Goal: Task Accomplishment & Management: Use online tool/utility

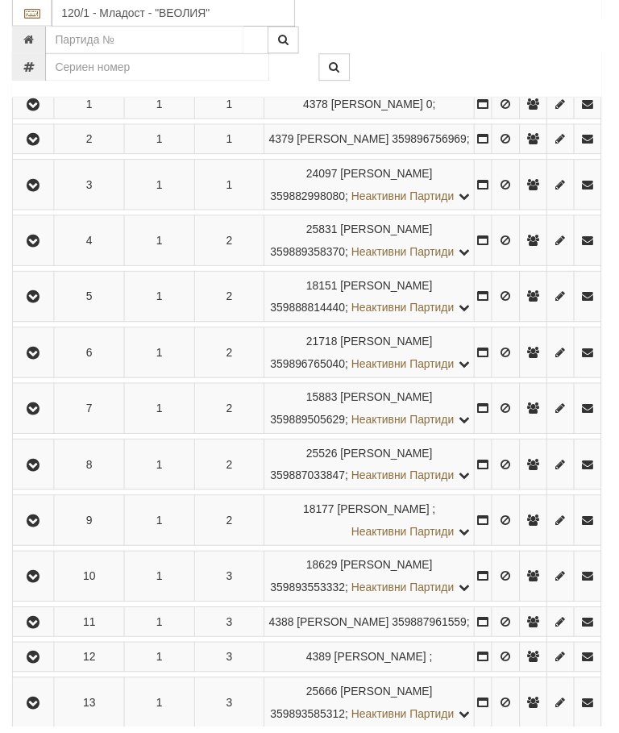
scroll to position [344, 0]
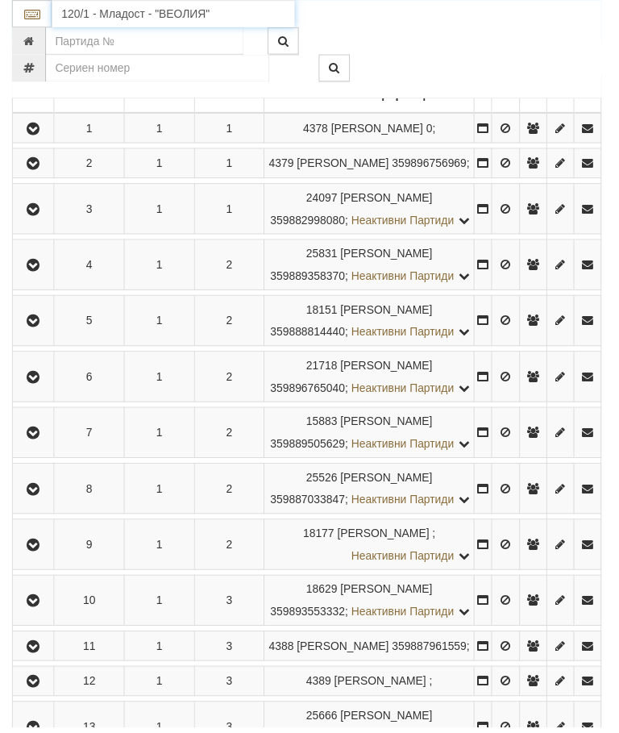
click at [159, 18] on input "120/1 - Младост - "ВЕОЛИЯ"" at bounding box center [174, 13] width 245 height 27
click at [186, 35] on div "СЖ ЕКСПРЕСБАНК - Младост - "ВЕОЛИЯ"" at bounding box center [175, 48] width 240 height 37
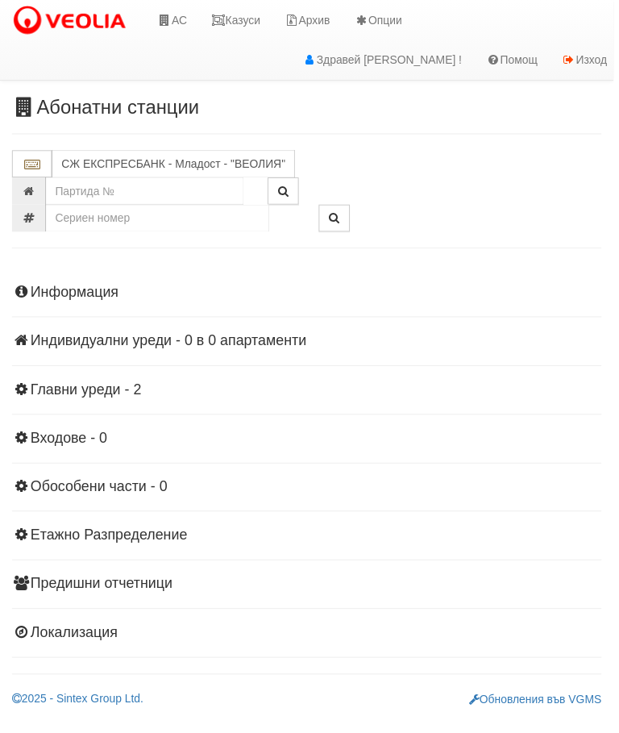
scroll to position [0, 0]
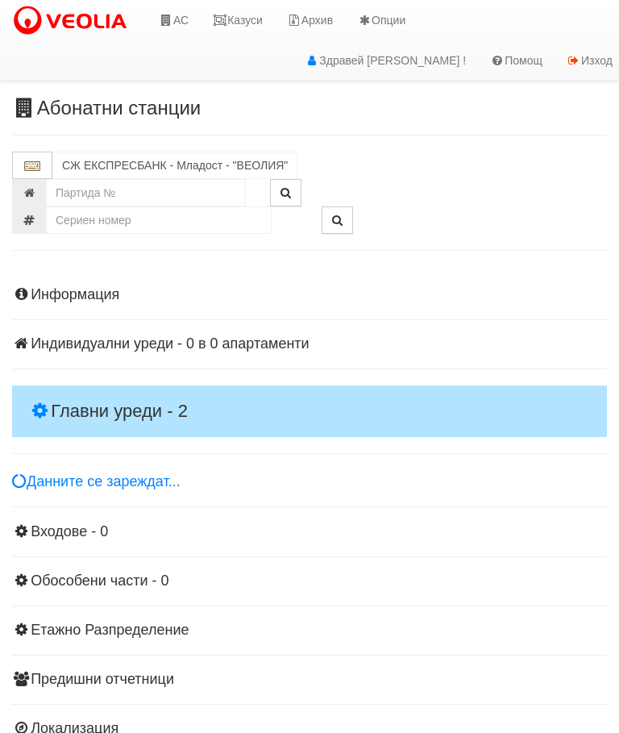
click at [121, 392] on h4 "Главни уреди - 2" at bounding box center [309, 411] width 595 height 52
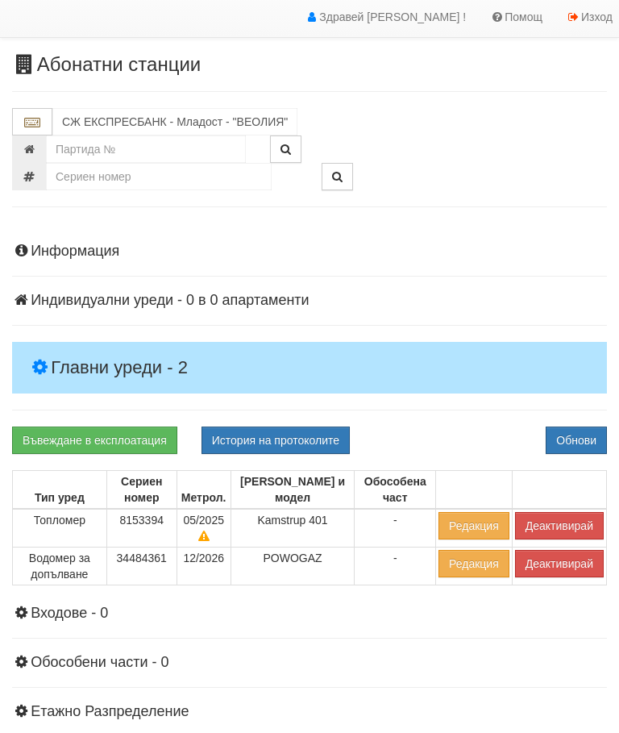
scroll to position [44, 0]
click at [546, 516] on button "Деактивирай" at bounding box center [559, 525] width 89 height 27
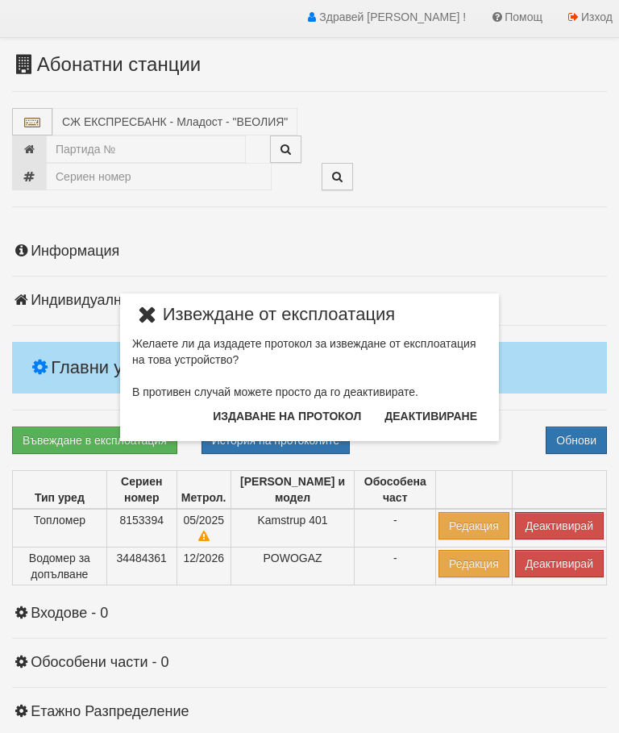
click at [306, 416] on button "Издаване на протокол" at bounding box center [287, 416] width 168 height 26
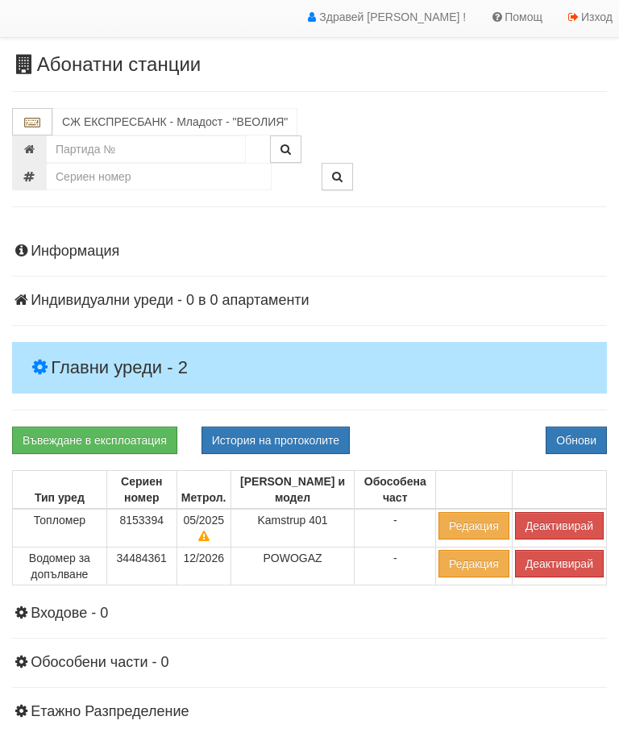
scroll to position [104, 0]
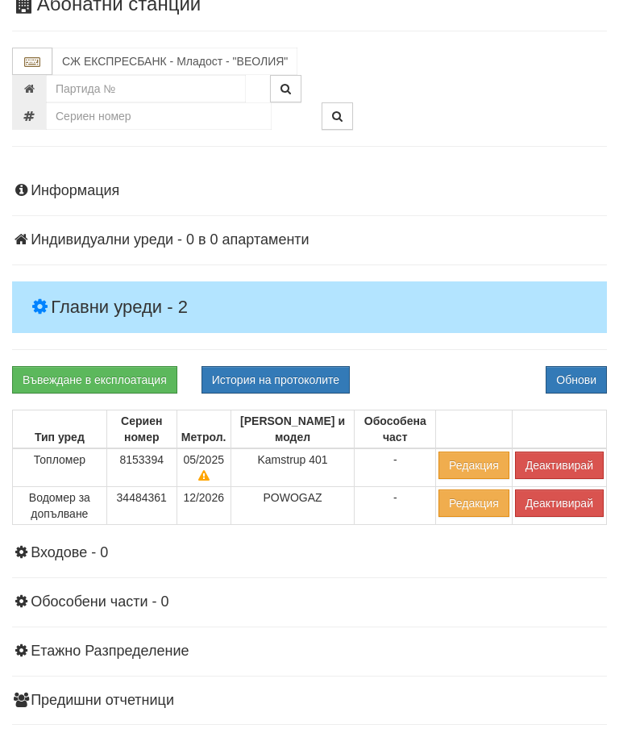
click at [459, 363] on div "Информация Параметри Брой Апартаменти: 0 Ползватели 06/2025 0 %" at bounding box center [309, 468] width 595 height 611
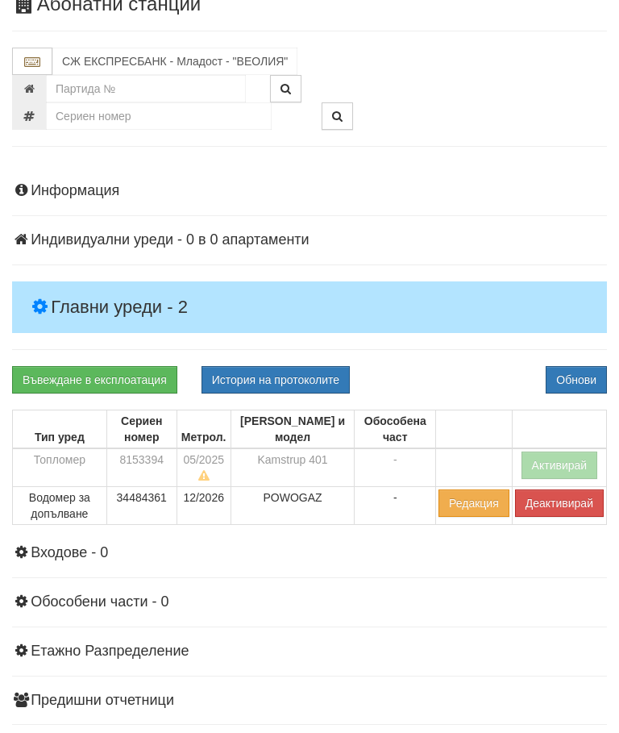
click at [542, 502] on button "Деактивирай" at bounding box center [559, 502] width 89 height 27
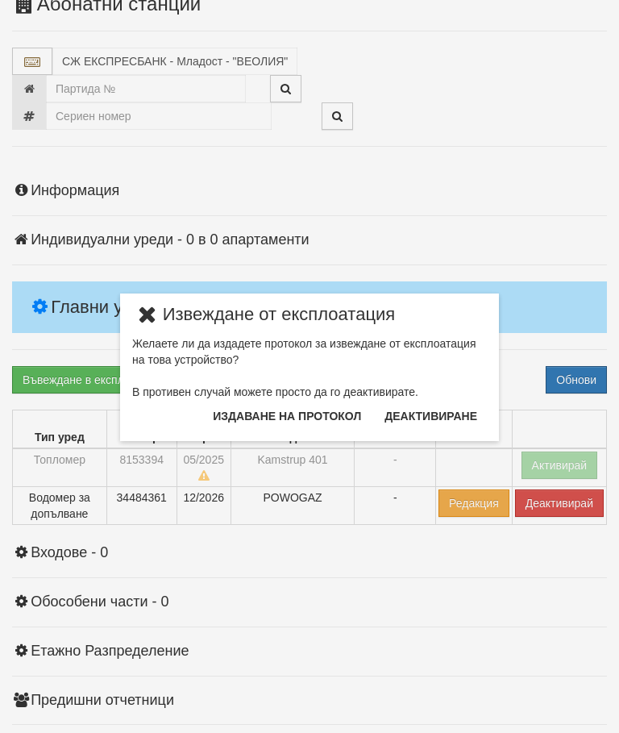
click at [314, 413] on button "Издаване на протокол" at bounding box center [287, 416] width 168 height 26
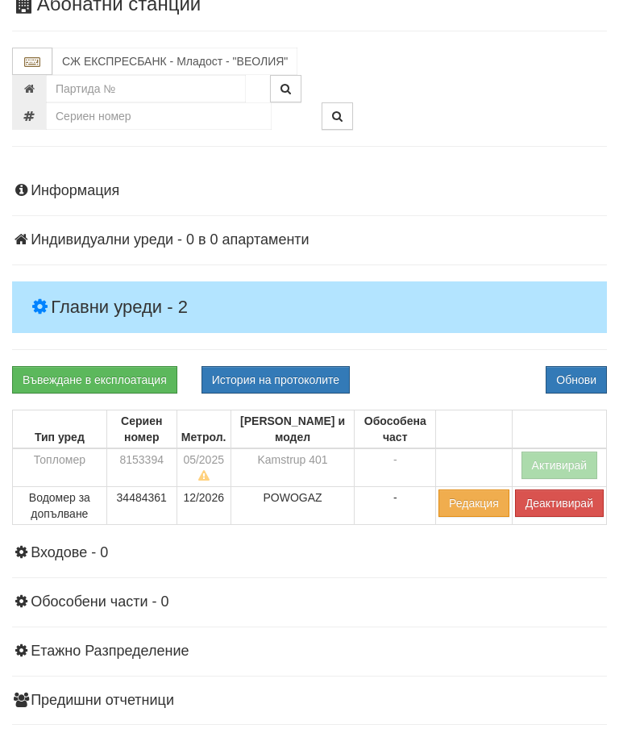
click at [474, 362] on div "Информация Параметри Брой Апартаменти: 0 Ползватели 06/2025 0 %" at bounding box center [309, 468] width 595 height 611
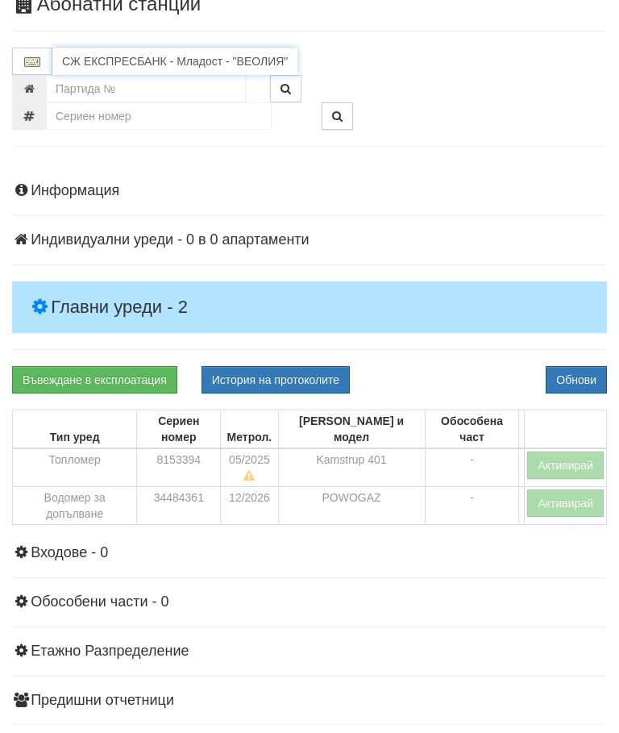
click at [154, 59] on input "СЖ ЕКСПРЕСБАНК - Младост - "ВЕОЛИЯ"" at bounding box center [174, 61] width 245 height 27
type input "х"
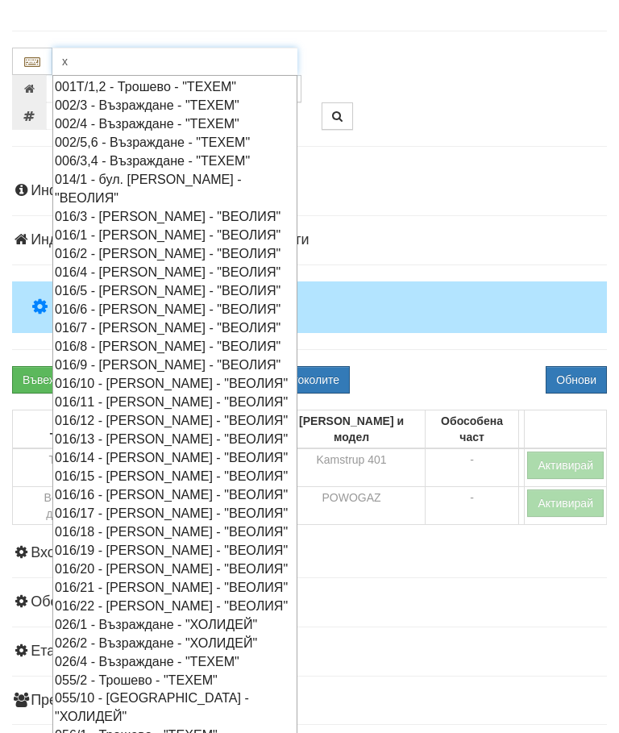
scroll to position [0, 0]
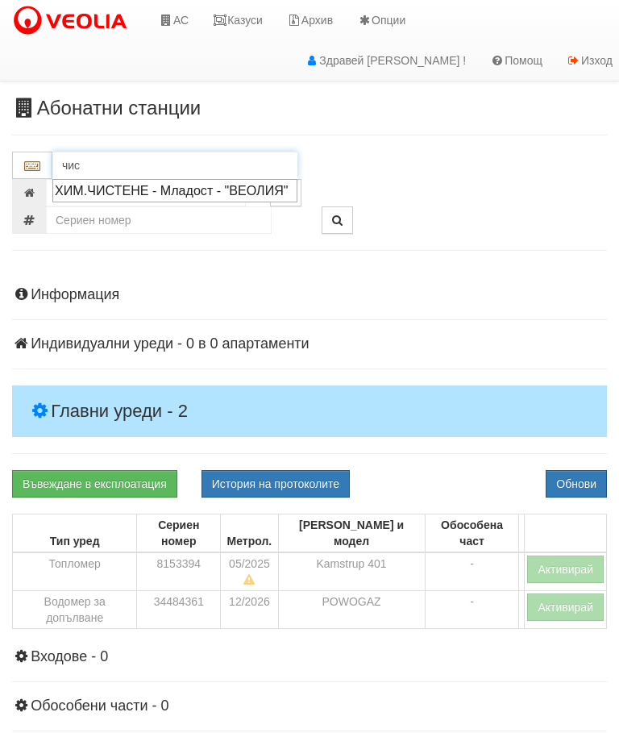
click at [147, 194] on div "ХИМ.ЧИСТЕНЕ - Младост - "ВЕОЛИЯ"" at bounding box center [175, 190] width 240 height 19
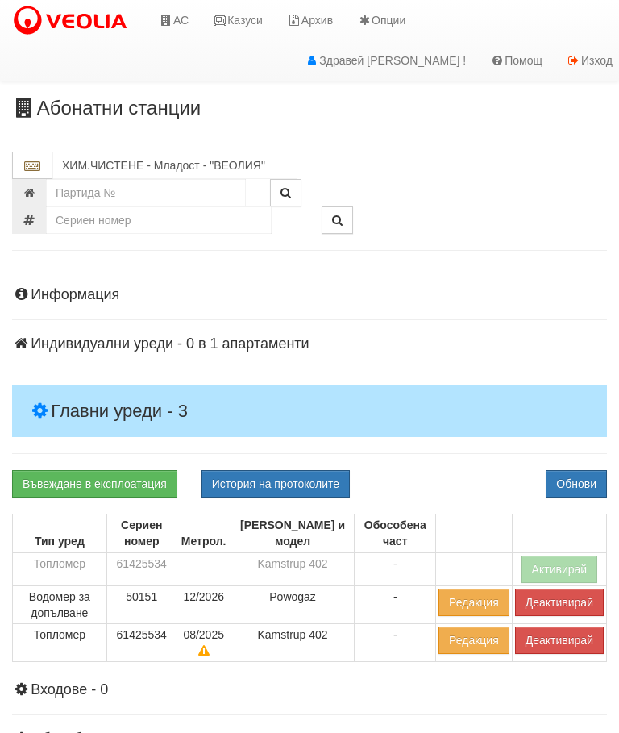
click at [132, 394] on h4 "Главни уреди - 3" at bounding box center [309, 411] width 595 height 52
click at [548, 636] on button "Деактивирай" at bounding box center [559, 639] width 89 height 27
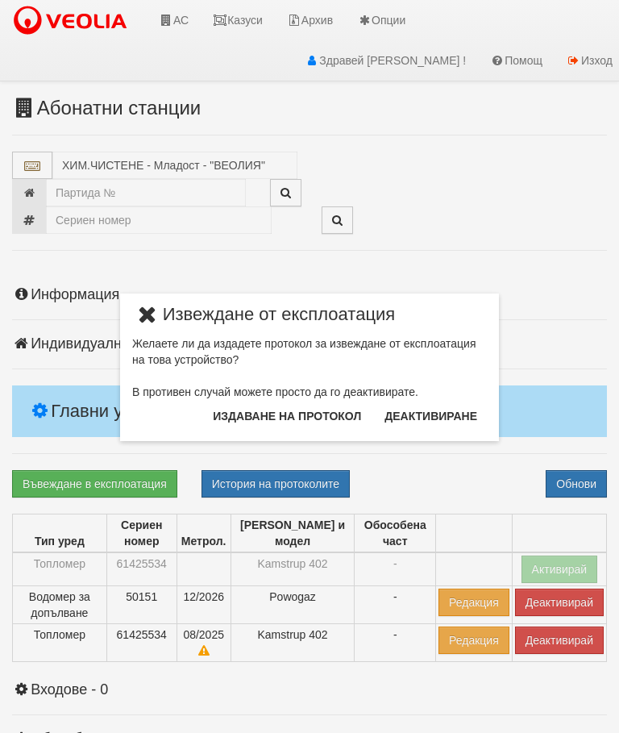
click at [314, 407] on button "Издаване на протокол" at bounding box center [287, 416] width 168 height 26
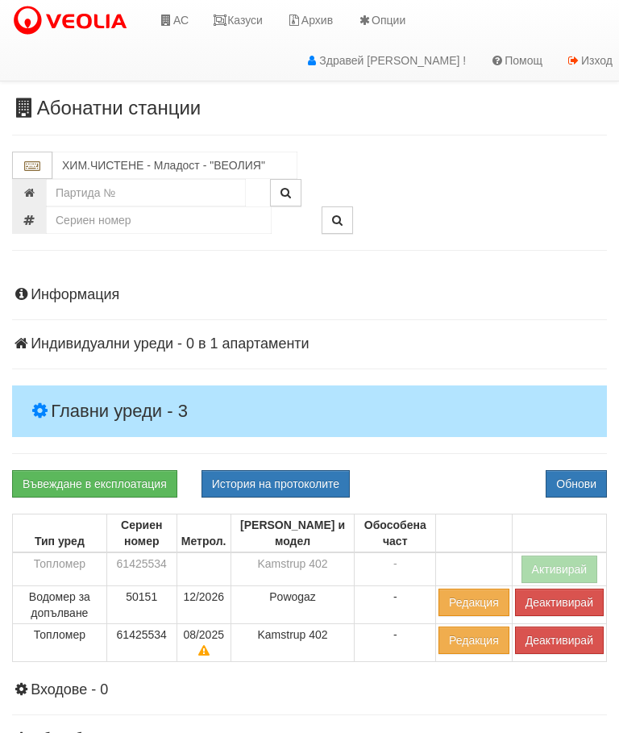
click at [436, 461] on div "Информация Параметри Брой Апартаменти: 1 Ползватели 06/2025 0 %" at bounding box center [309, 589] width 595 height 644
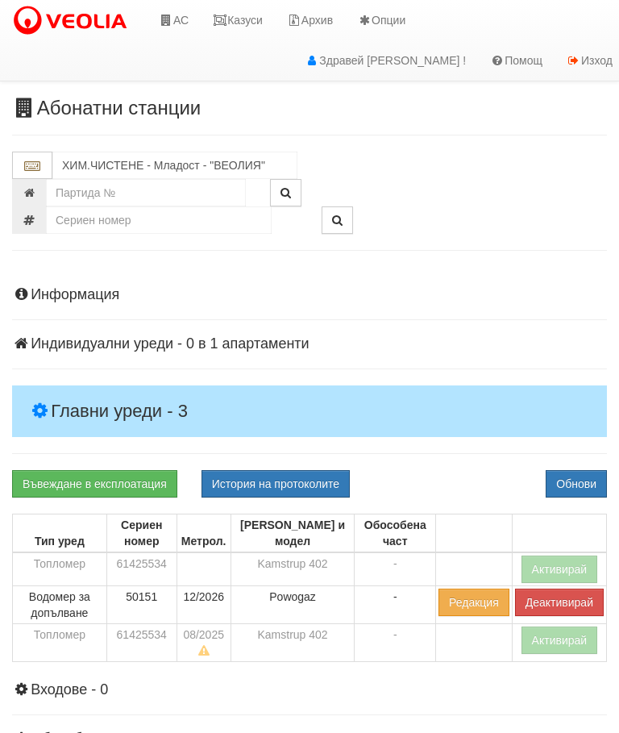
click at [550, 600] on button "Деактивирай" at bounding box center [559, 601] width 89 height 27
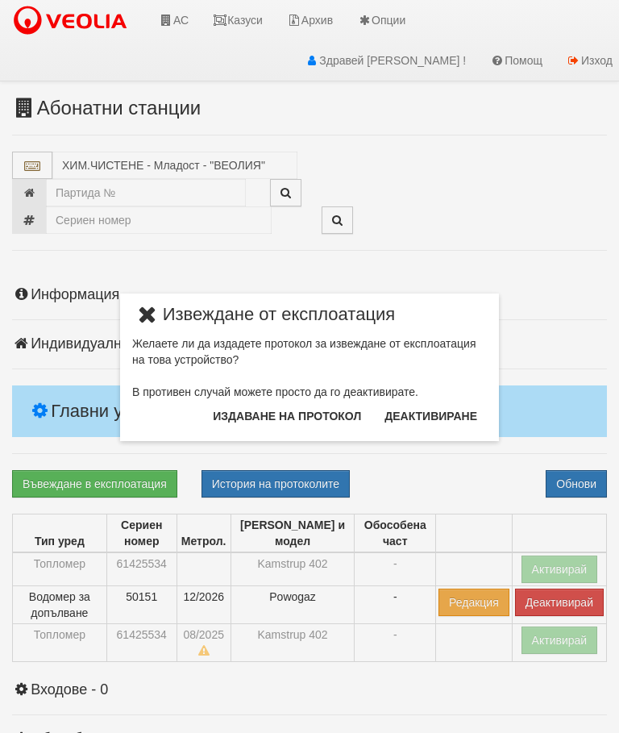
click at [295, 409] on button "Издаване на протокол" at bounding box center [287, 416] width 168 height 26
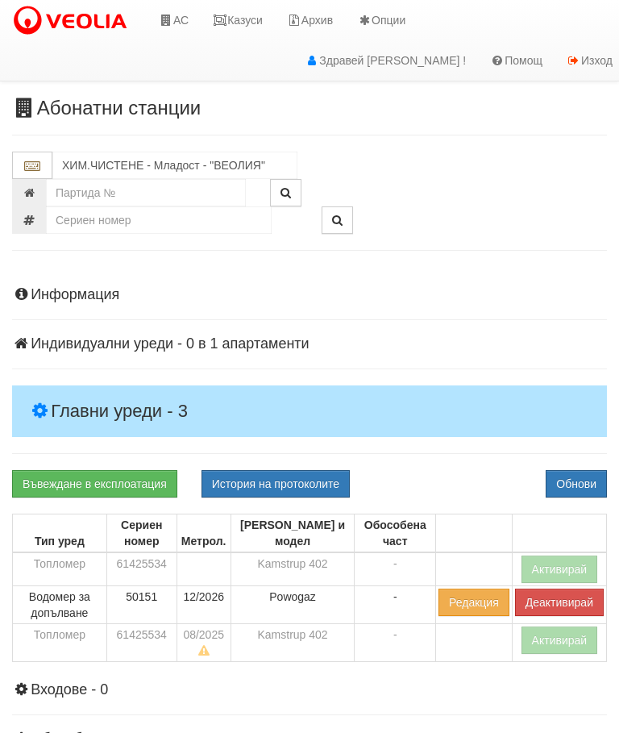
click at [462, 320] on div "Информация Параметри Брой Апартаменти: 1 Ползватели 06/2025 0 %" at bounding box center [309, 589] width 595 height 644
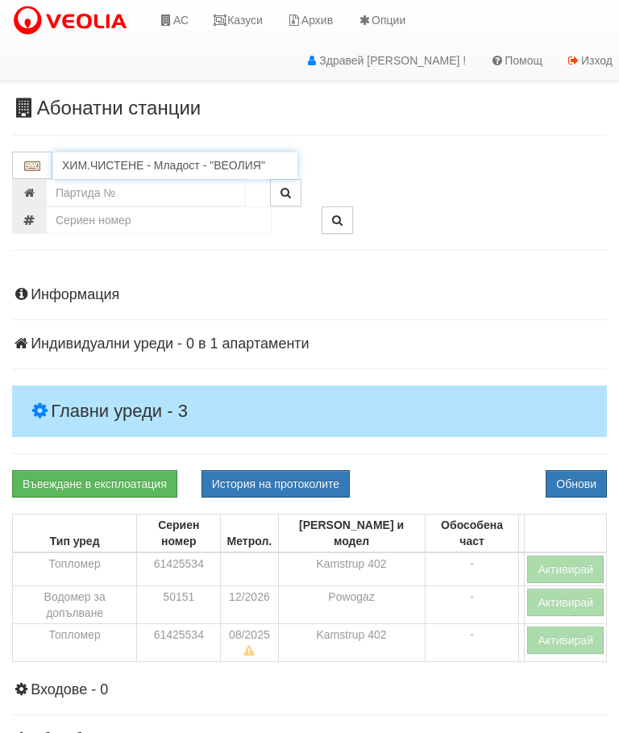
click at [164, 160] on input "ХИМ.ЧИСТЕНЕ - Младост - "ВЕОЛИЯ"" at bounding box center [174, 165] width 245 height 27
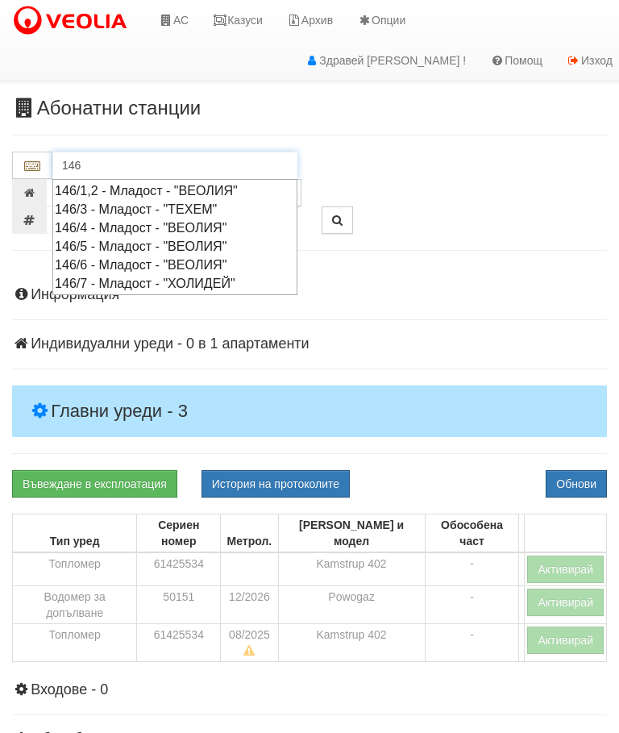
click at [156, 188] on div "146/1,2 - Младост - "ВЕОЛИЯ"" at bounding box center [175, 190] width 240 height 19
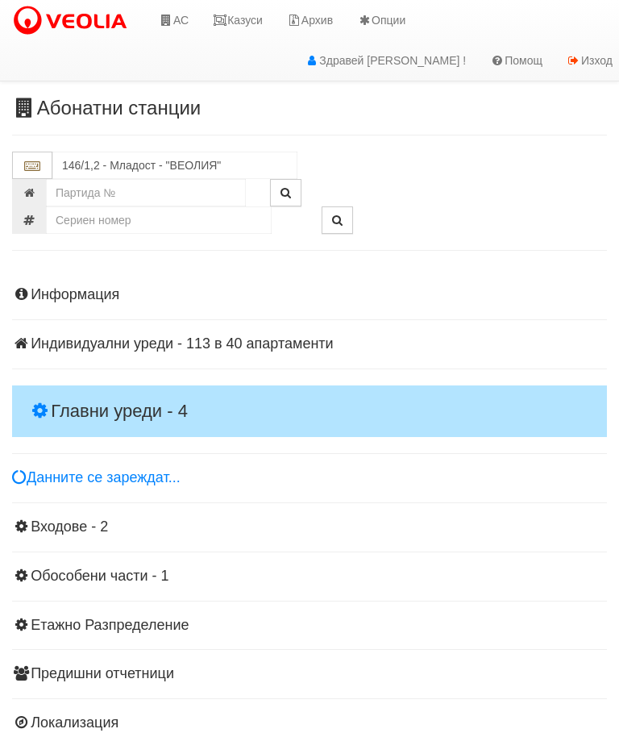
click at [102, 385] on h4 "Главни уреди - 4" at bounding box center [309, 411] width 595 height 52
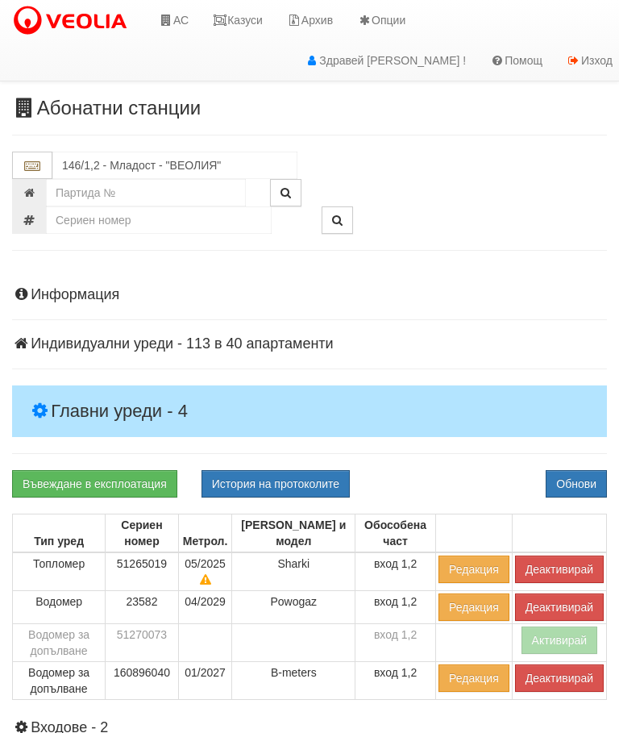
click at [549, 561] on button "Деактивирай" at bounding box center [559, 568] width 89 height 27
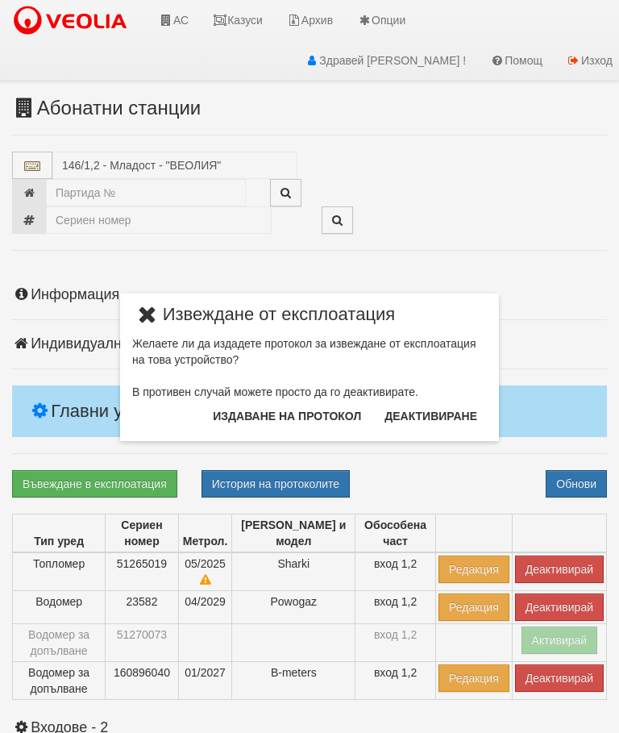
click at [293, 406] on button "Издаване на протокол" at bounding box center [287, 416] width 168 height 26
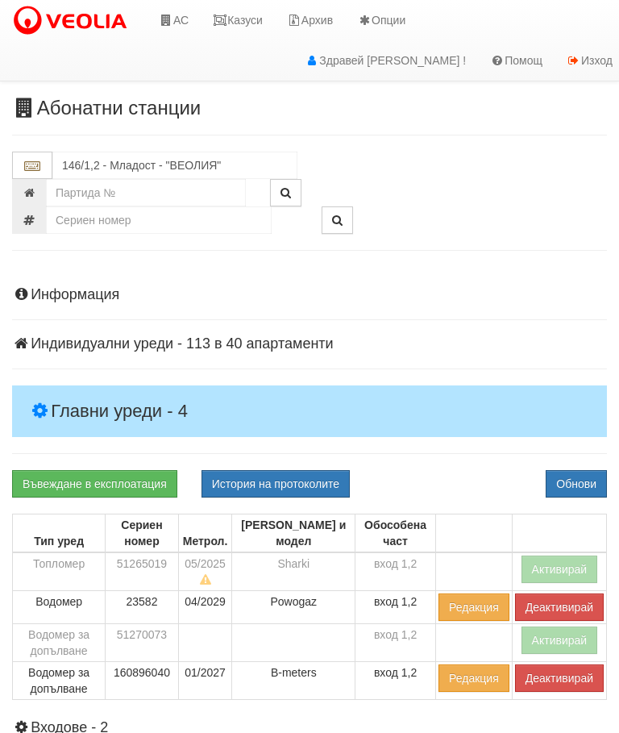
click at [99, 362] on div "Информация Параметри Брой Апартаменти: 40 Ползватели 06/2025 70 % 0 % 79" at bounding box center [309, 632] width 595 height 731
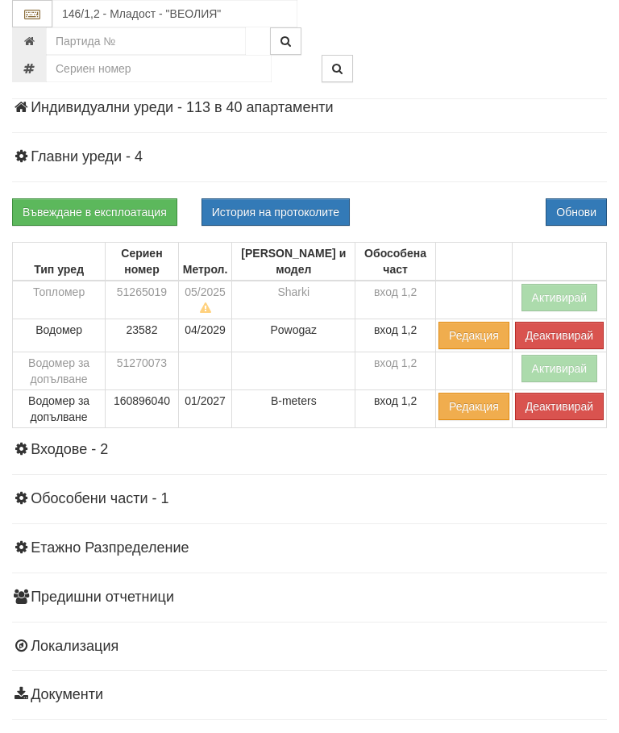
scroll to position [35, 0]
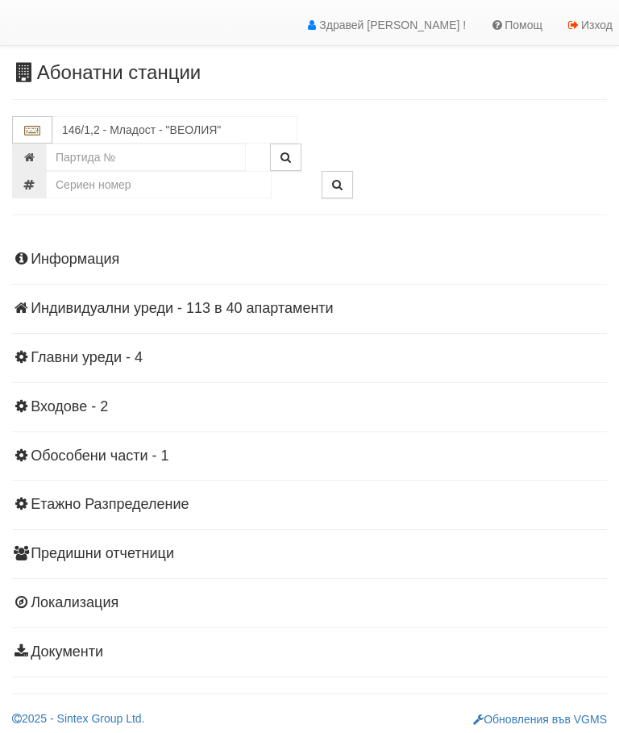
click at [93, 357] on h4 "Главни уреди - 4" at bounding box center [309, 358] width 595 height 16
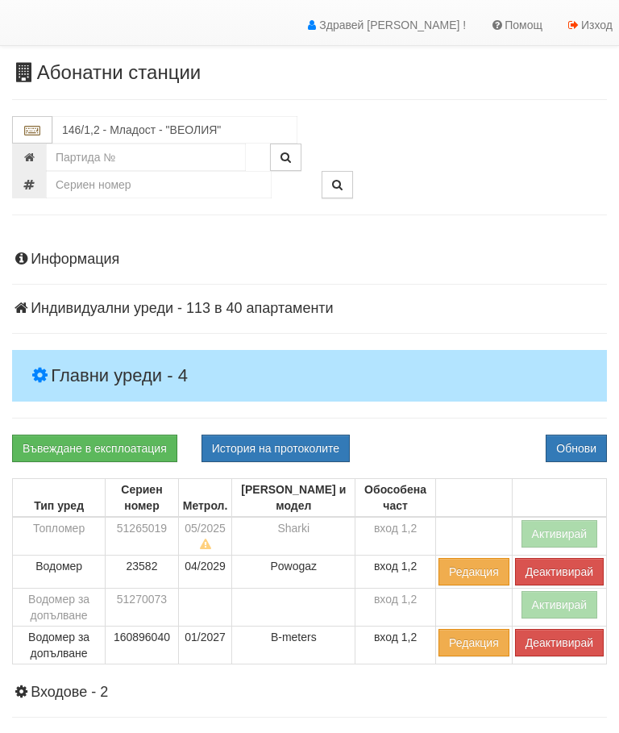
click at [546, 645] on button "Деактивирай" at bounding box center [559, 642] width 89 height 27
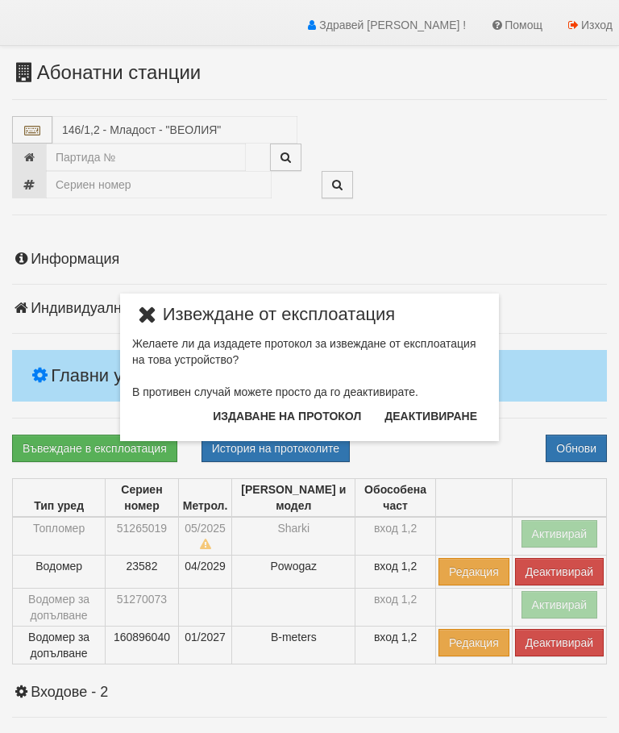
click at [313, 417] on button "Издаване на протокол" at bounding box center [287, 416] width 168 height 26
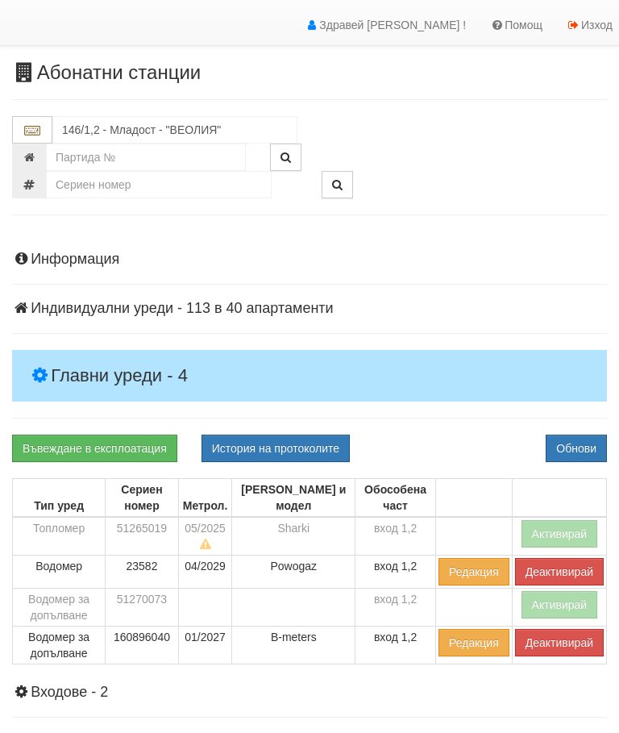
click at [469, 426] on div "Информация Параметри Брой Апартаменти: 40 Ползватели 06/2025 70 % 0 % 79" at bounding box center [309, 596] width 595 height 731
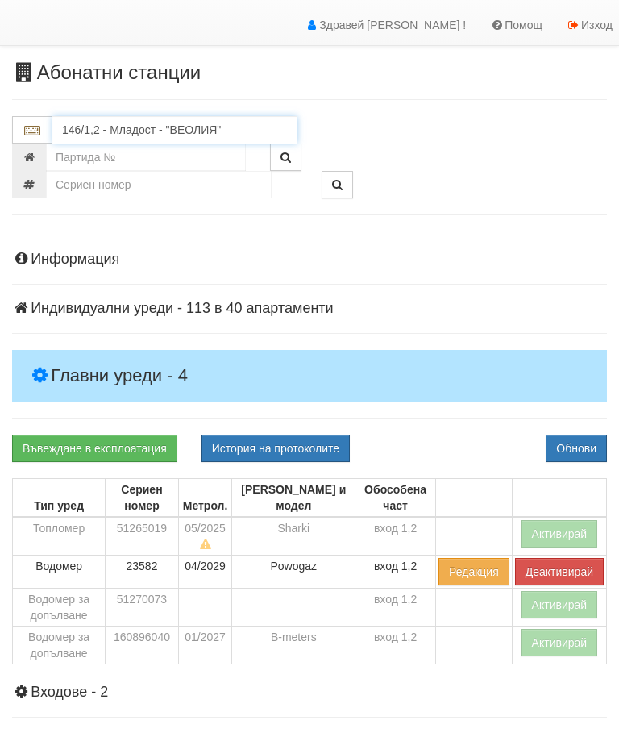
click at [147, 129] on input "146/1,2 - Младост - "ВЕОЛИЯ"" at bounding box center [174, 129] width 245 height 27
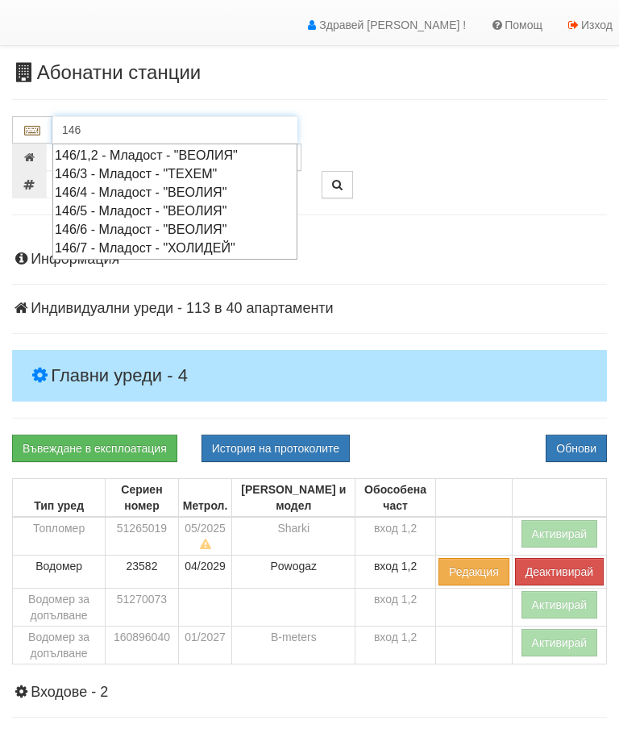
click at [146, 176] on div "146/3 - Младост - "ТЕХЕМ"" at bounding box center [175, 173] width 240 height 19
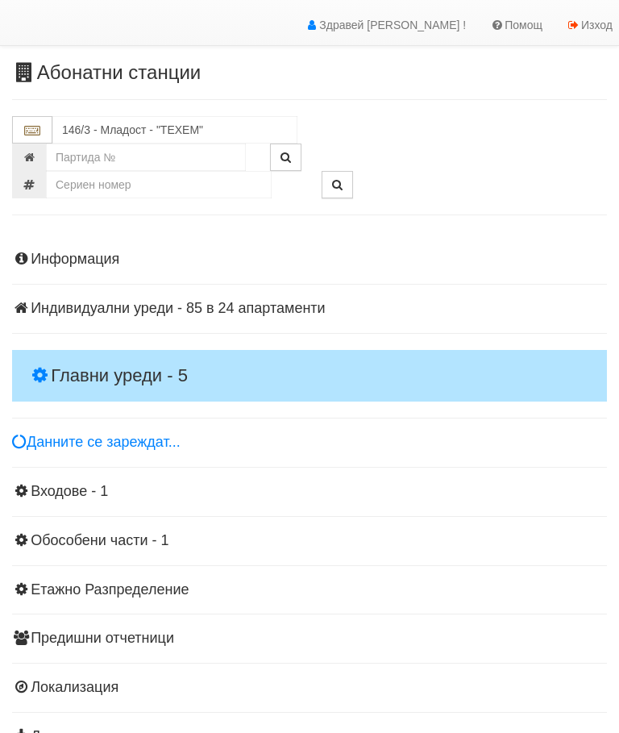
click at [101, 356] on h4 "Главни уреди - 5" at bounding box center [309, 376] width 595 height 52
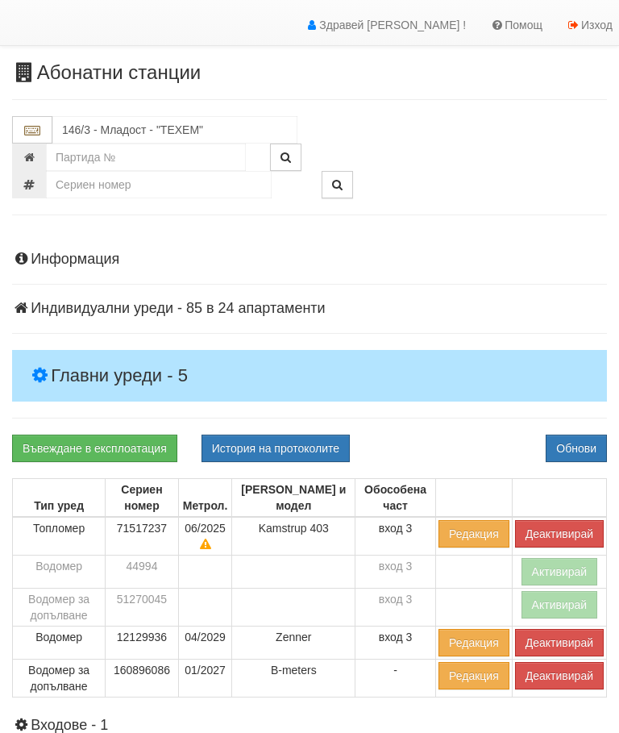
click at [558, 525] on button "Деактивирай" at bounding box center [559, 533] width 89 height 27
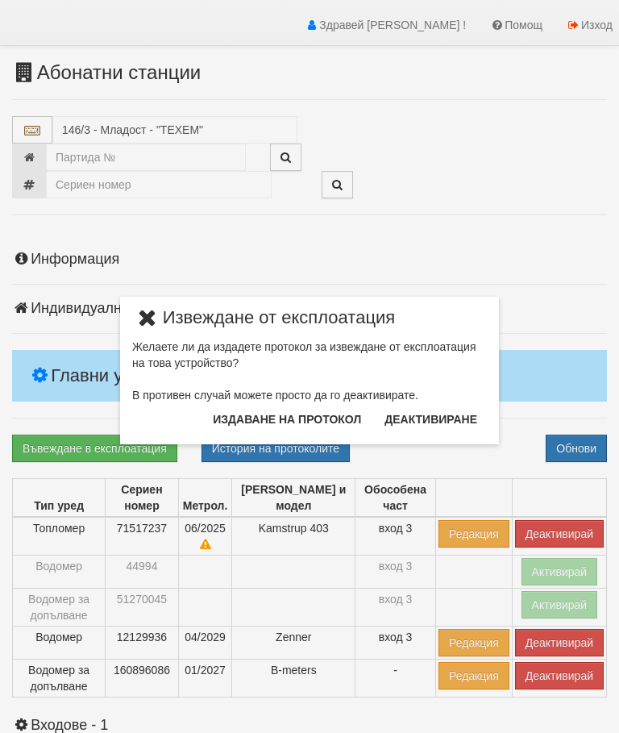
click at [301, 408] on button "Издаване на протокол" at bounding box center [287, 419] width 168 height 26
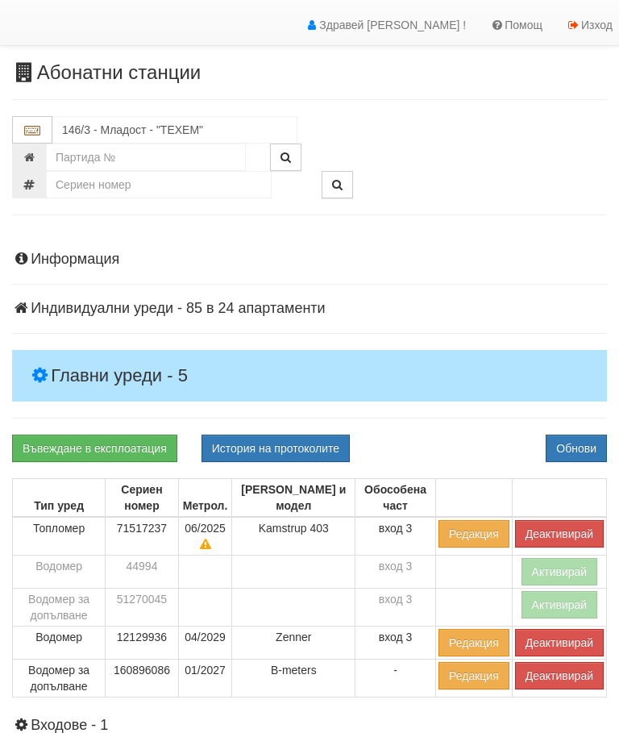
click at [454, 421] on div "Информация Параметри Брой Апартаменти: 24 Ползватели 06/2025 79 % 0 % 53" at bounding box center [309, 613] width 595 height 764
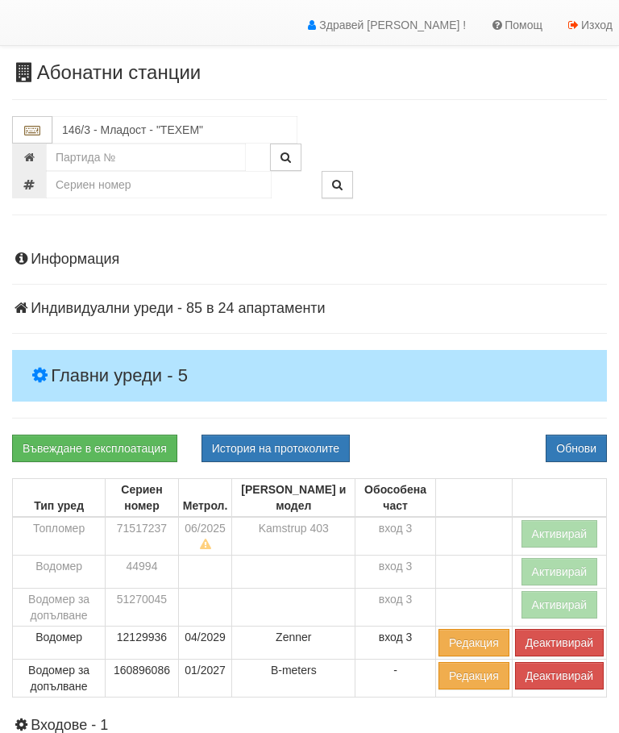
click at [551, 676] on button "Деактивирай" at bounding box center [559, 675] width 89 height 27
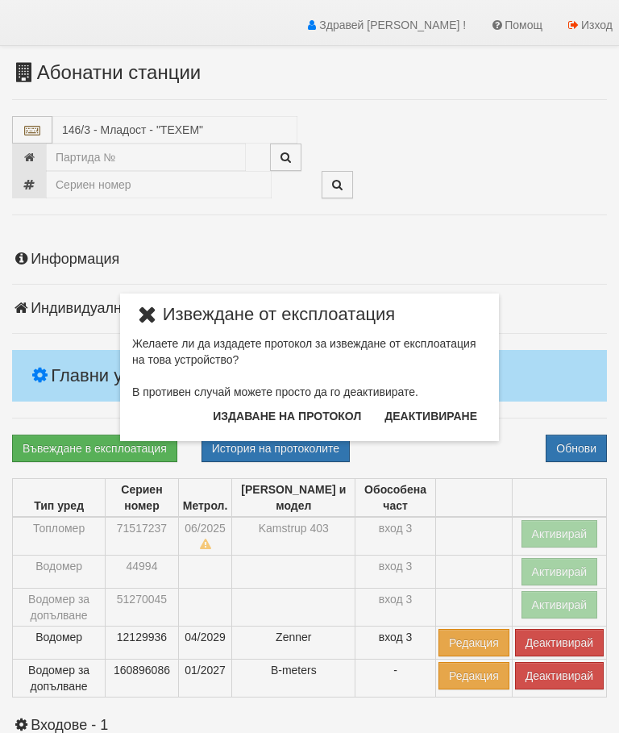
click at [305, 410] on button "Издаване на протокол" at bounding box center [287, 416] width 168 height 26
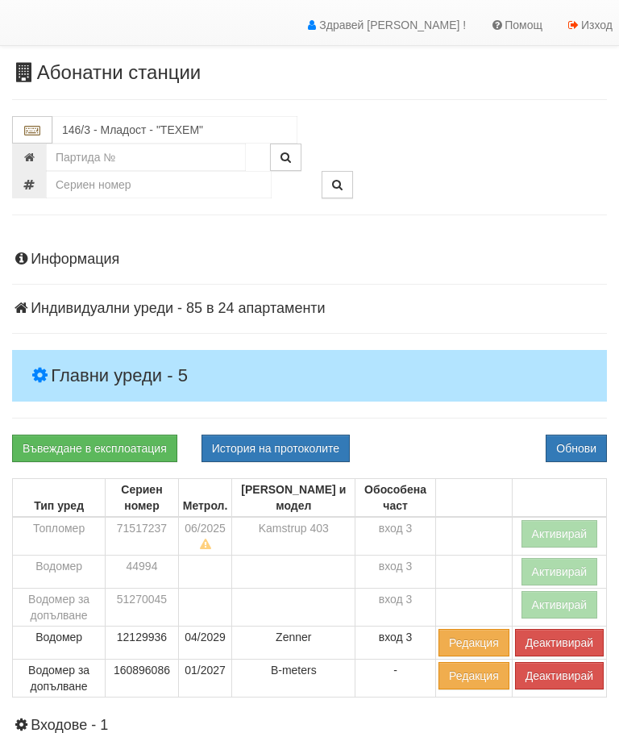
click at [458, 424] on div "Информация Параметри Брой Апартаменти: 24 Ползватели 06/2025 79 % 0 % 53" at bounding box center [309, 613] width 595 height 764
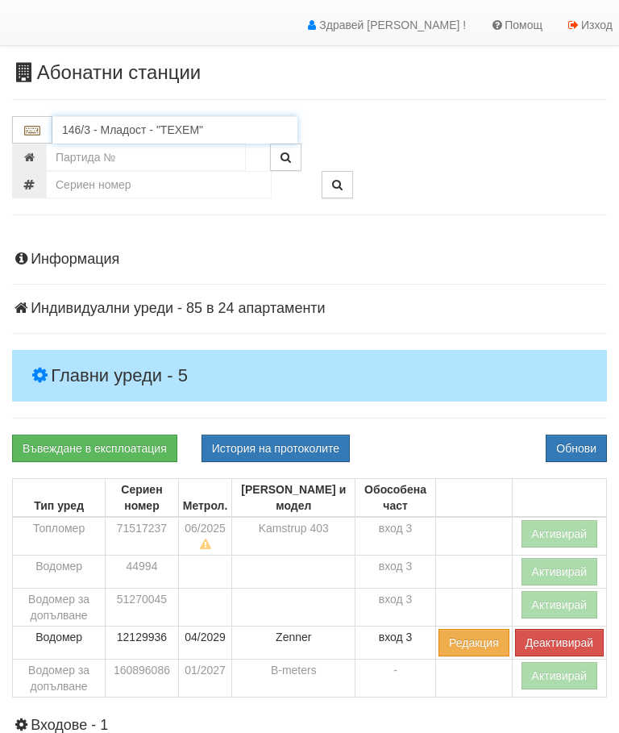
click at [121, 127] on input "146/3 - Младост - "ТЕХЕМ"" at bounding box center [174, 129] width 245 height 27
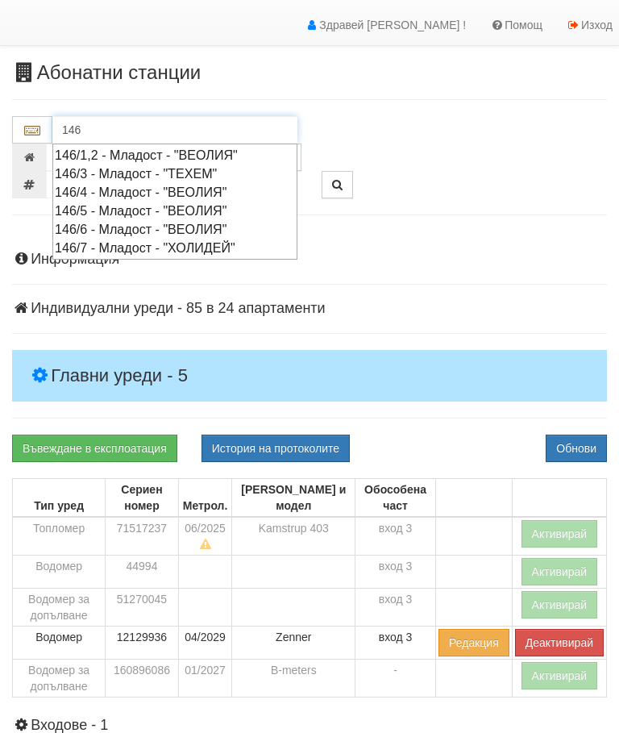
click at [143, 189] on div "146/4 - Младост - "ВЕОЛИЯ"" at bounding box center [175, 192] width 240 height 19
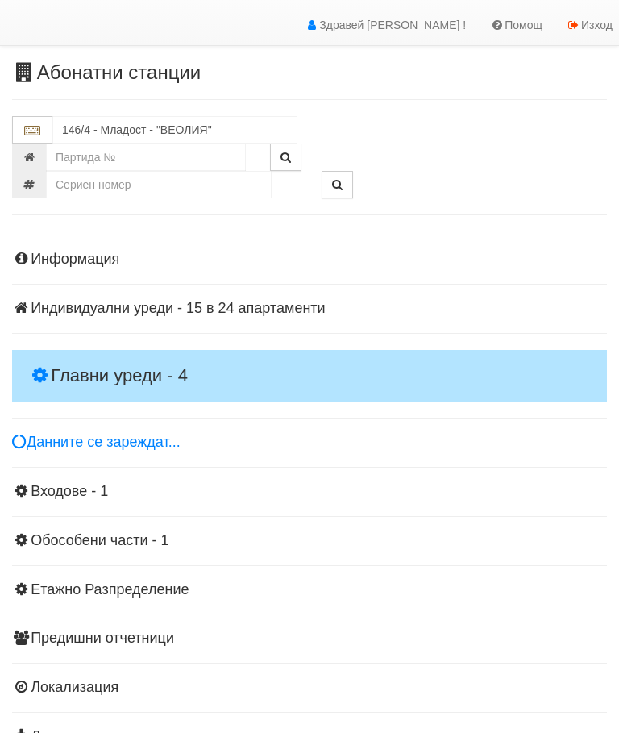
click at [110, 359] on h4 "Главни уреди - 4" at bounding box center [309, 376] width 595 height 52
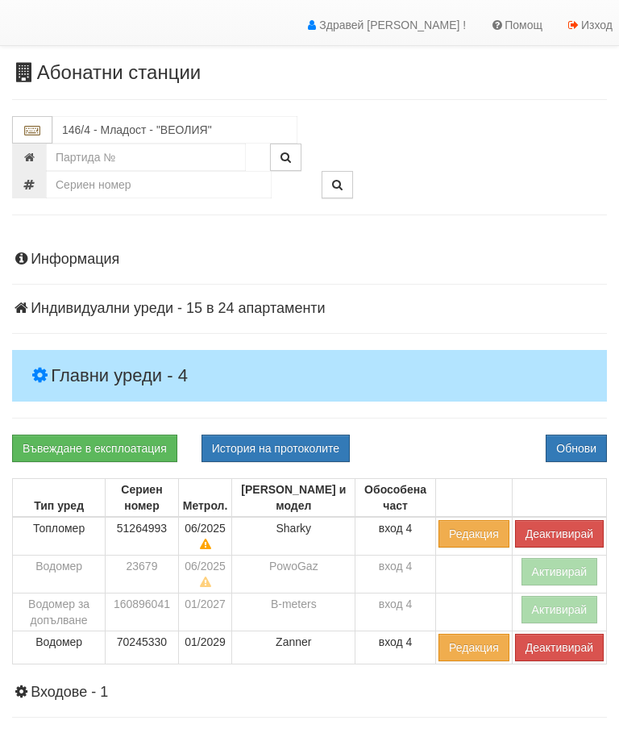
click at [546, 525] on button "Деактивирай" at bounding box center [559, 533] width 89 height 27
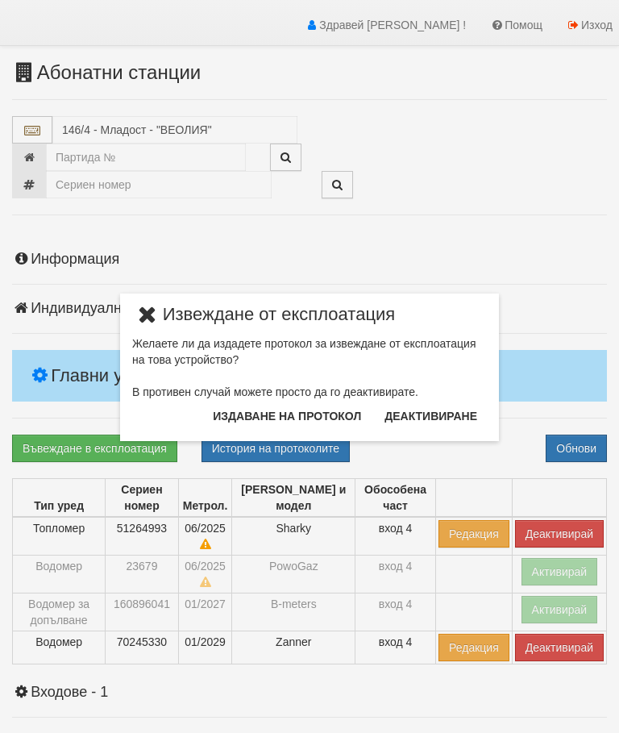
click at [290, 410] on button "Издаване на протокол" at bounding box center [287, 416] width 168 height 26
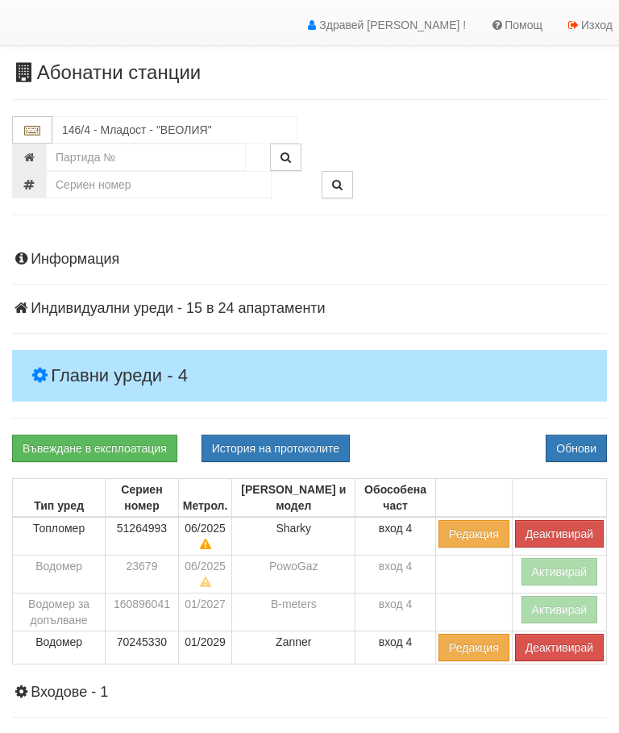
click at [471, 429] on div "Информация Параметри Брой Апартаменти: 24 Ползватели 06/2025 25 % 0 % 62" at bounding box center [309, 596] width 595 height 731
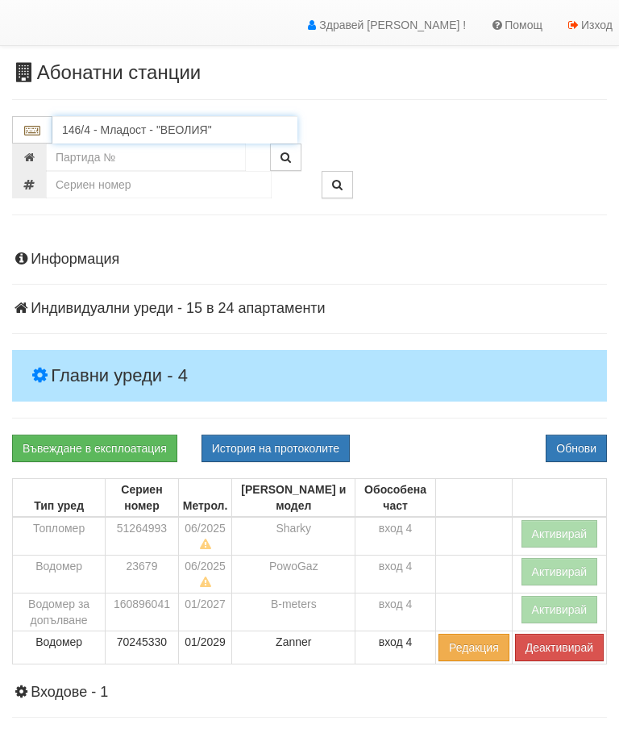
click at [138, 131] on input "146/4 - Младост - "ВЕОЛИЯ"" at bounding box center [174, 129] width 245 height 27
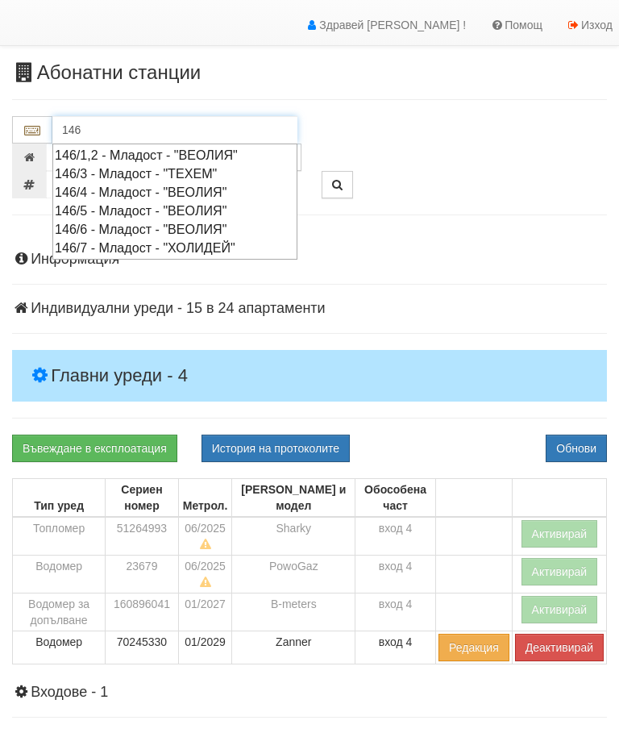
click at [140, 208] on div "146/5 - Младост - "ВЕОЛИЯ"" at bounding box center [175, 210] width 240 height 19
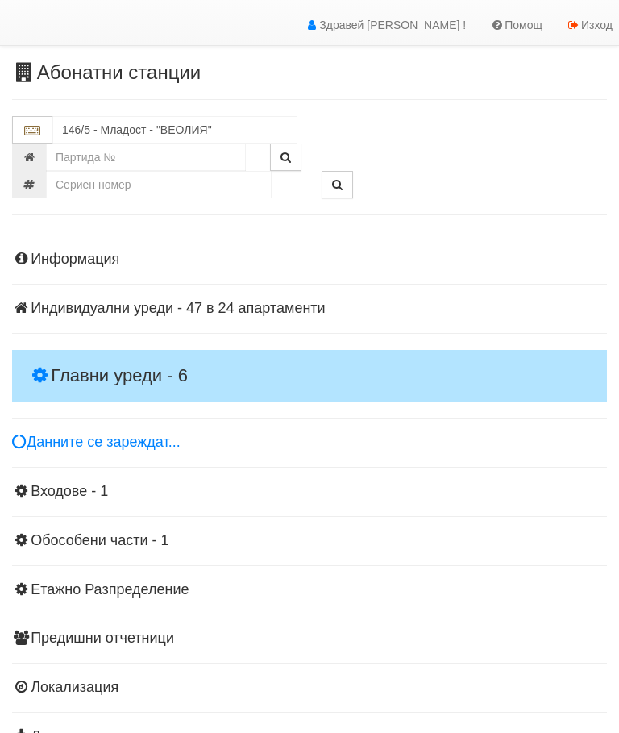
click at [117, 356] on h4 "Главни уреди - 6" at bounding box center [309, 376] width 595 height 52
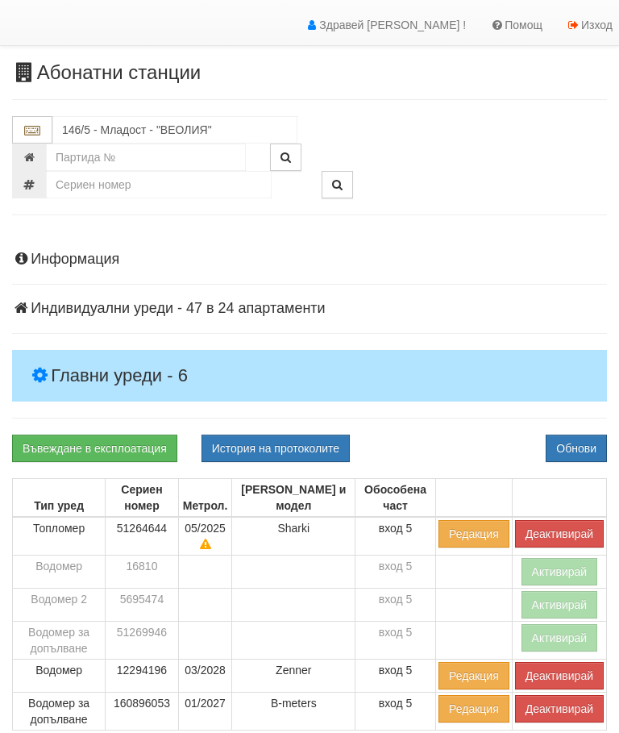
click at [549, 530] on button "Деактивирай" at bounding box center [559, 533] width 89 height 27
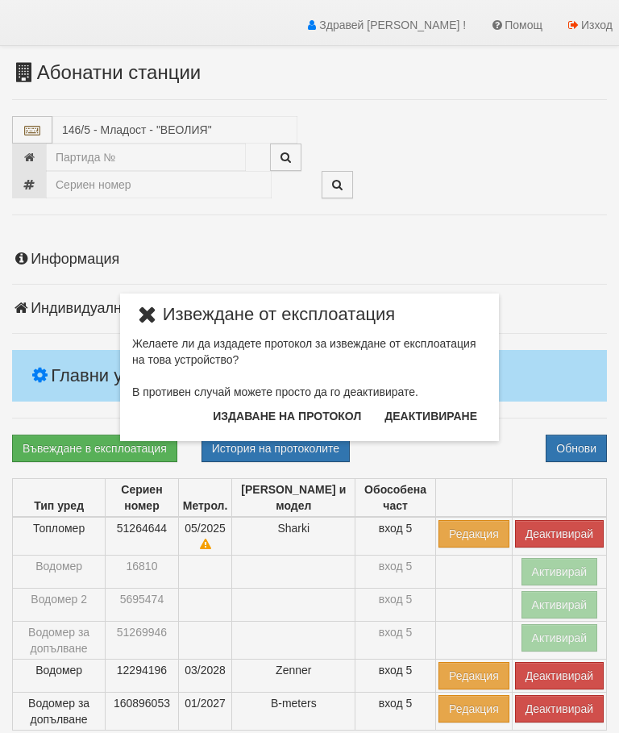
click at [305, 416] on button "Издаване на протокол" at bounding box center [287, 416] width 168 height 26
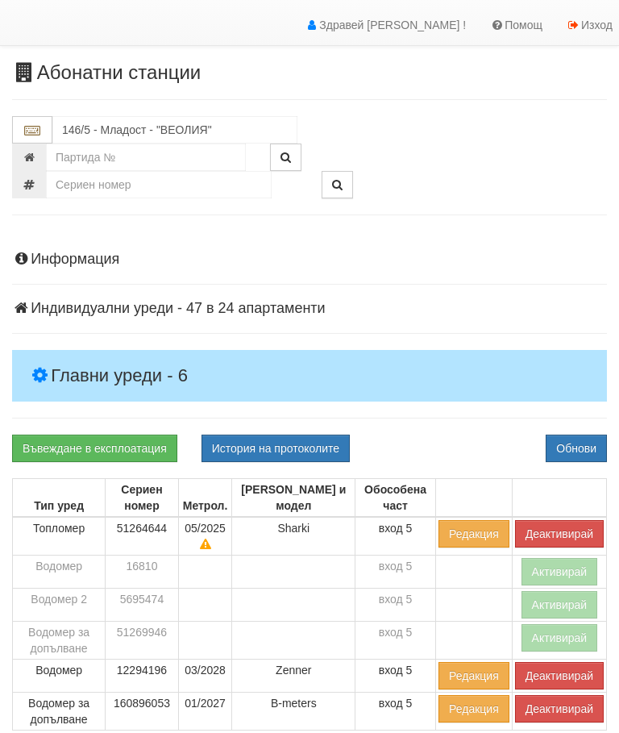
click at [459, 434] on div "Въвеждане в експлоатация История на протоколите Обнови" at bounding box center [309, 447] width 619 height 27
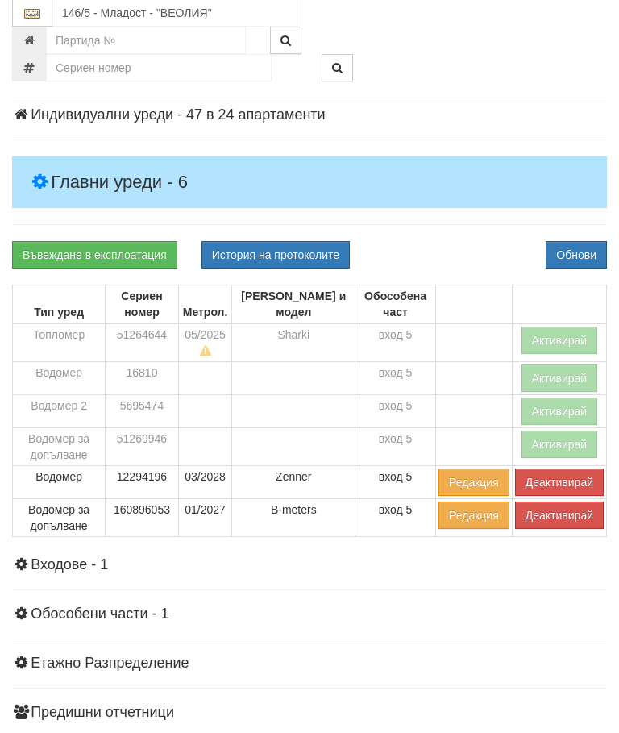
scroll to position [232, 0]
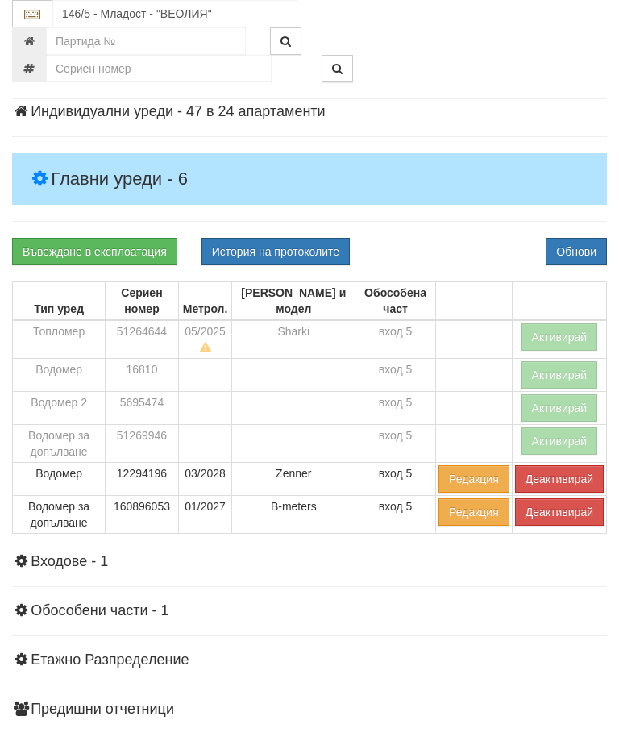
click at [547, 513] on button "Деактивирай" at bounding box center [559, 511] width 89 height 27
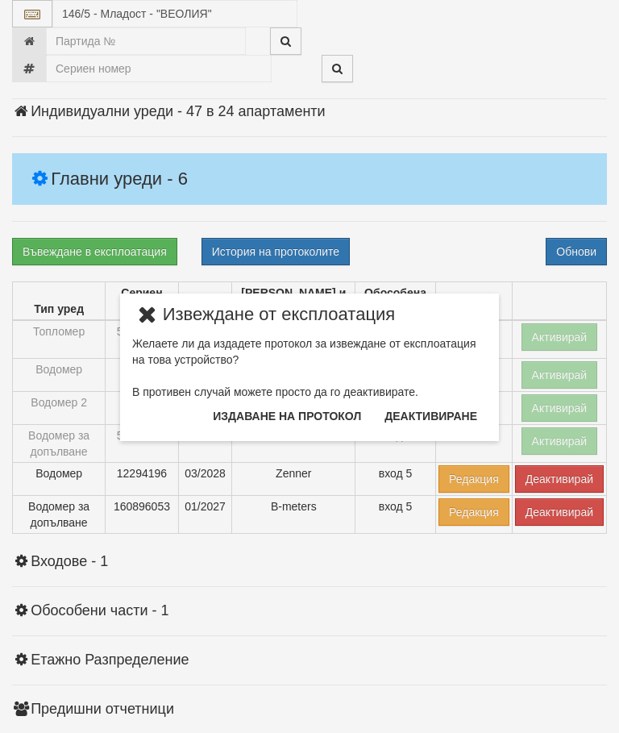
click at [318, 416] on button "Издаване на протокол" at bounding box center [287, 416] width 168 height 26
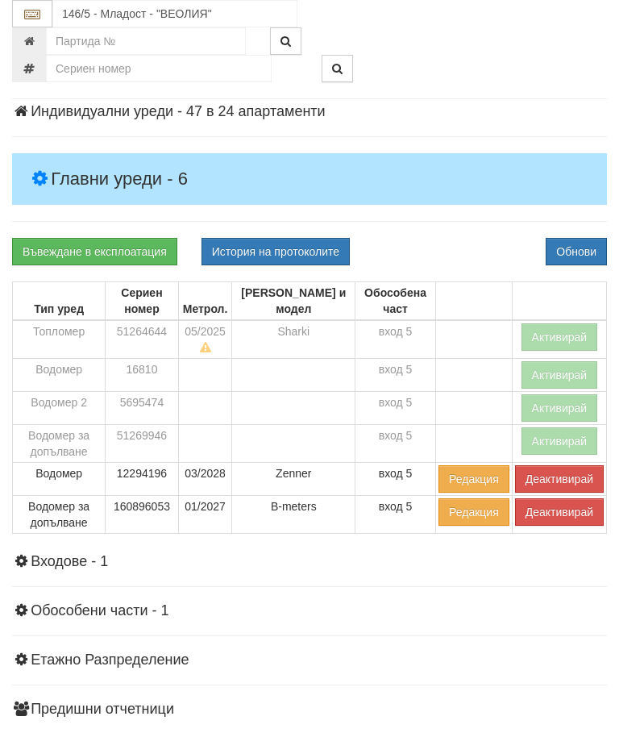
click at [455, 218] on div "Информация Параметри Брой Апартаменти: 24 Ползватели 06/2025 54 % 0 % 43" at bounding box center [309, 433] width 595 height 797
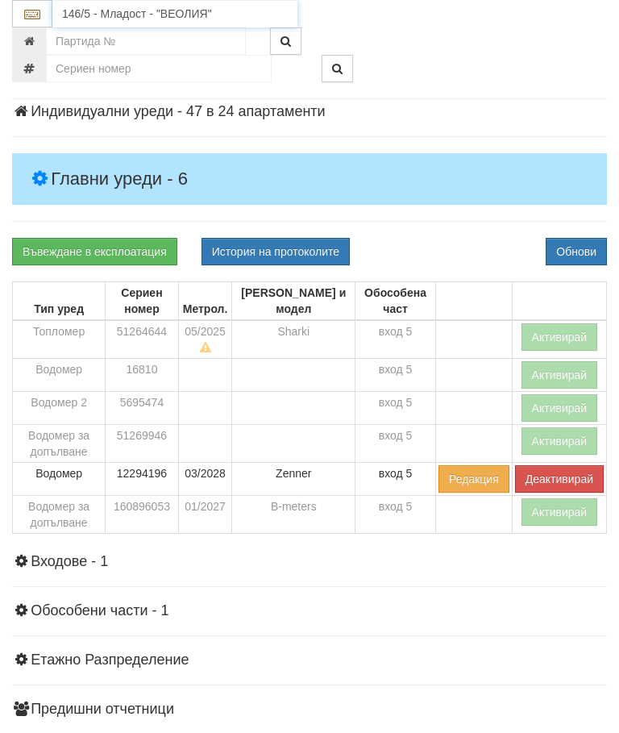
click at [124, 10] on input "146/5 - Младост - "ВЕОЛИЯ"" at bounding box center [174, 13] width 245 height 27
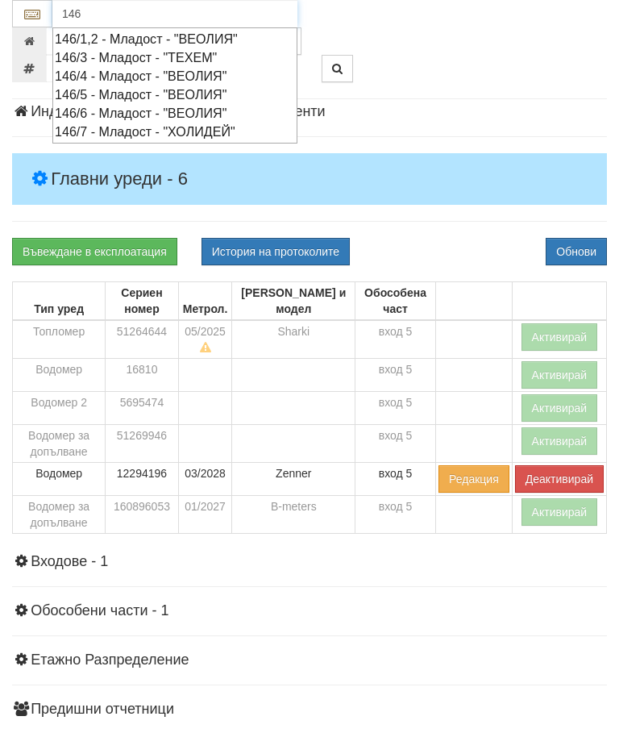
click at [139, 110] on div "146/6 - Младост - "ВЕОЛИЯ"" at bounding box center [175, 113] width 240 height 19
type input "146/6 - Младост - "ВЕОЛИЯ""
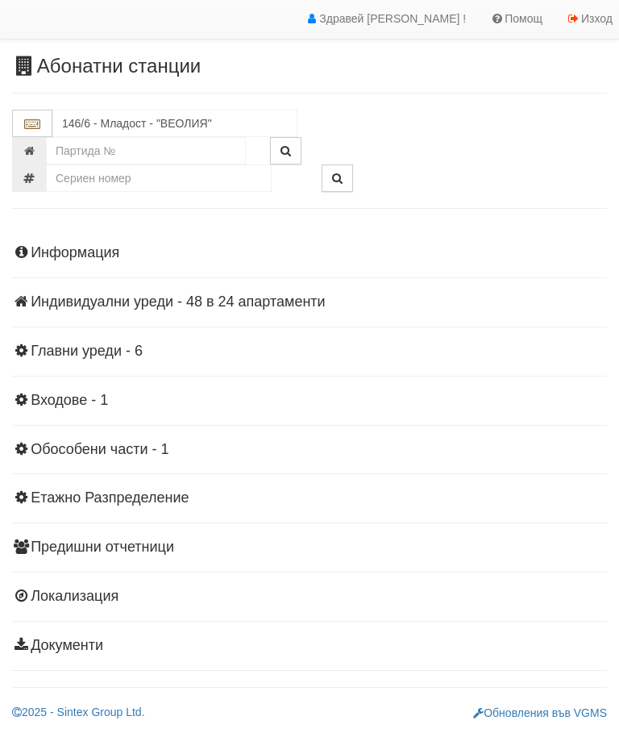
scroll to position [35, 0]
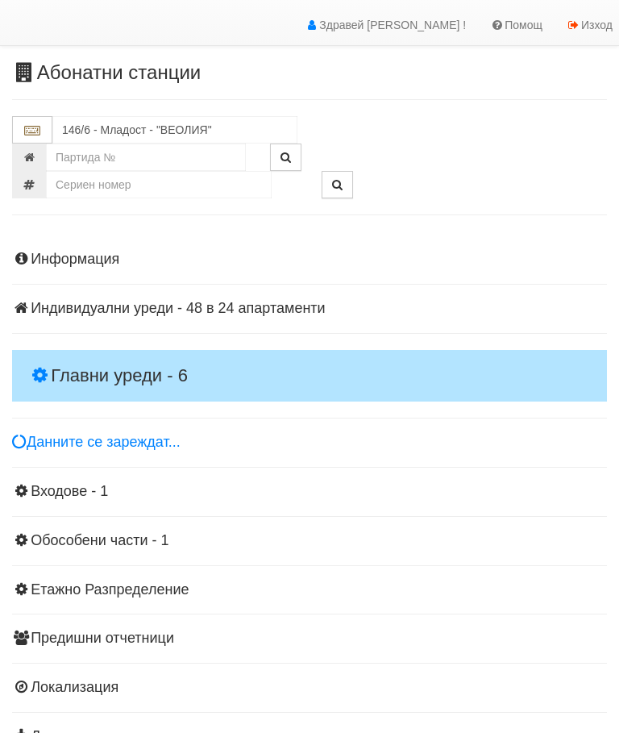
click at [115, 359] on h4 "Главни уреди - 6" at bounding box center [309, 376] width 595 height 52
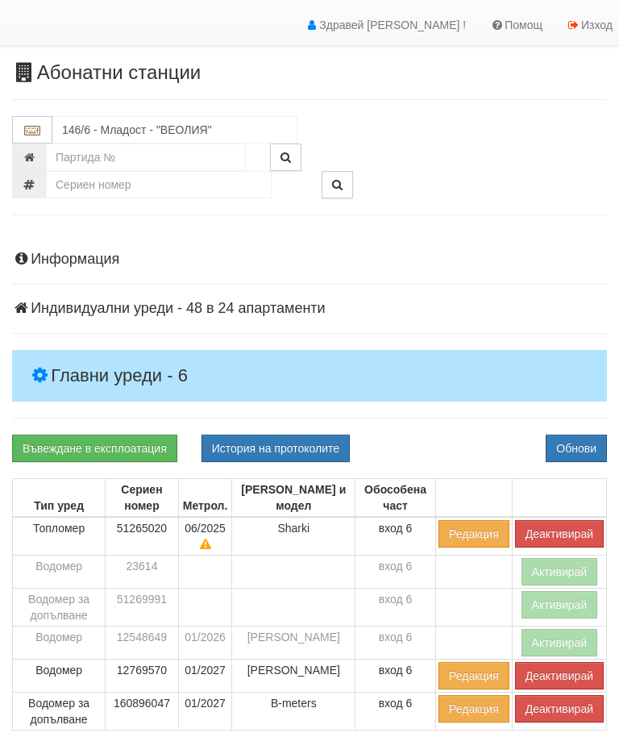
scroll to position [195, 0]
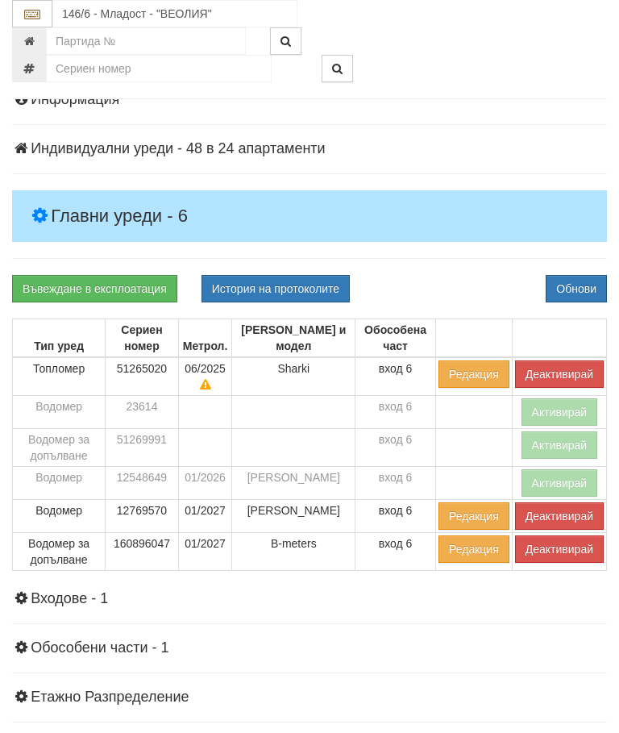
click at [551, 550] on button "Деактивирай" at bounding box center [559, 548] width 89 height 27
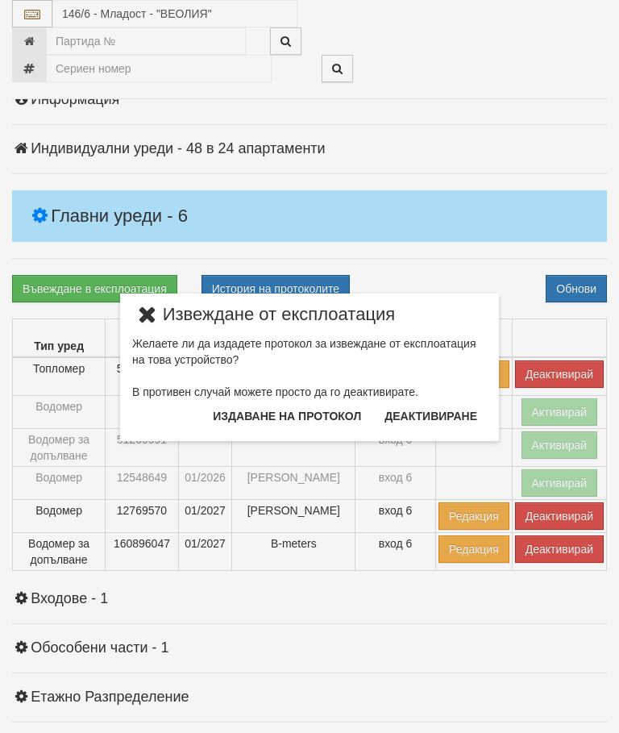
click at [318, 414] on button "Издаване на протокол" at bounding box center [287, 416] width 168 height 26
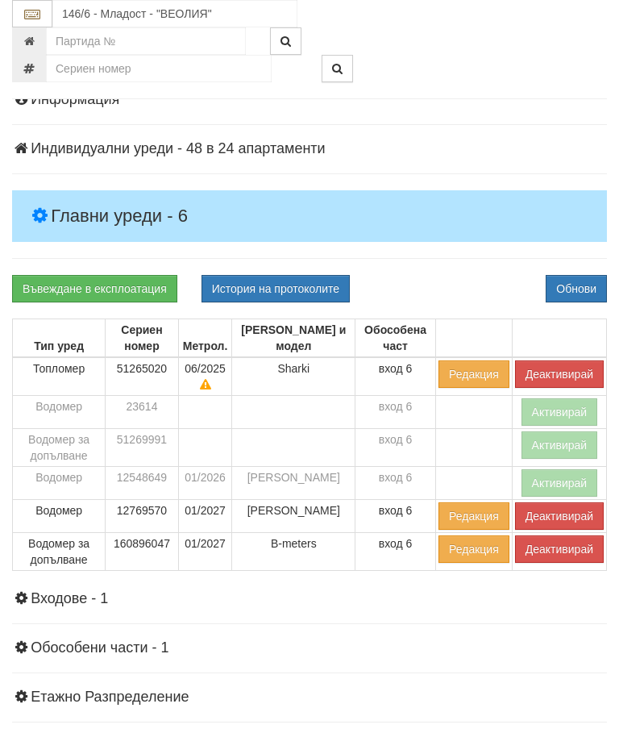
scroll to position [255, 0]
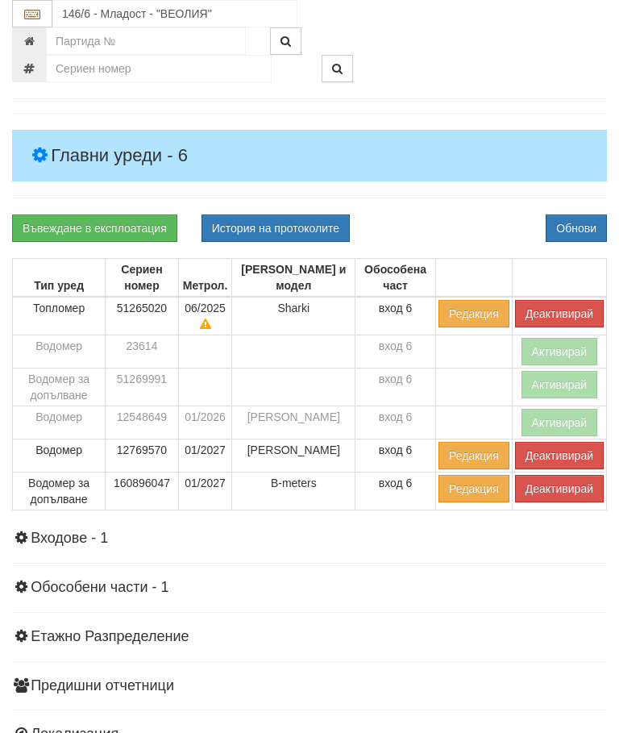
click at [458, 206] on div "Информация Параметри Брой Апартаменти: 24 Ползватели 06/2025 63 % 0 % 58" at bounding box center [309, 409] width 595 height 797
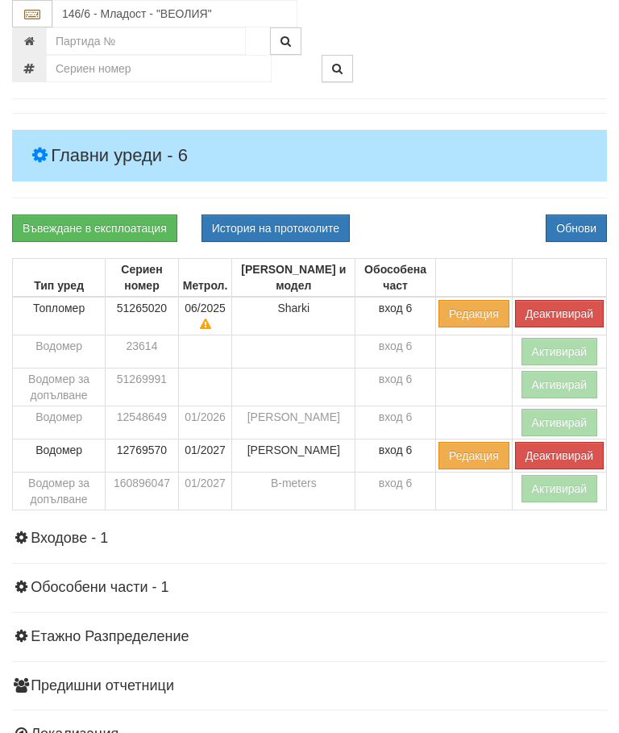
click at [555, 302] on button "Деактивирай" at bounding box center [559, 313] width 89 height 27
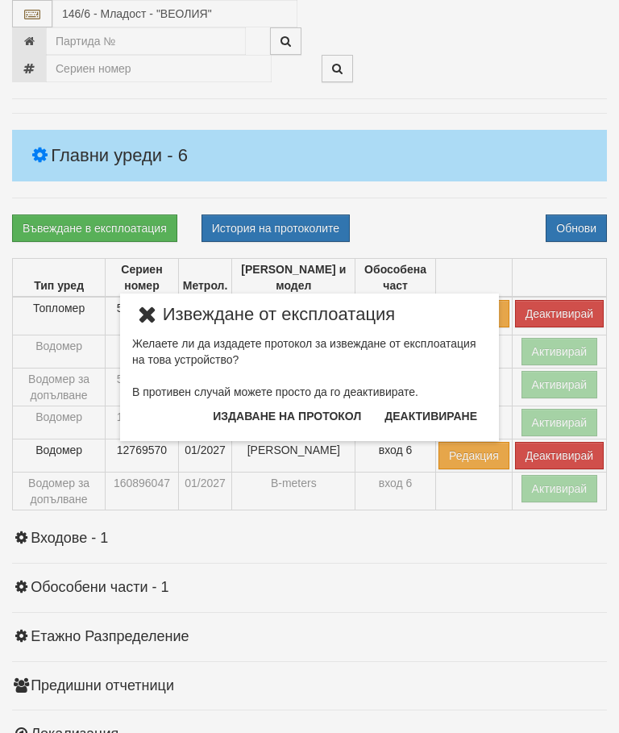
click at [301, 409] on button "Издаване на протокол" at bounding box center [287, 416] width 168 height 26
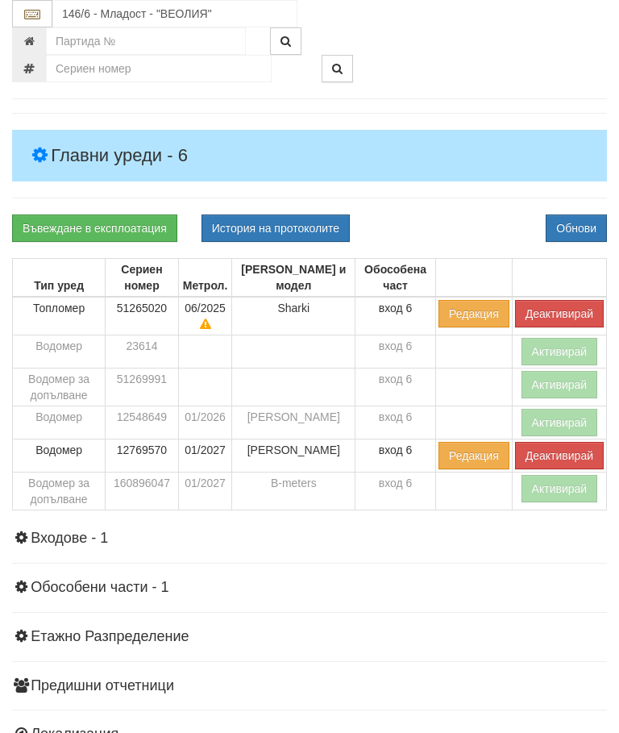
click at [463, 206] on div "Информация Параметри Брой Апартаменти: 24 Ползватели 06/2025 63 % 0 % 58" at bounding box center [309, 409] width 595 height 797
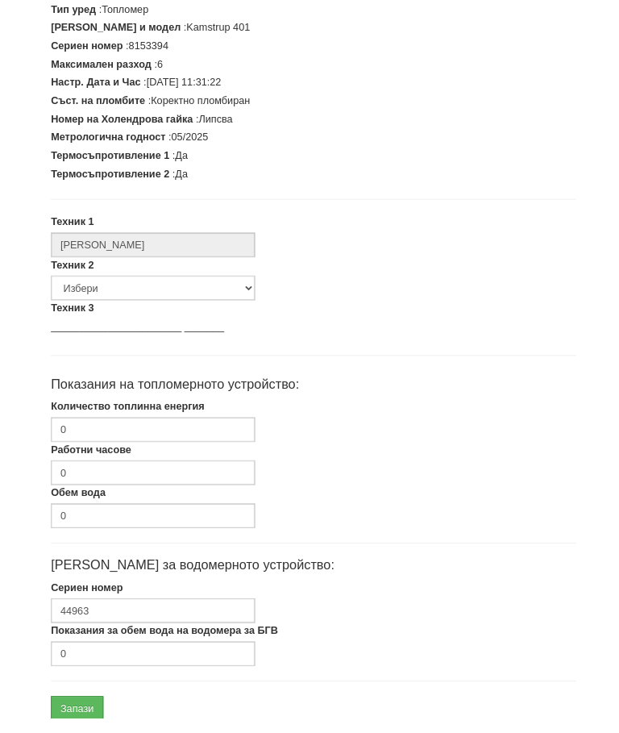
scroll to position [409, 0]
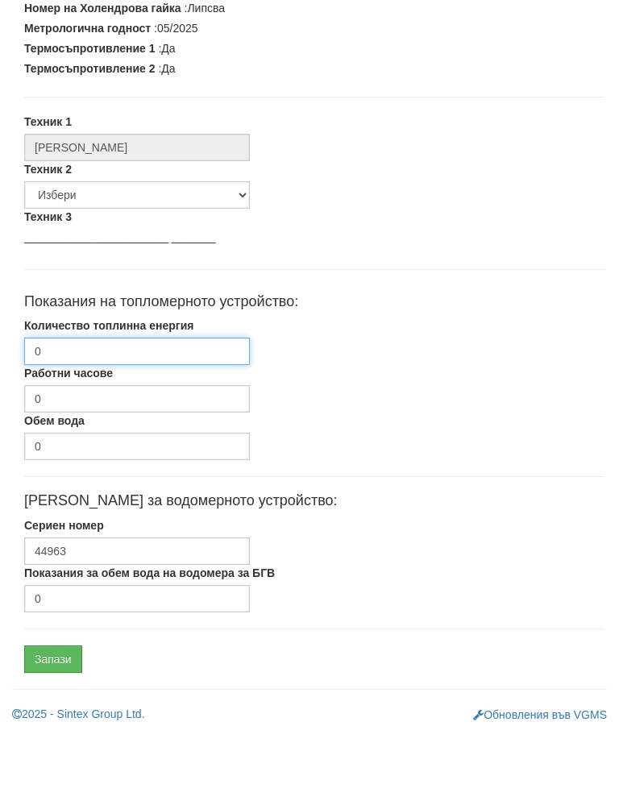
click at [139, 414] on input "0" at bounding box center [137, 427] width 226 height 27
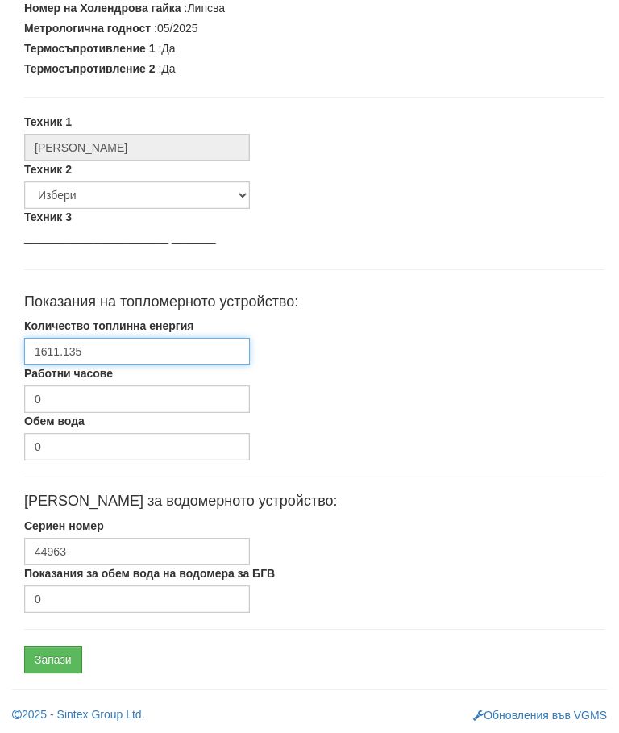
scroll to position [485, 0]
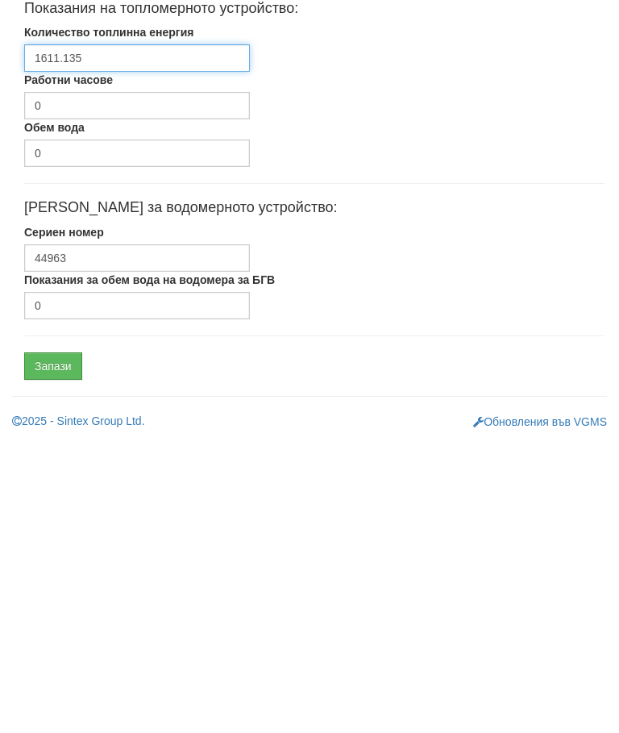
type input "1611.135"
click at [68, 646] on input "Запази" at bounding box center [53, 659] width 58 height 27
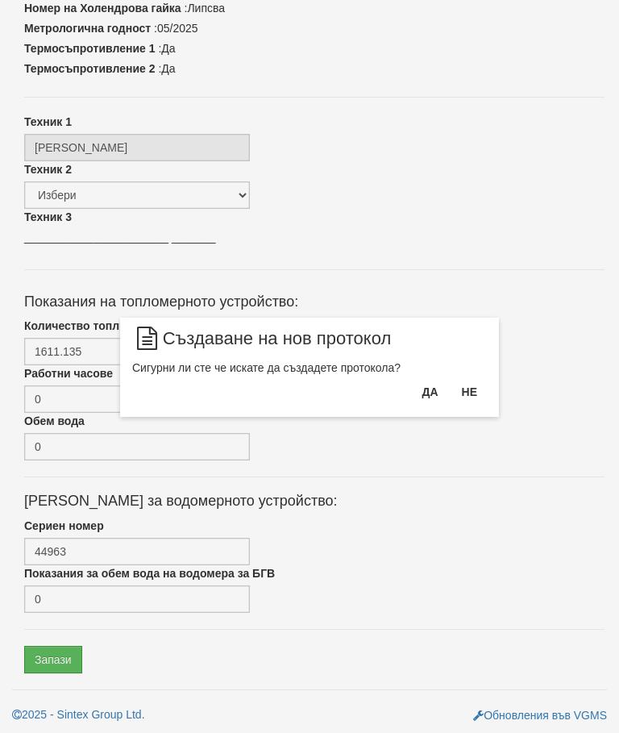
click at [424, 391] on button "Да" at bounding box center [429, 392] width 35 height 26
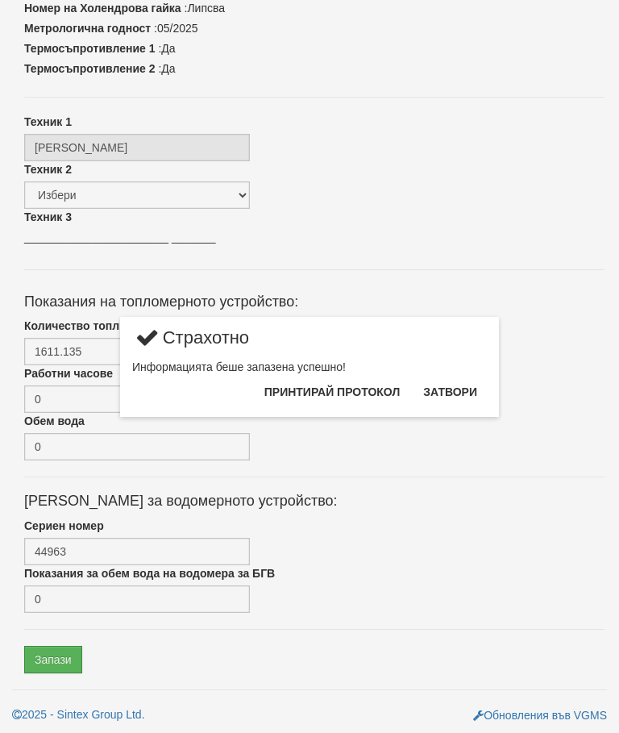
click at [451, 389] on button "Затвори" at bounding box center [449, 392] width 73 height 26
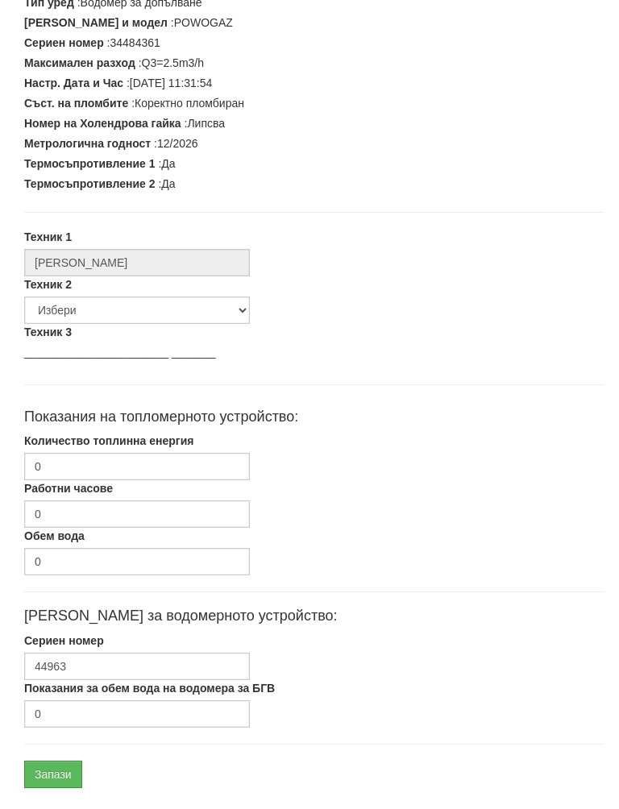
scroll to position [370, 0]
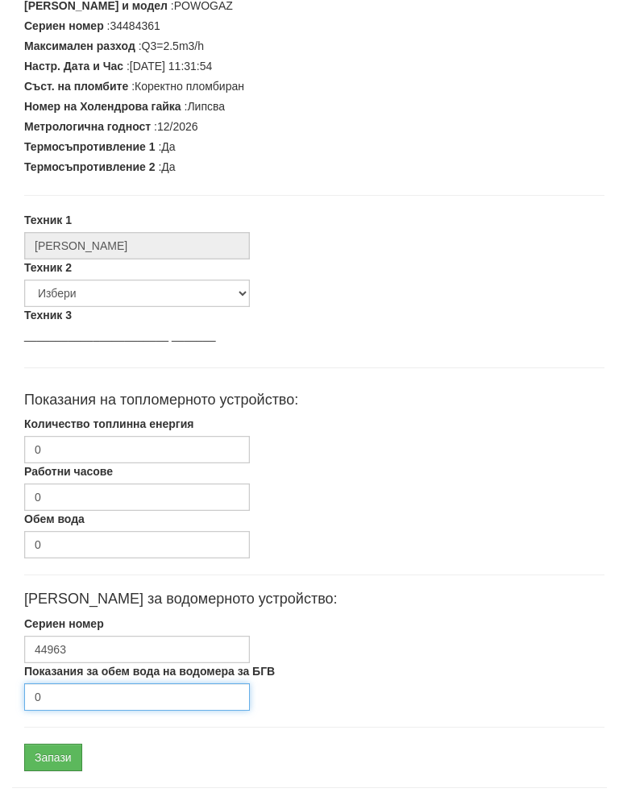
click at [92, 700] on input "0" at bounding box center [137, 713] width 226 height 27
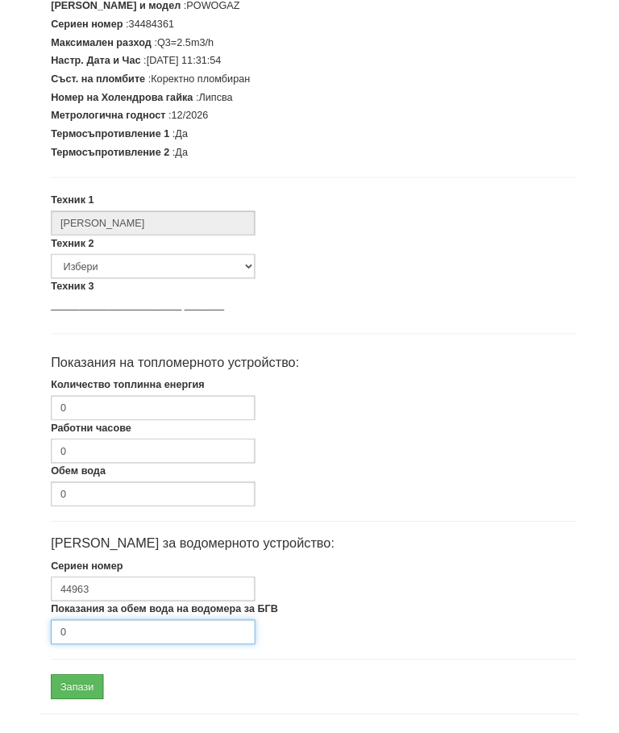
scroll to position [485, 0]
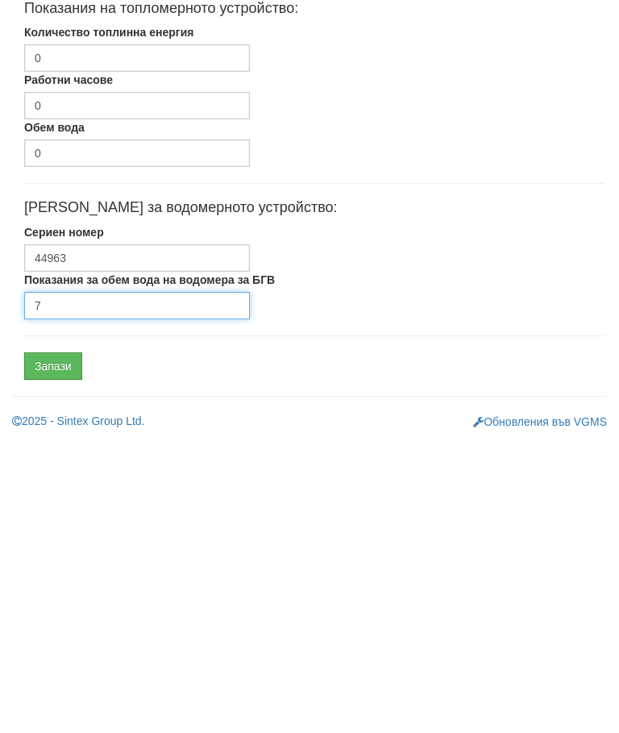
type input "7"
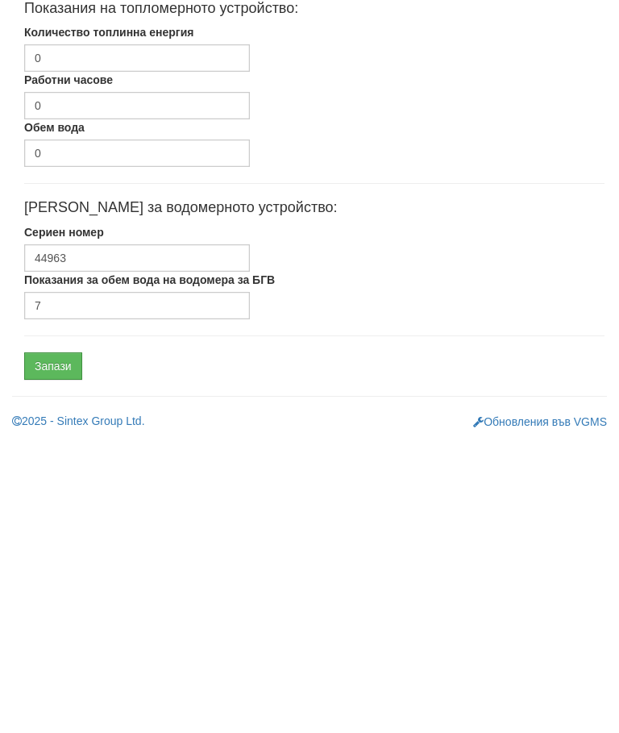
click at [67, 646] on input "Запази" at bounding box center [53, 659] width 58 height 27
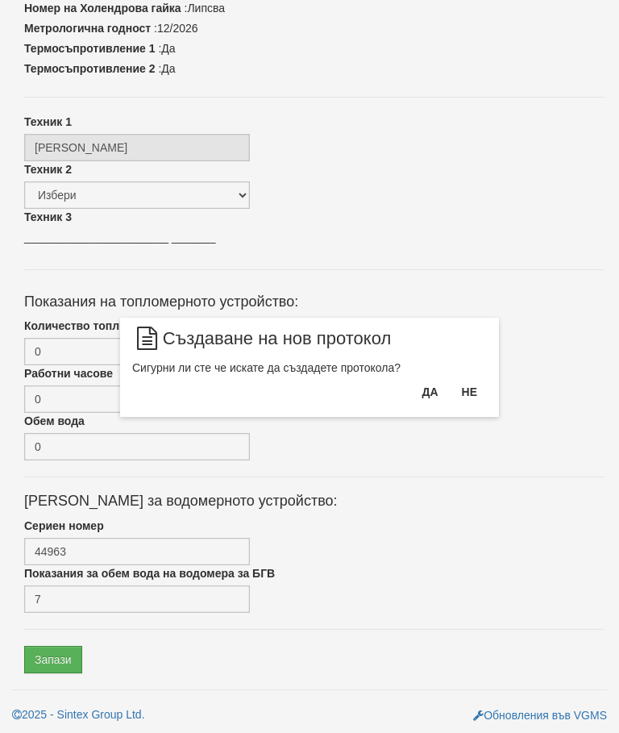
click at [427, 387] on button "Да" at bounding box center [429, 392] width 35 height 26
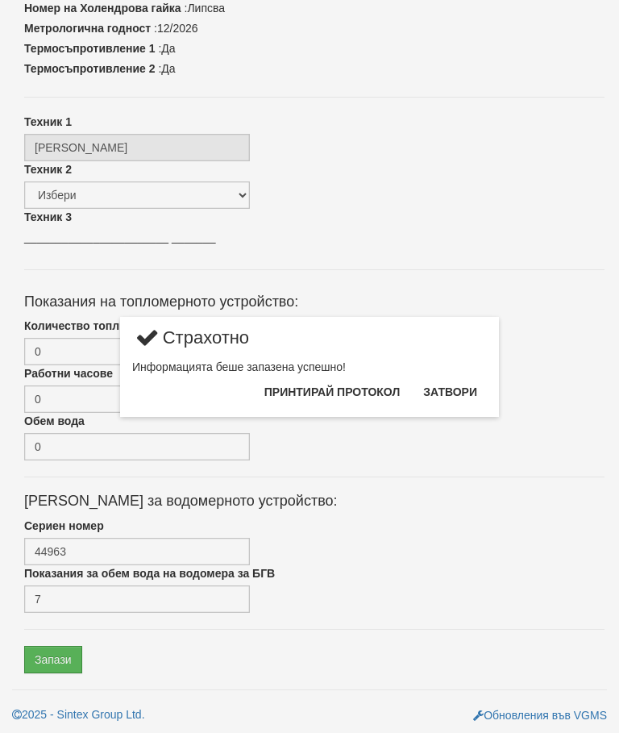
click at [463, 382] on button "Затвори" at bounding box center [449, 392] width 73 height 26
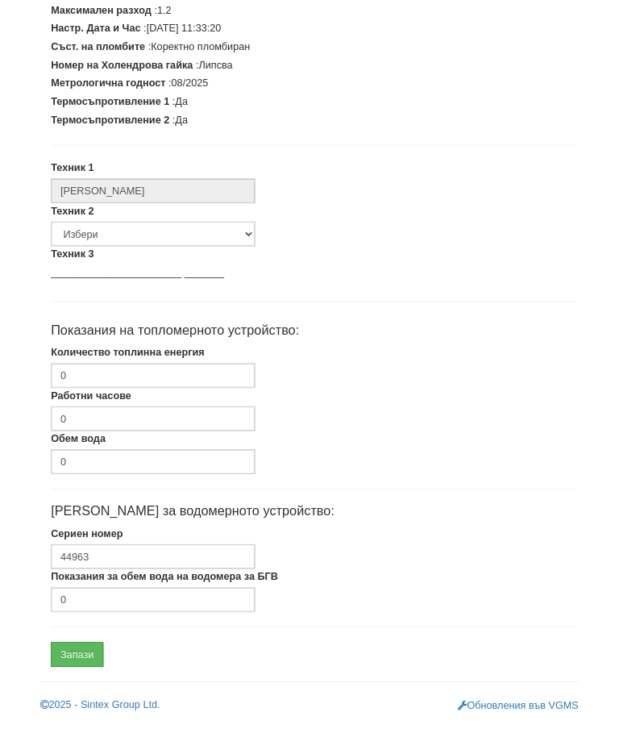
scroll to position [409, 0]
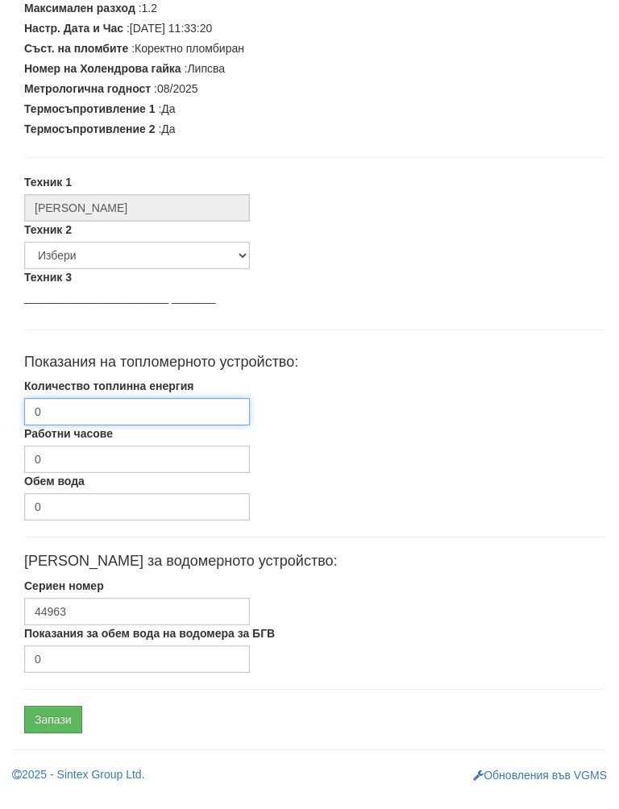
click at [143, 414] on input "0" at bounding box center [137, 427] width 226 height 27
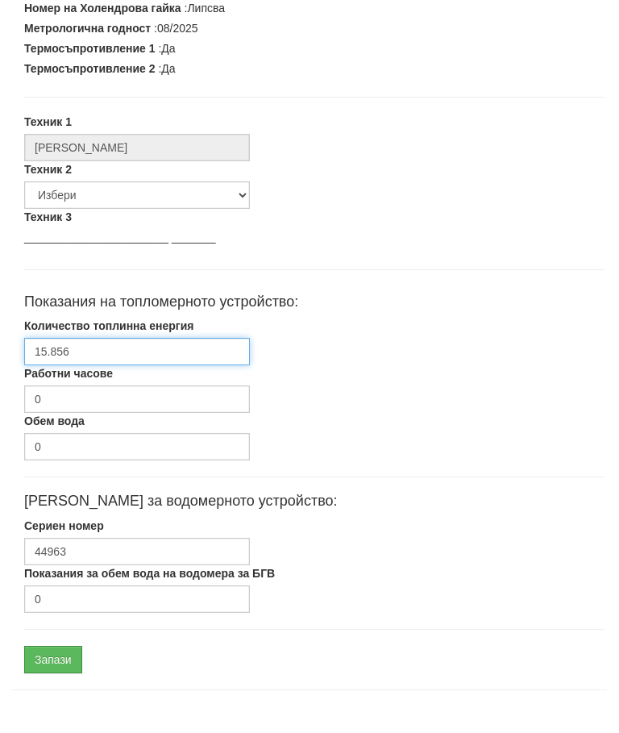
scroll to position [485, 0]
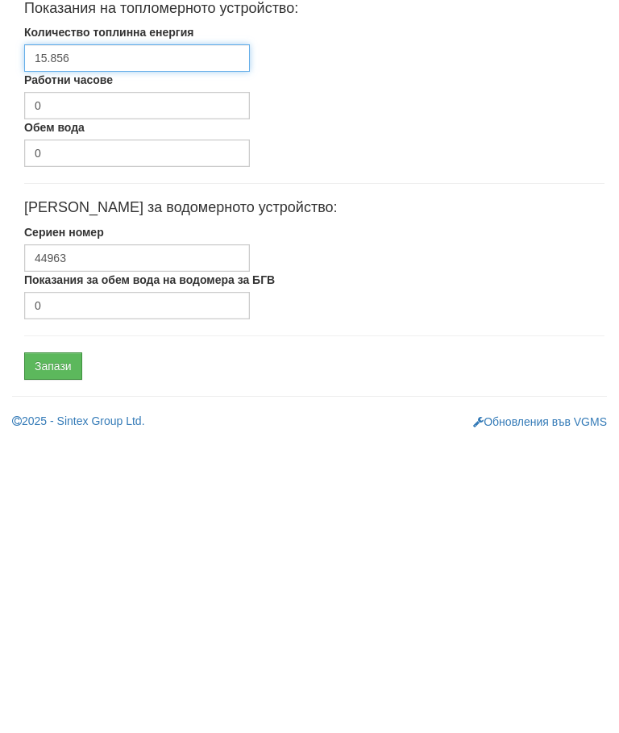
type input "15.856"
click at [64, 646] on input "Запази" at bounding box center [53, 659] width 58 height 27
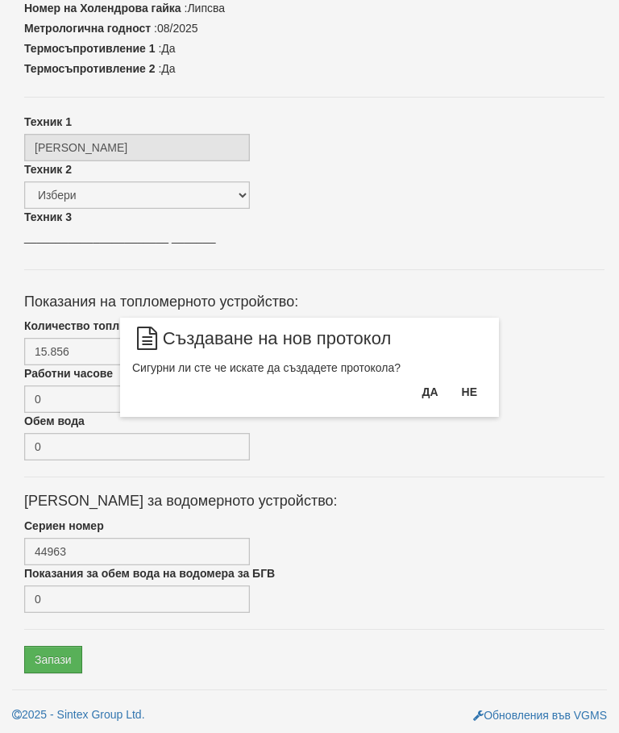
click at [426, 386] on button "Да" at bounding box center [429, 392] width 35 height 26
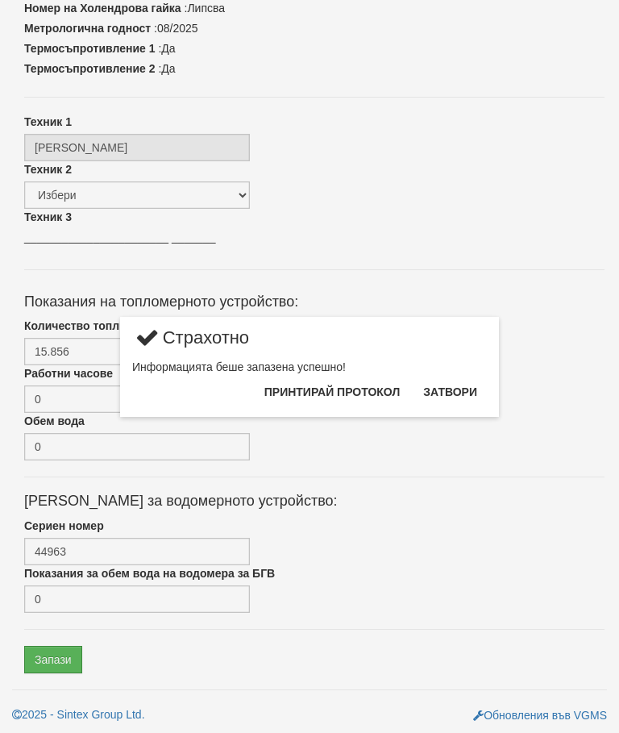
click at [444, 385] on button "Затвори" at bounding box center [449, 392] width 73 height 26
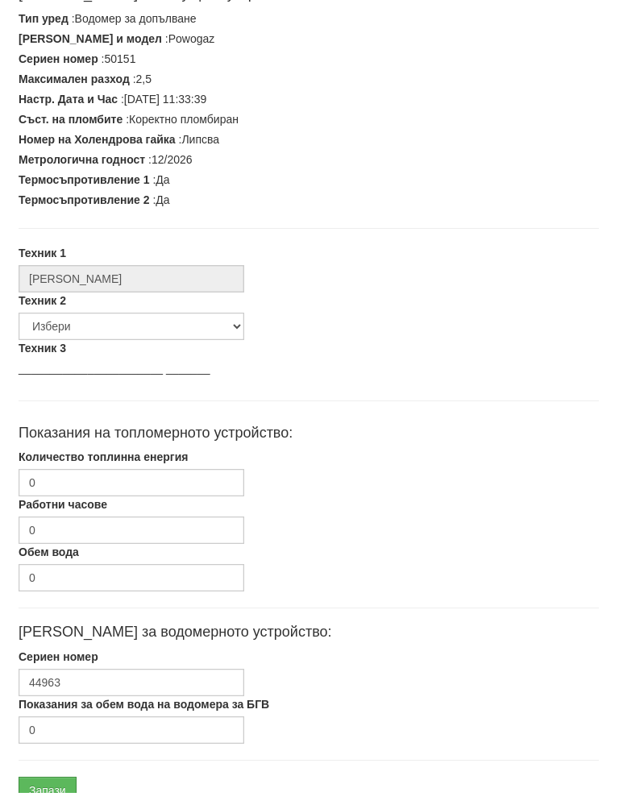
scroll to position [409, 6]
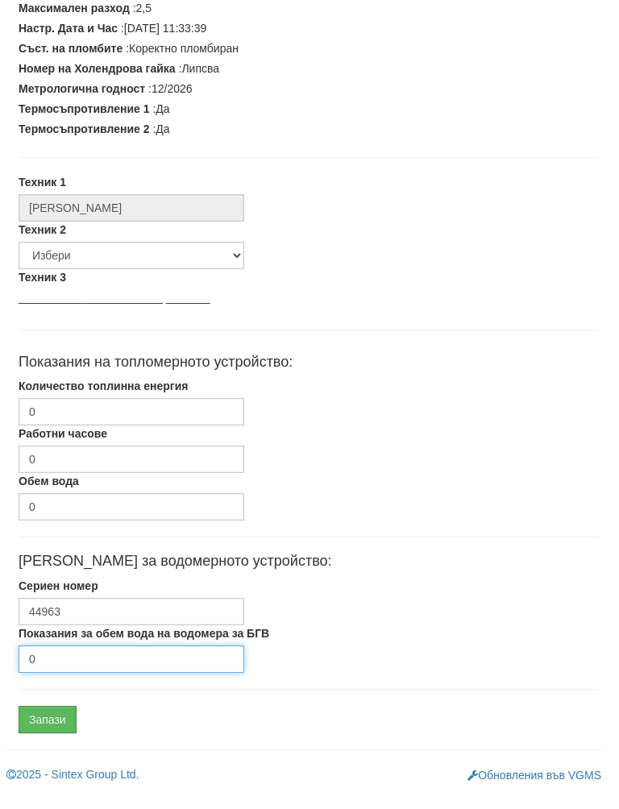
click at [102, 662] on input "0" at bounding box center [132, 675] width 226 height 27
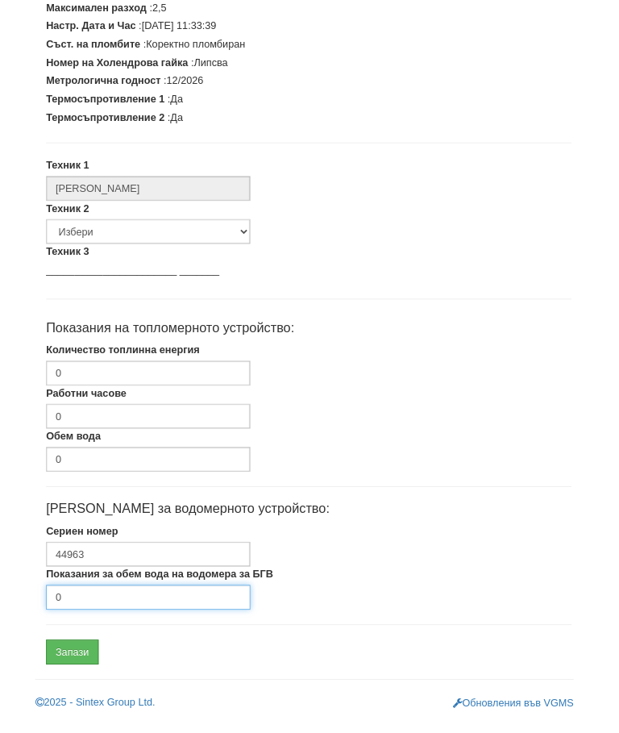
scroll to position [485, 0]
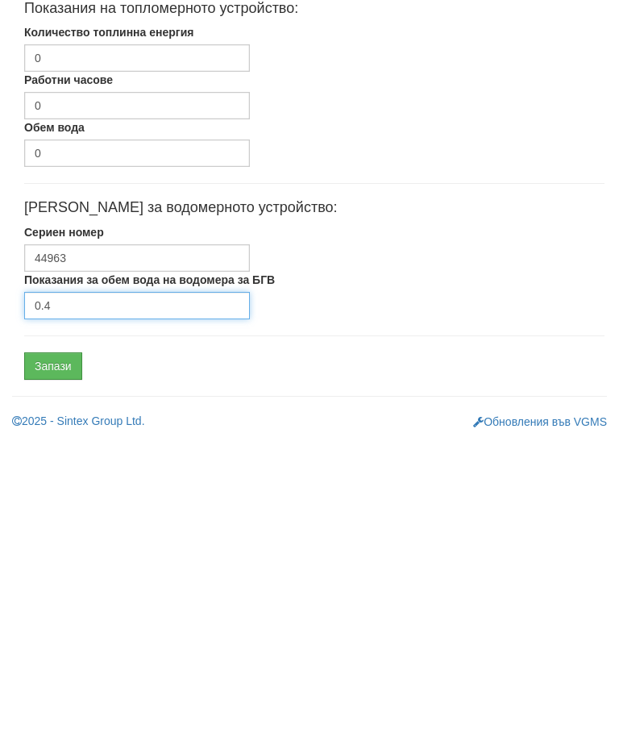
type input "0.4"
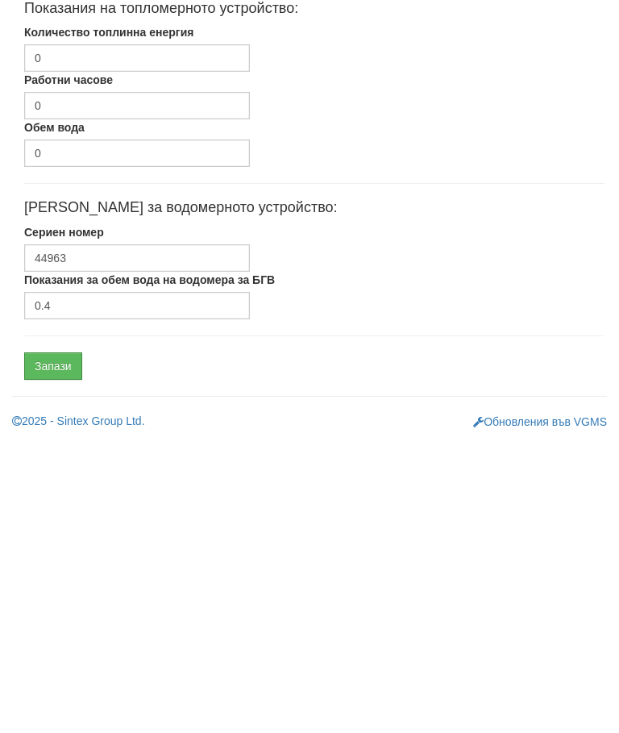
click at [75, 646] on input "Запази" at bounding box center [53, 659] width 58 height 27
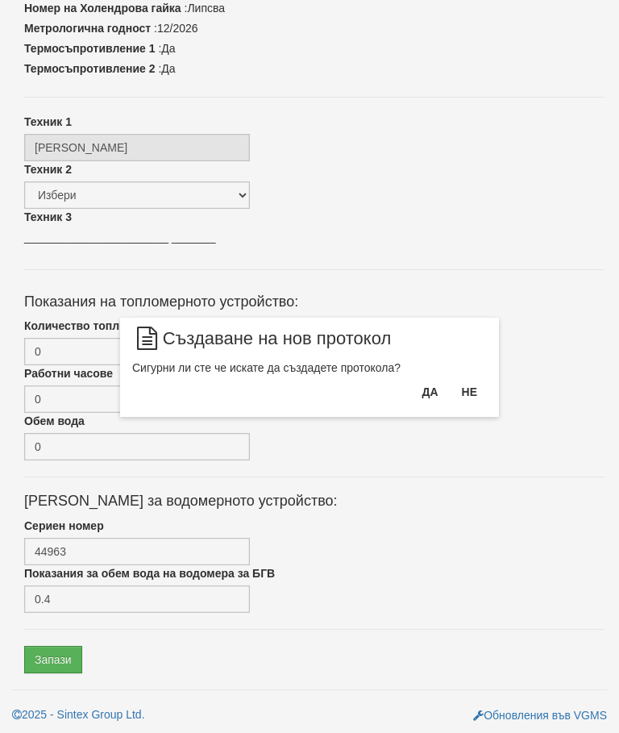
click at [418, 397] on button "Да" at bounding box center [429, 392] width 35 height 26
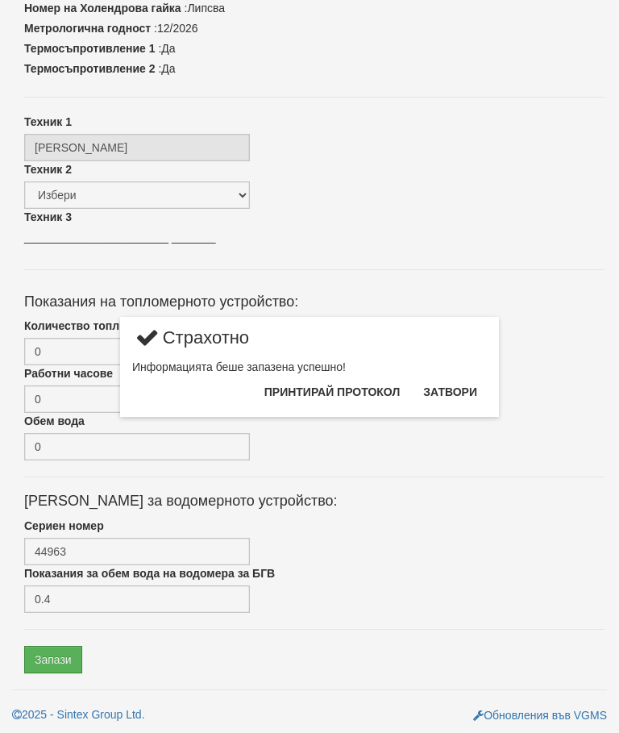
click at [453, 391] on button "Затвори" at bounding box center [449, 392] width 73 height 26
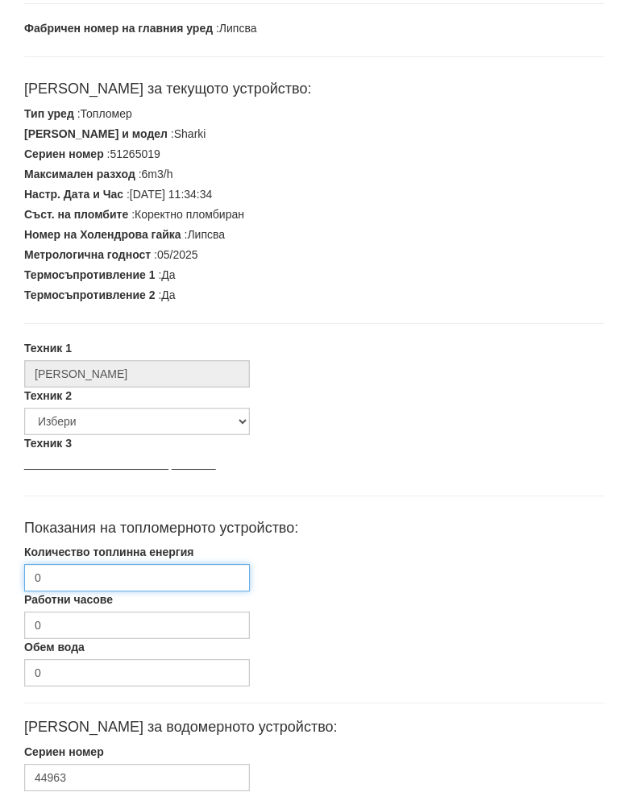
click at [118, 581] on input "0" at bounding box center [137, 594] width 226 height 27
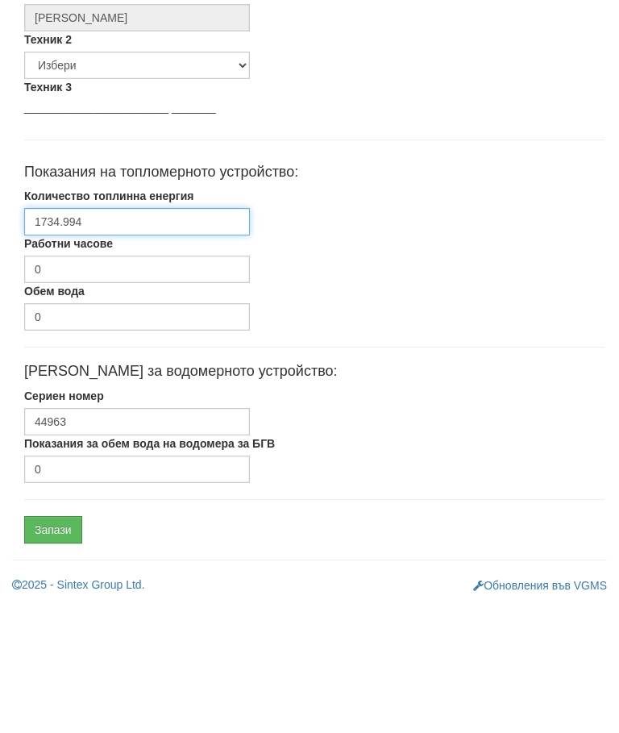
scroll to position [485, 0]
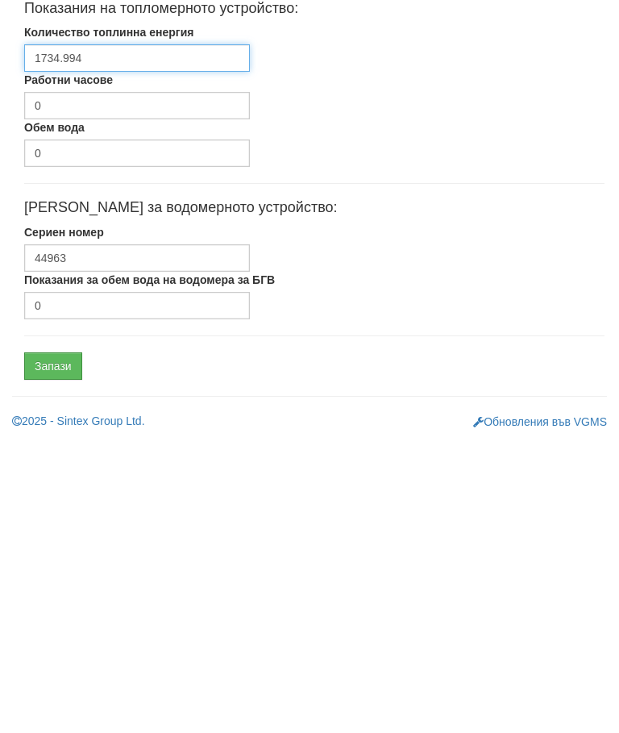
type input "1734.994"
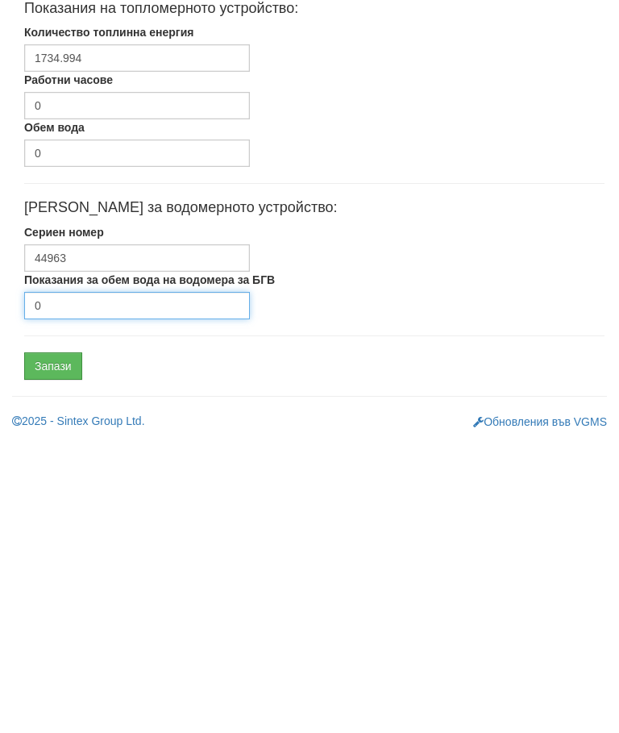
click at [110, 585] on input "0" at bounding box center [137, 598] width 226 height 27
type input "7761"
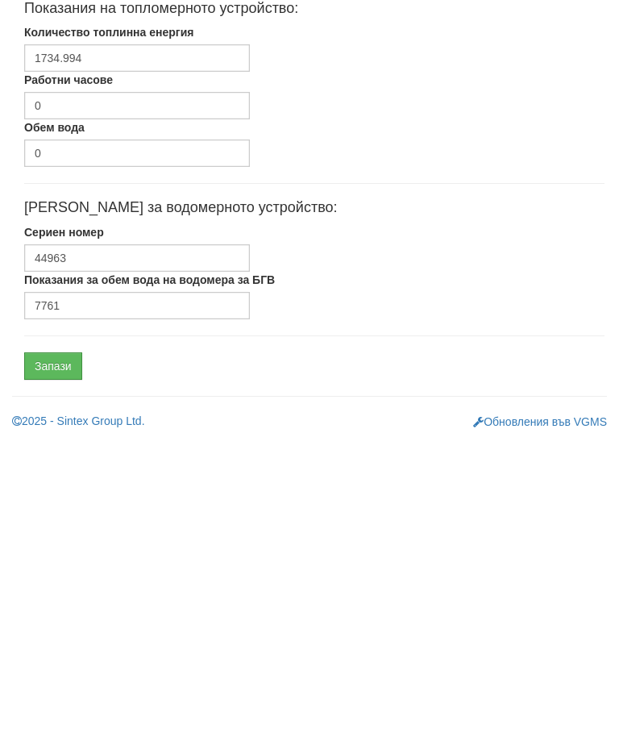
click at [63, 646] on input "Запази" at bounding box center [53, 659] width 58 height 27
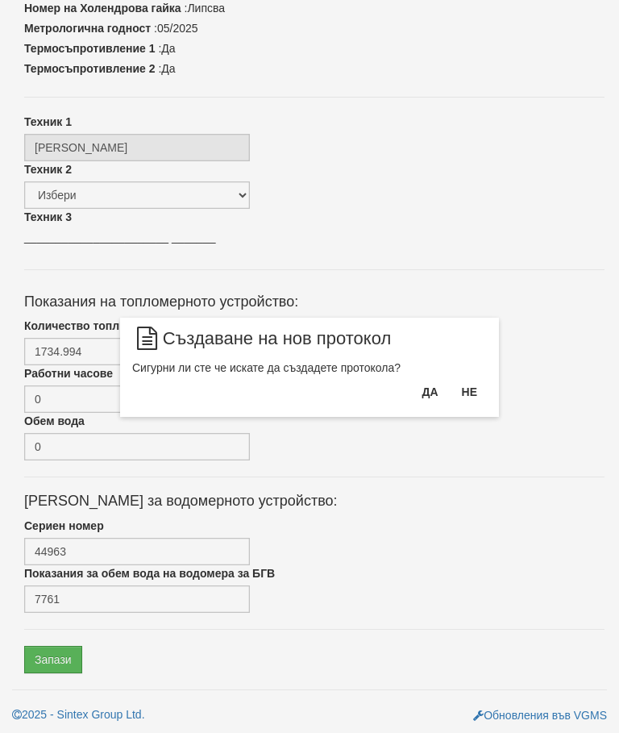
click at [423, 392] on button "Да" at bounding box center [429, 392] width 35 height 26
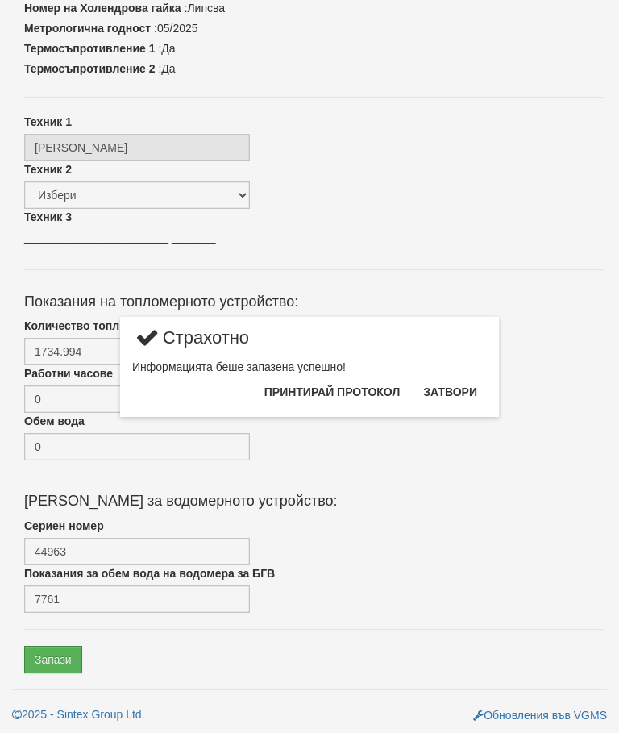
click at [446, 384] on button "Затвори" at bounding box center [449, 392] width 73 height 26
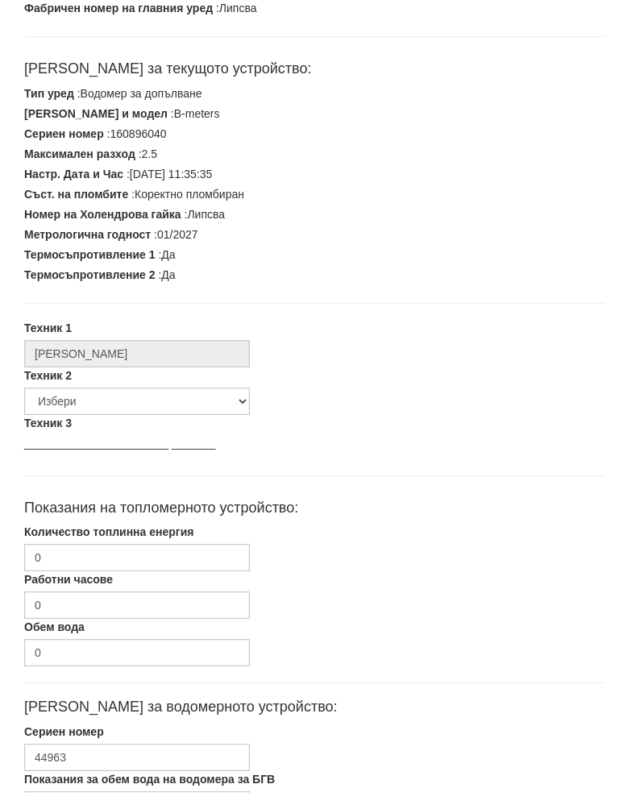
scroll to position [409, 0]
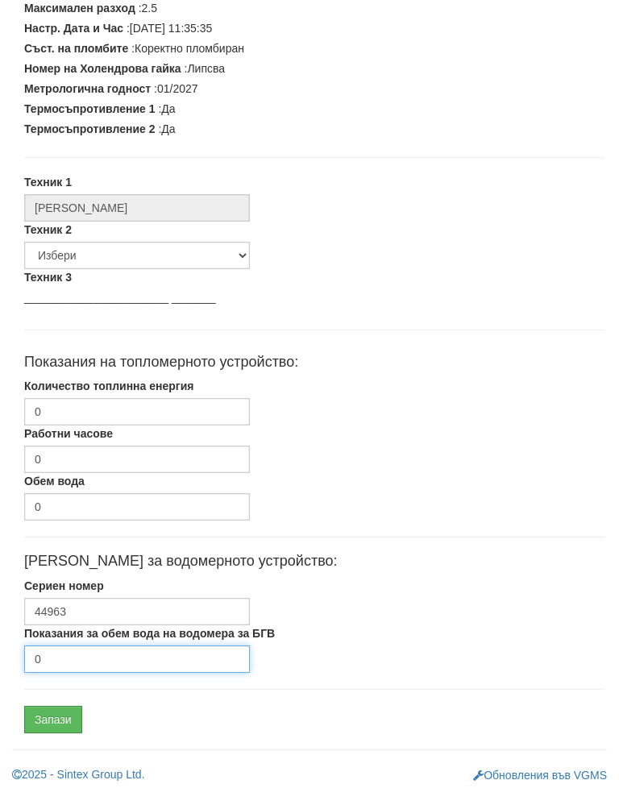
click at [99, 662] on input "0" at bounding box center [137, 675] width 226 height 27
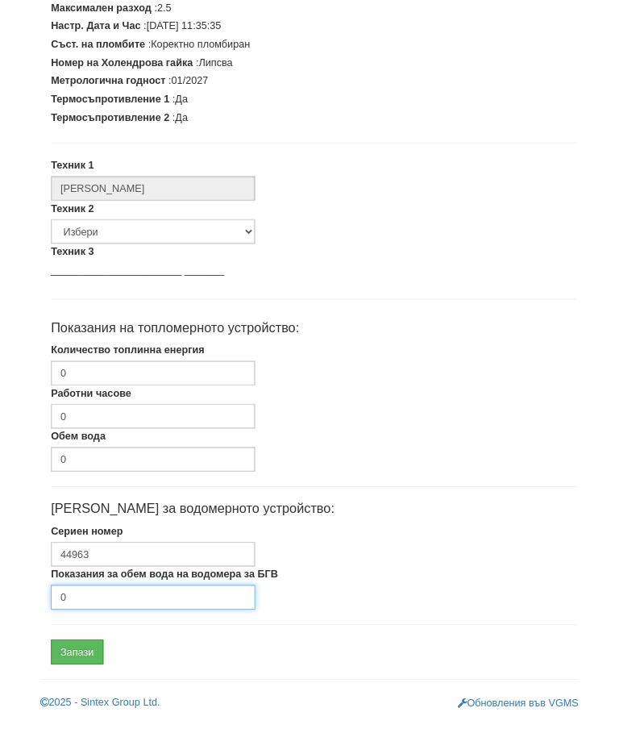
scroll to position [485, 0]
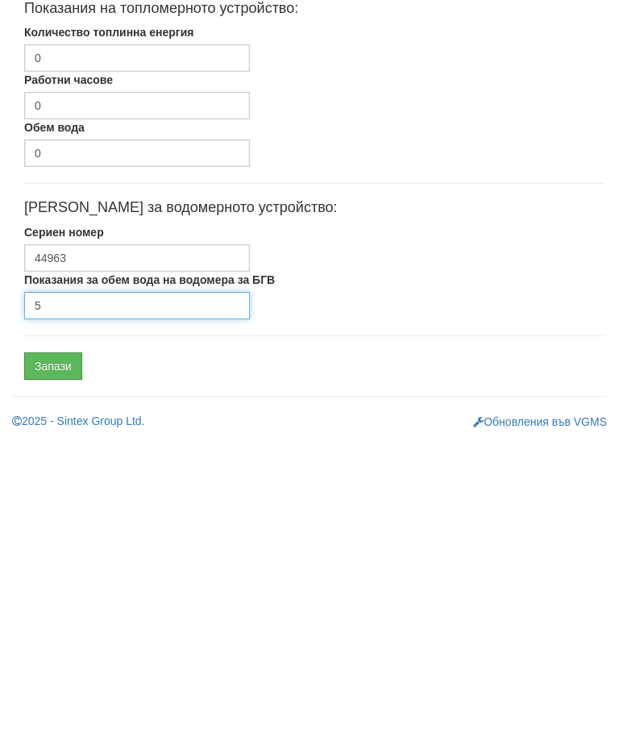
type input "5"
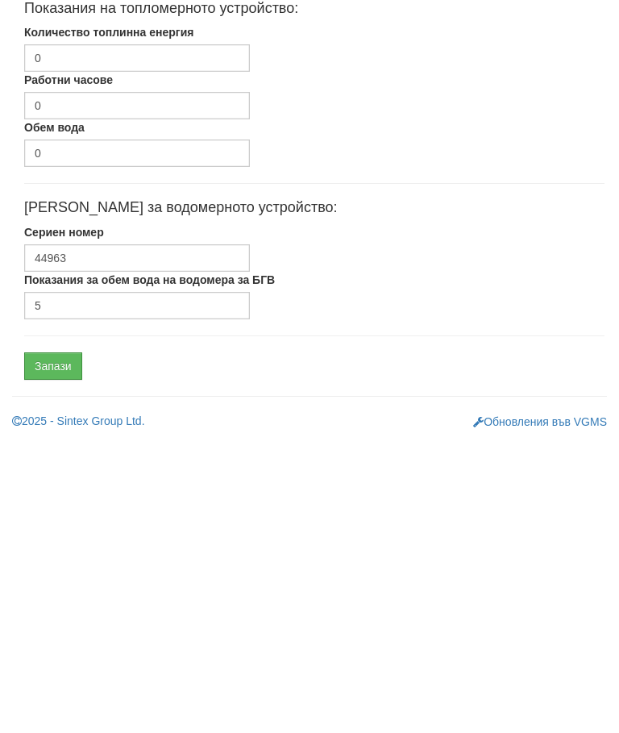
click at [68, 646] on input "Запази" at bounding box center [53, 659] width 58 height 27
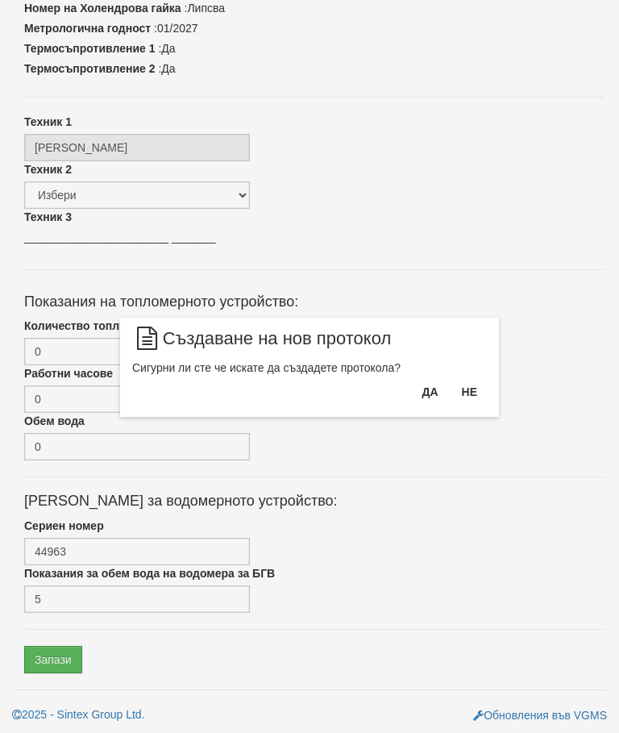
click at [420, 387] on button "Да" at bounding box center [429, 392] width 35 height 26
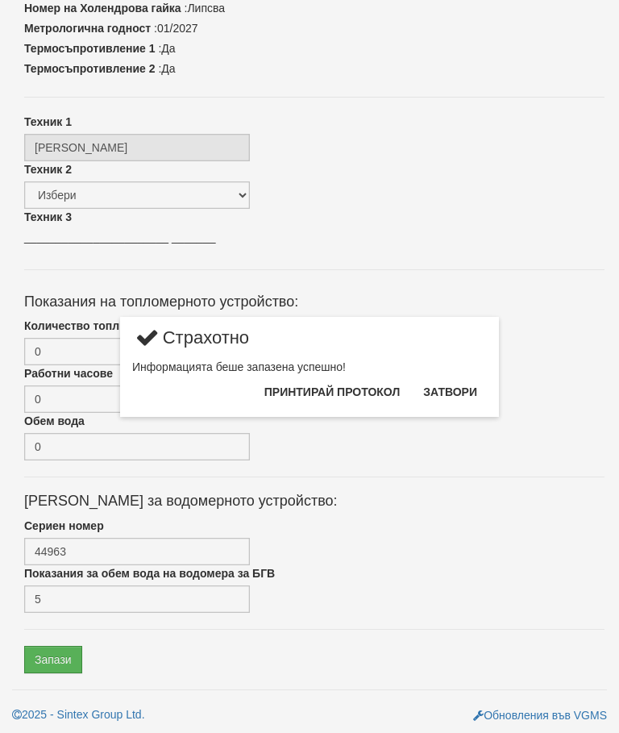
click at [453, 388] on button "Затвори" at bounding box center [449, 392] width 73 height 26
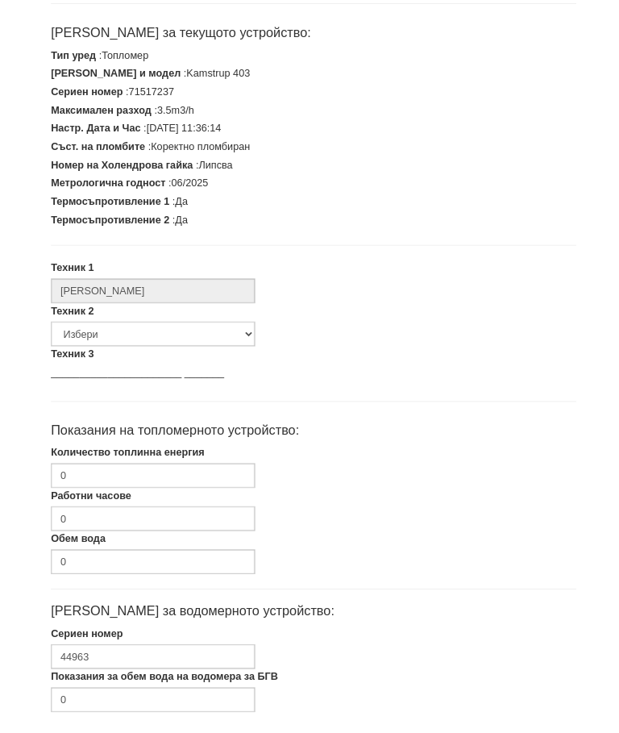
scroll to position [409, 0]
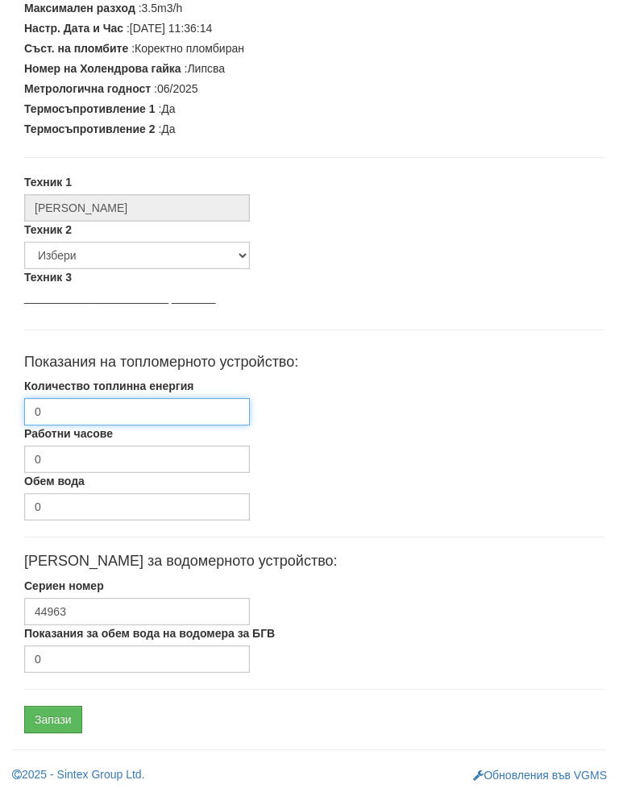
click at [154, 414] on input "0" at bounding box center [137, 427] width 226 height 27
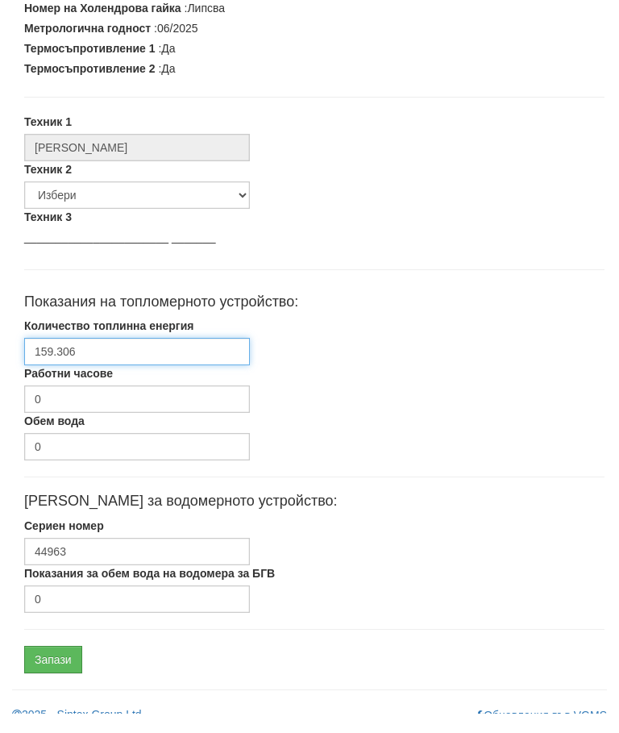
scroll to position [485, 0]
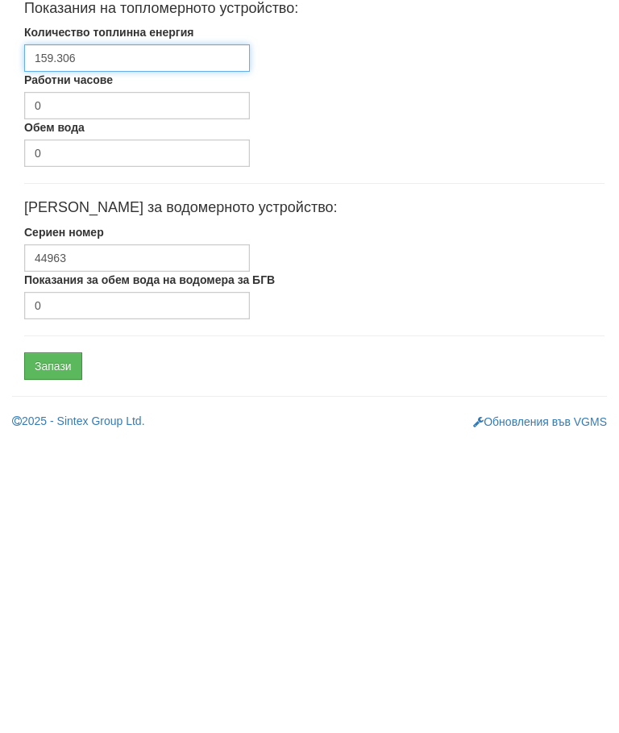
type input "159.306"
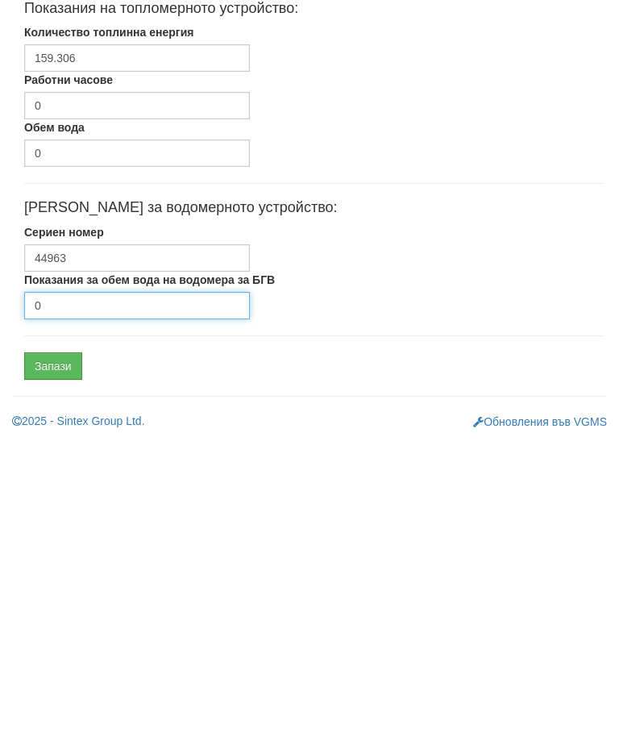
click at [102, 585] on input "0" at bounding box center [137, 598] width 226 height 27
type input "3914"
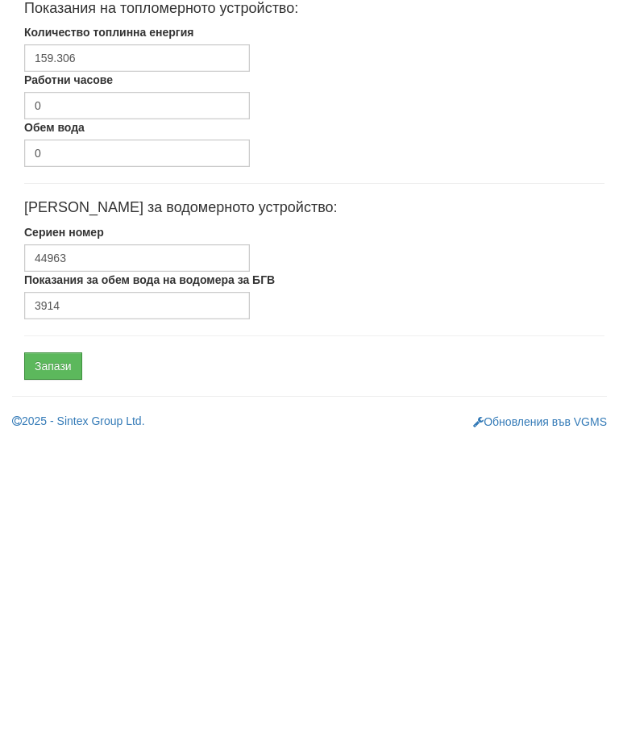
click at [68, 646] on input "Запази" at bounding box center [53, 659] width 58 height 27
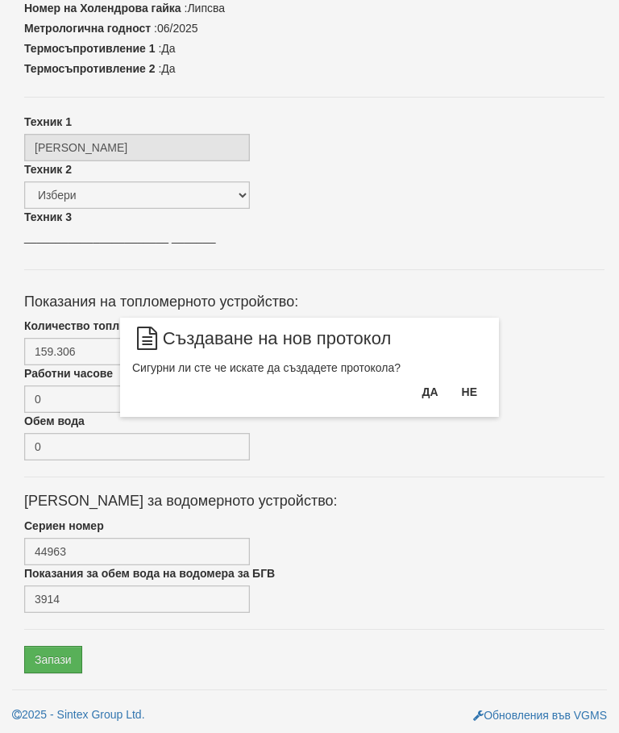
click at [421, 388] on button "Да" at bounding box center [429, 392] width 35 height 26
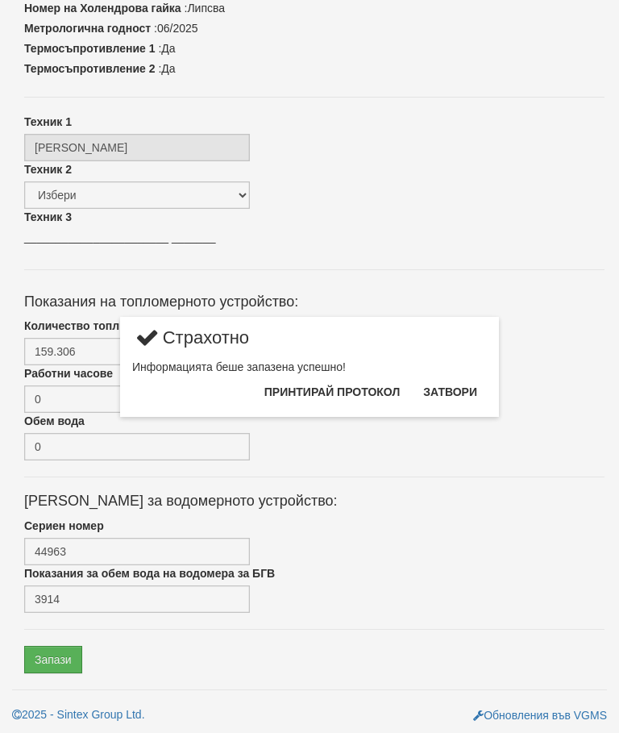
click at [458, 391] on button "Затвори" at bounding box center [449, 392] width 73 height 26
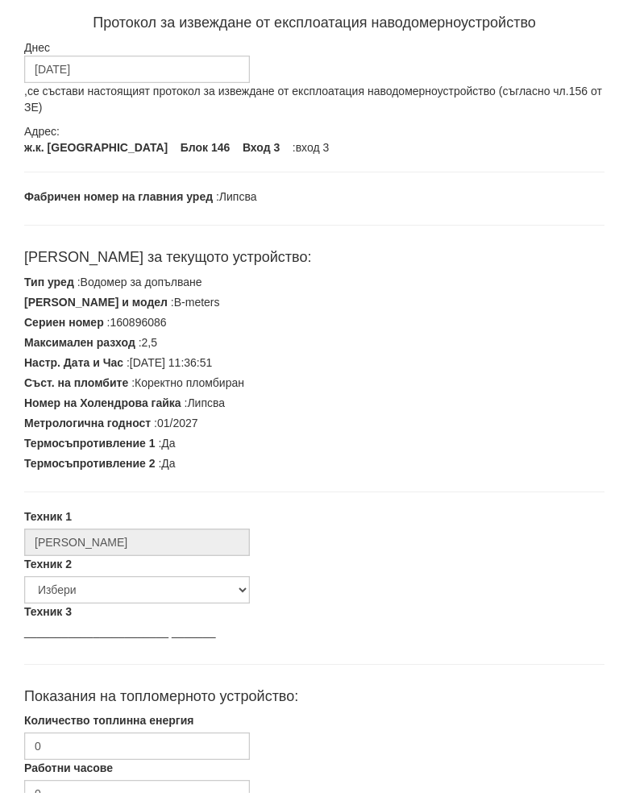
scroll to position [409, 0]
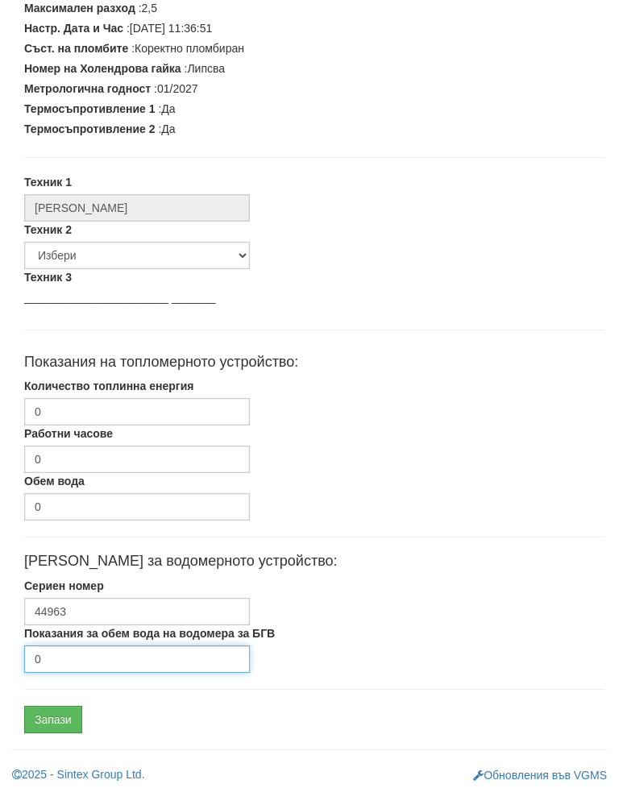
click at [82, 662] on input "0" at bounding box center [137, 675] width 226 height 27
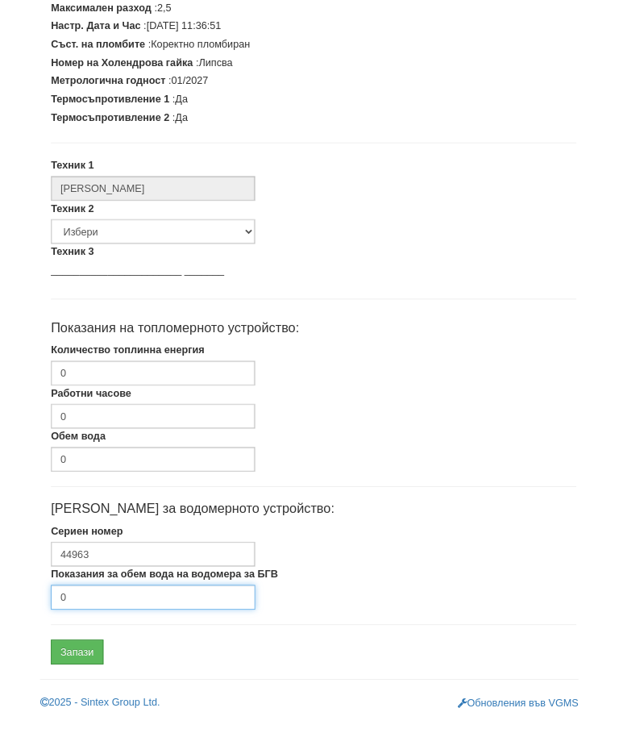
scroll to position [485, 0]
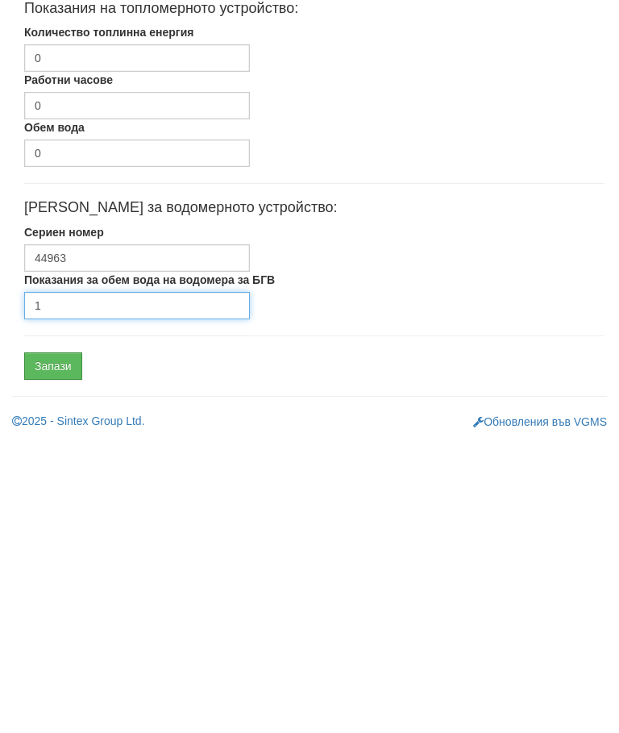
type input "1"
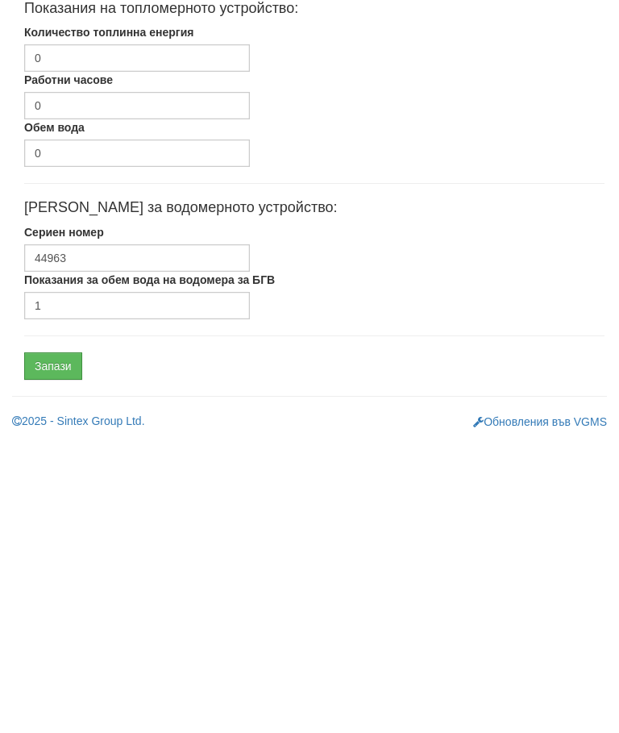
click at [62, 646] on input "Запази" at bounding box center [53, 659] width 58 height 27
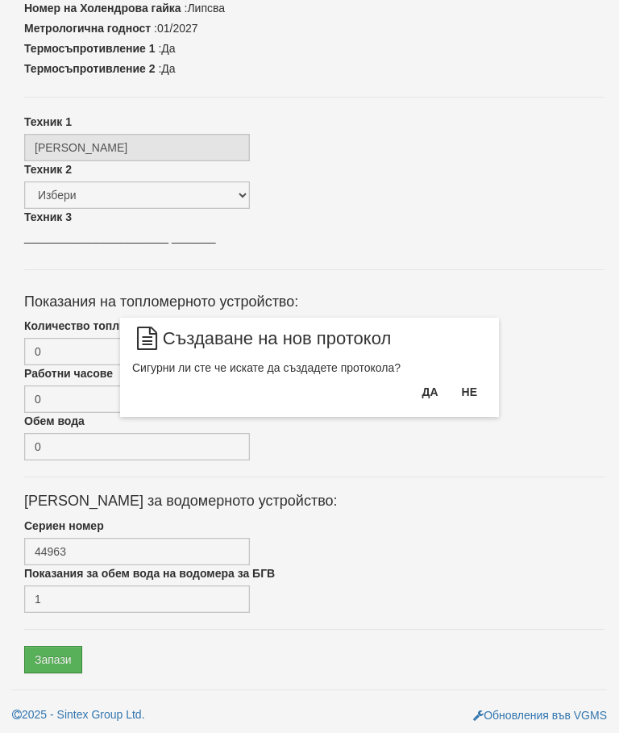
click at [423, 389] on button "Да" at bounding box center [429, 392] width 35 height 26
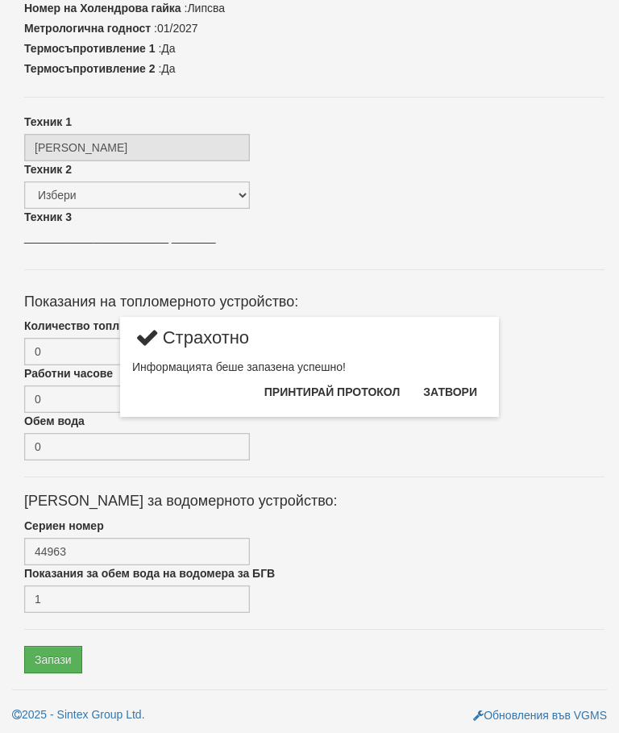
click at [446, 385] on button "Затвори" at bounding box center [449, 392] width 73 height 26
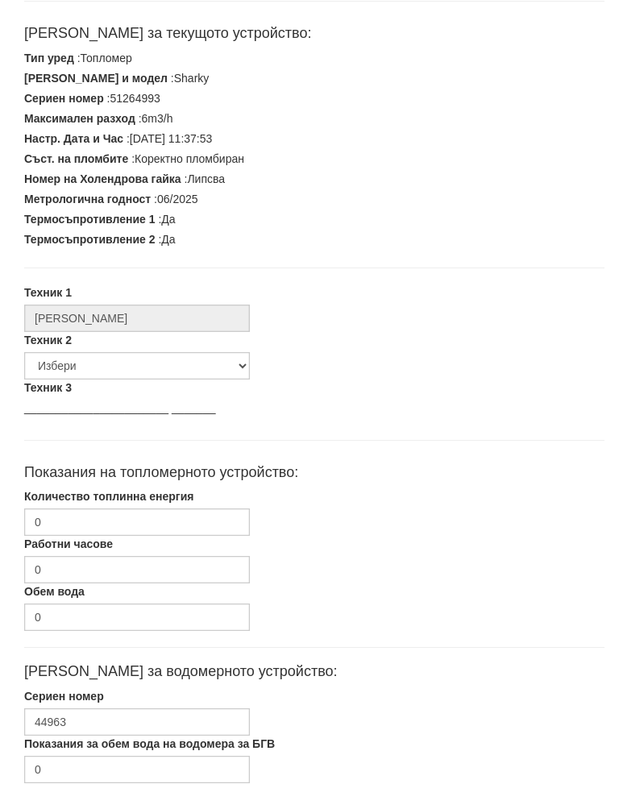
scroll to position [301, 0]
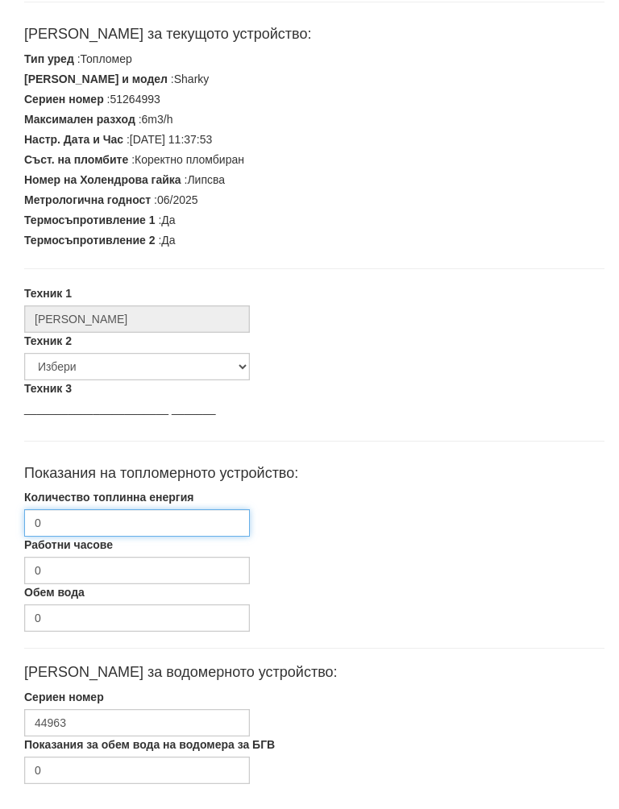
click at [122, 521] on input "0" at bounding box center [137, 534] width 226 height 27
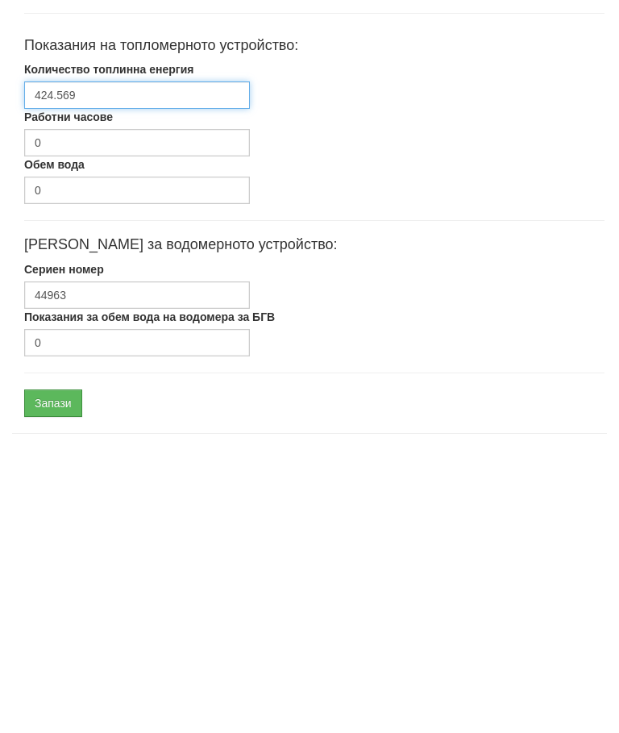
scroll to position [485, 0]
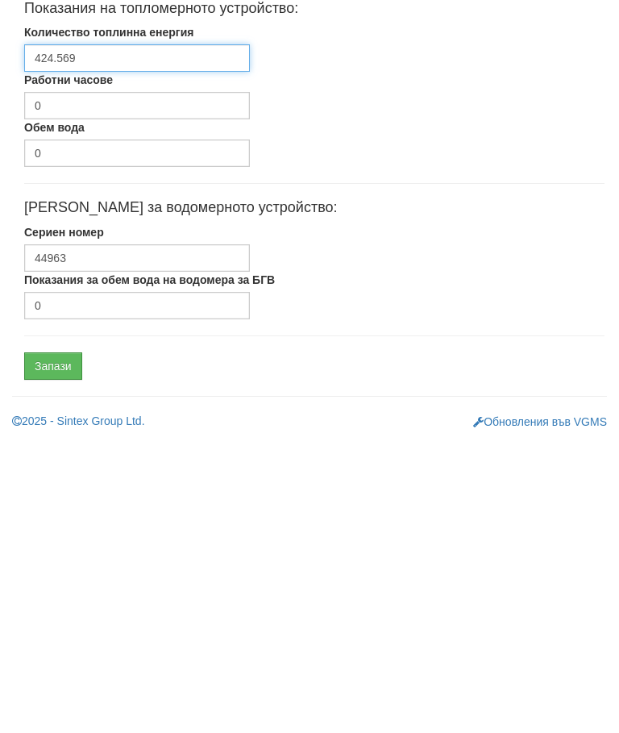
type input "424.569"
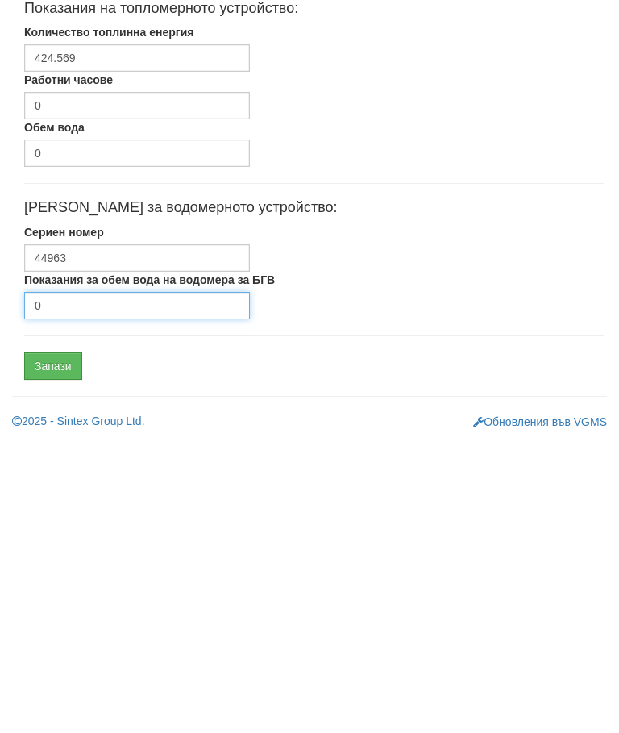
click at [94, 585] on input "0" at bounding box center [137, 598] width 226 height 27
type input "395"
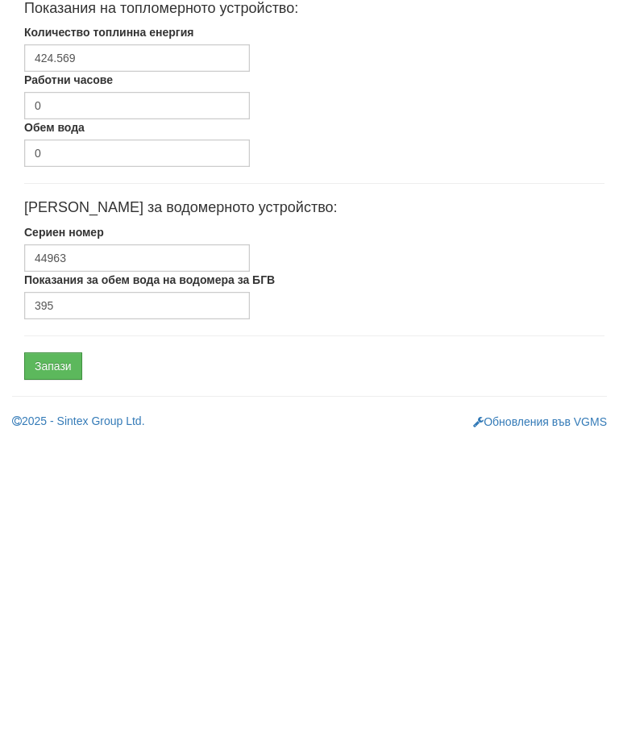
click at [64, 646] on input "Запази" at bounding box center [53, 659] width 58 height 27
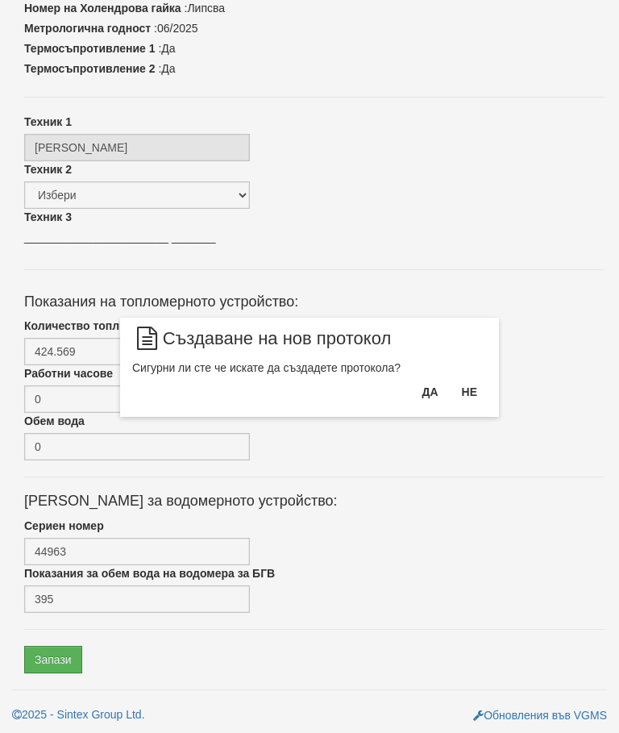
click at [430, 388] on button "Да" at bounding box center [429, 392] width 35 height 26
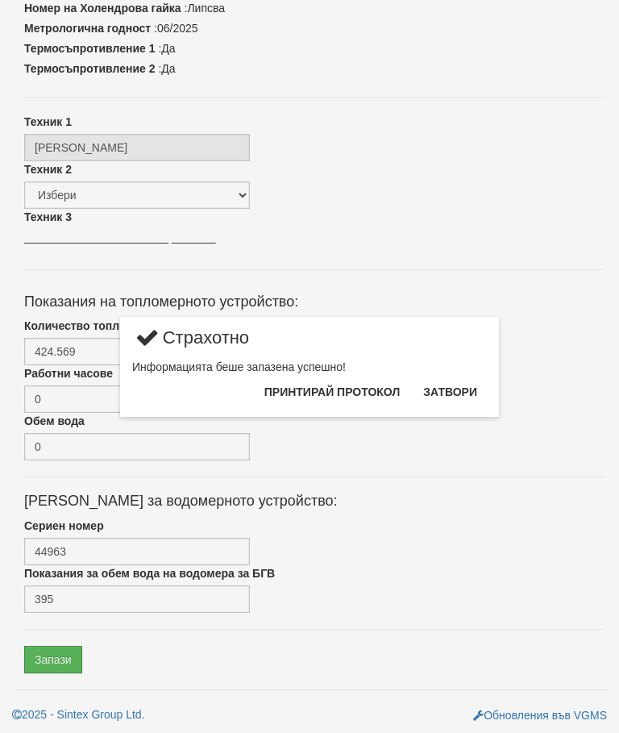
click at [455, 382] on button "Затвори" at bounding box center [449, 392] width 73 height 26
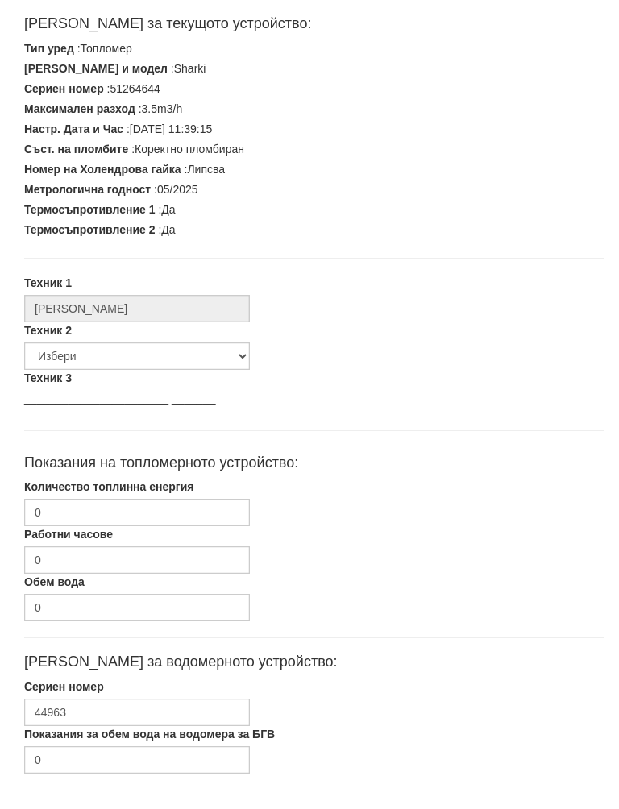
scroll to position [308, 0]
click at [139, 515] on input "0" at bounding box center [137, 528] width 226 height 27
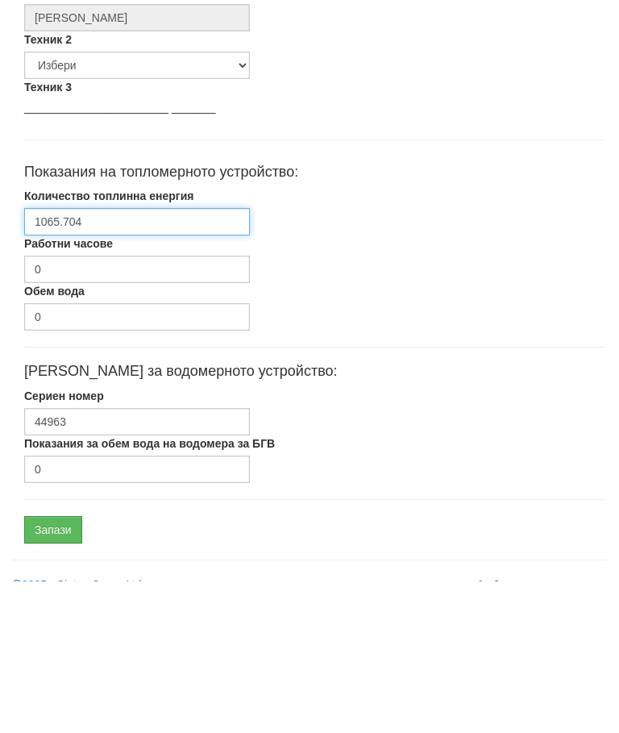
scroll to position [485, 0]
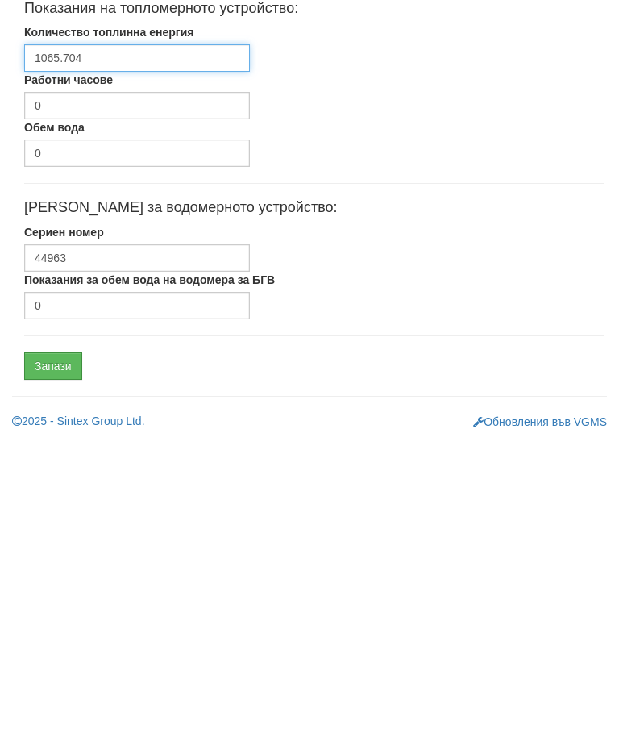
type input "1065.704"
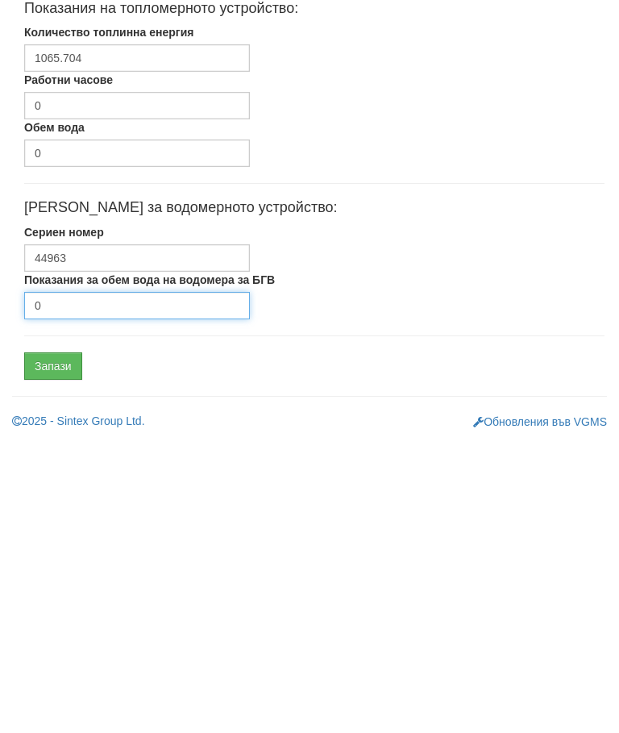
click at [105, 585] on input "0" at bounding box center [137, 598] width 226 height 27
type input "2390"
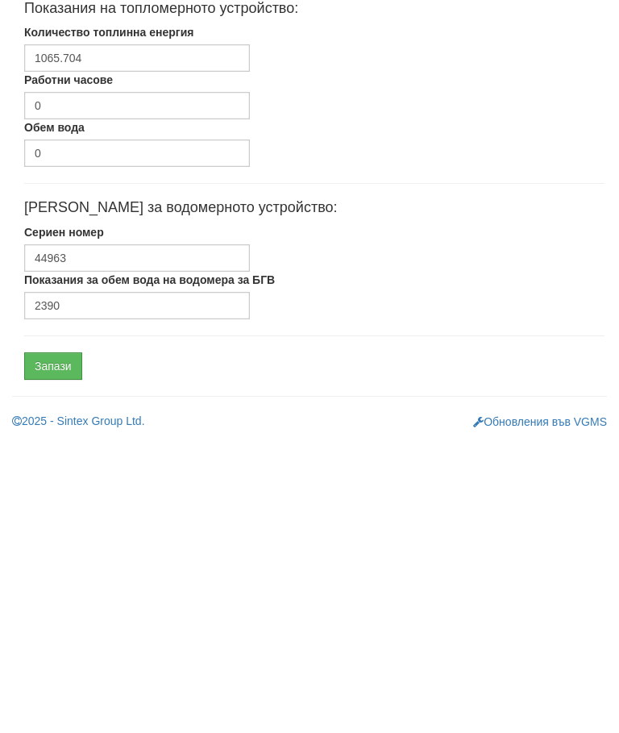
click at [60, 646] on input "Запази" at bounding box center [53, 659] width 58 height 27
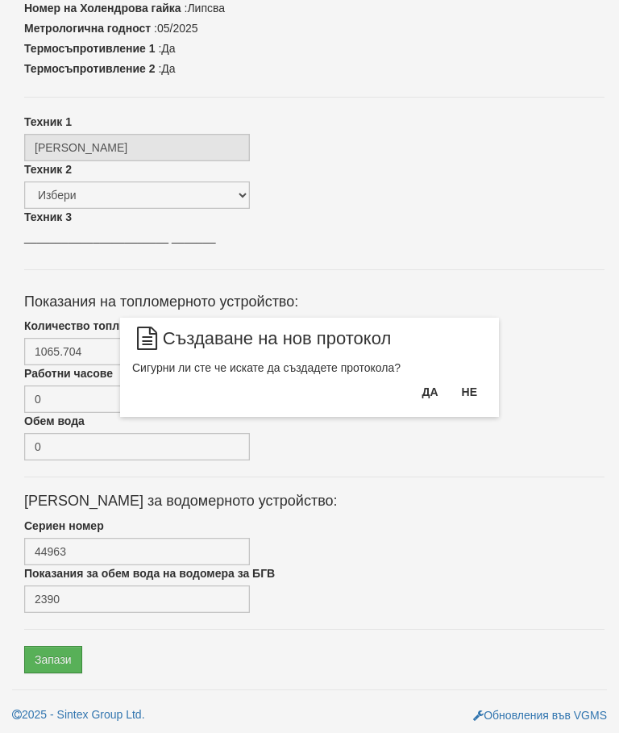
click at [421, 388] on button "Да" at bounding box center [429, 392] width 35 height 26
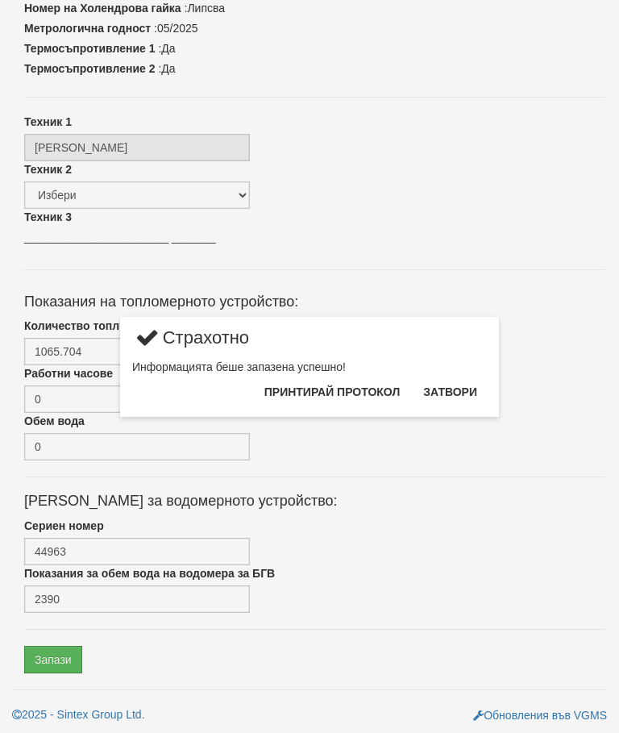
click at [452, 386] on button "Затвори" at bounding box center [449, 392] width 73 height 26
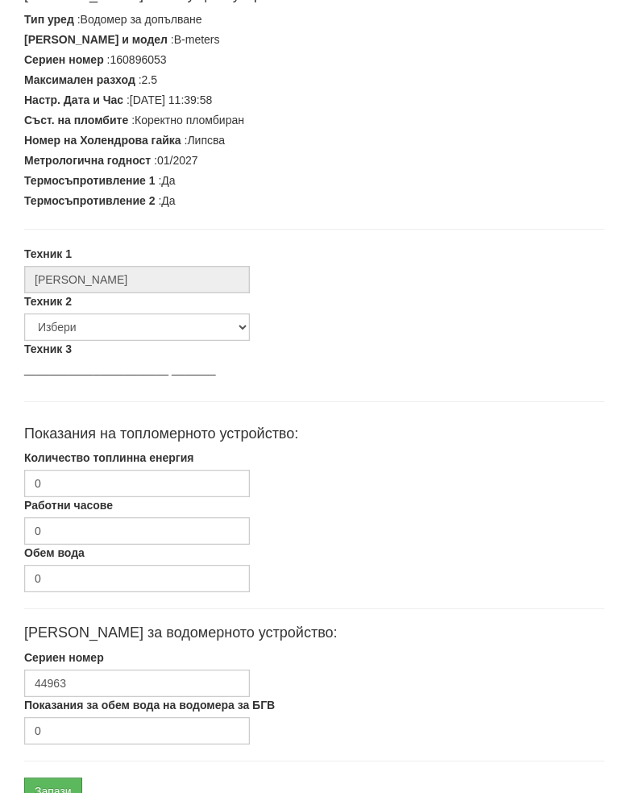
scroll to position [409, 0]
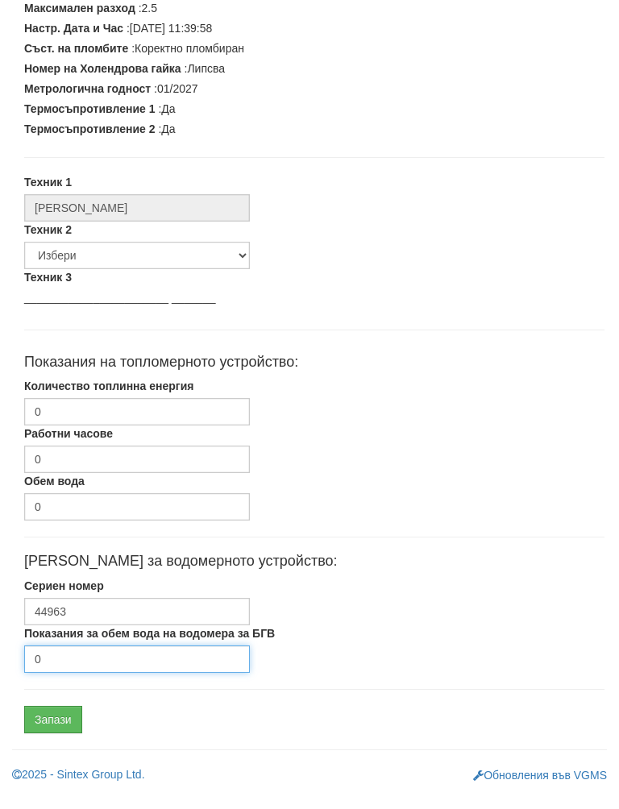
click at [95, 662] on input "0" at bounding box center [137, 675] width 226 height 27
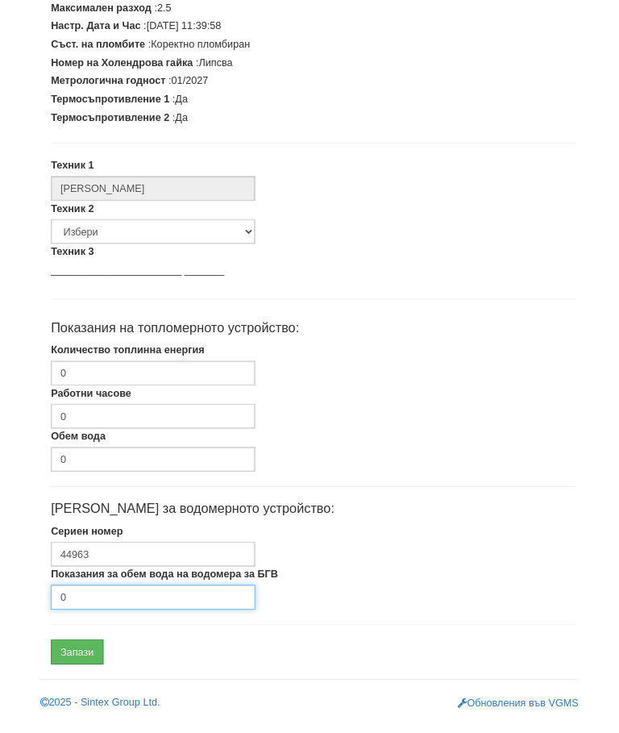
scroll to position [485, 0]
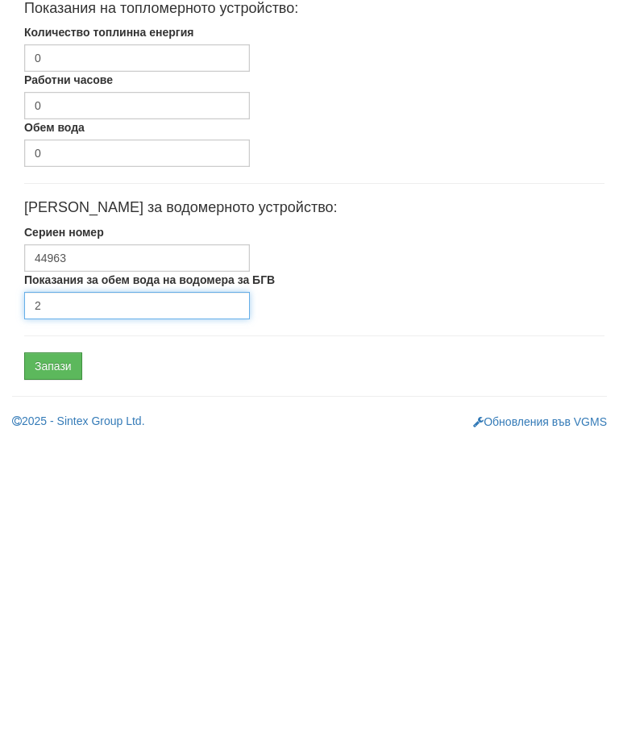
type input "2"
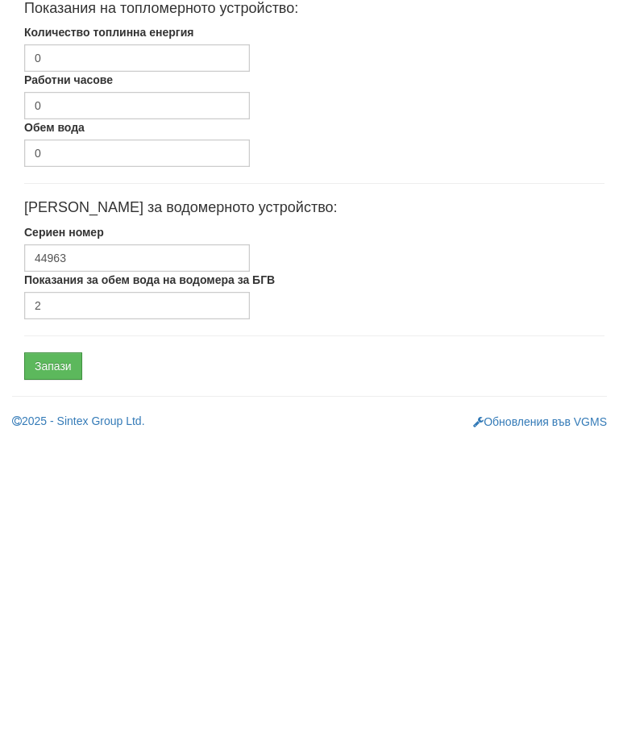
click at [58, 646] on input "Запази" at bounding box center [53, 659] width 58 height 27
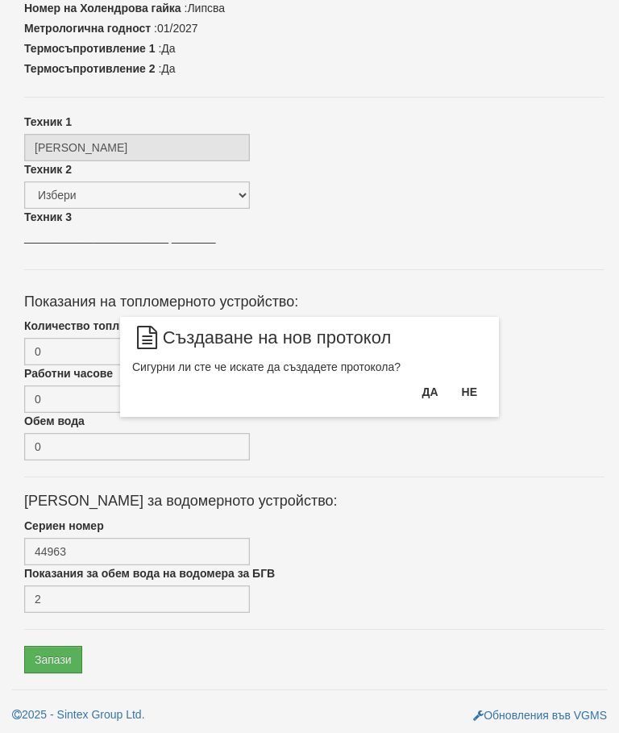
click at [413, 385] on button "Да" at bounding box center [429, 392] width 35 height 26
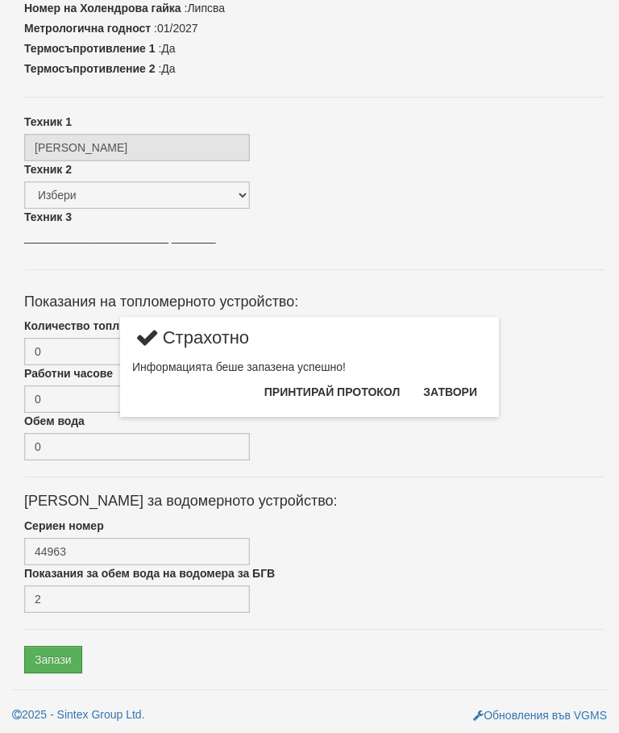
click at [448, 387] on button "Затвори" at bounding box center [449, 392] width 73 height 26
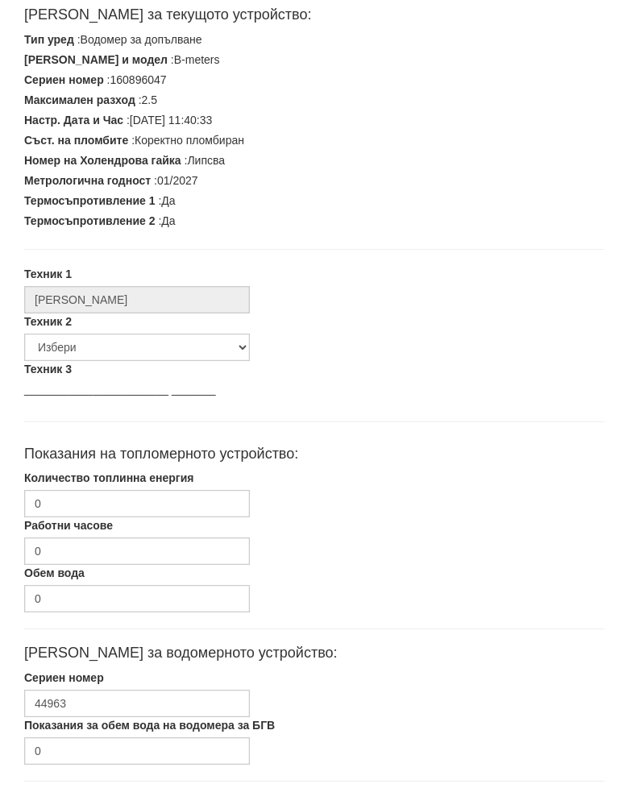
scroll to position [409, 0]
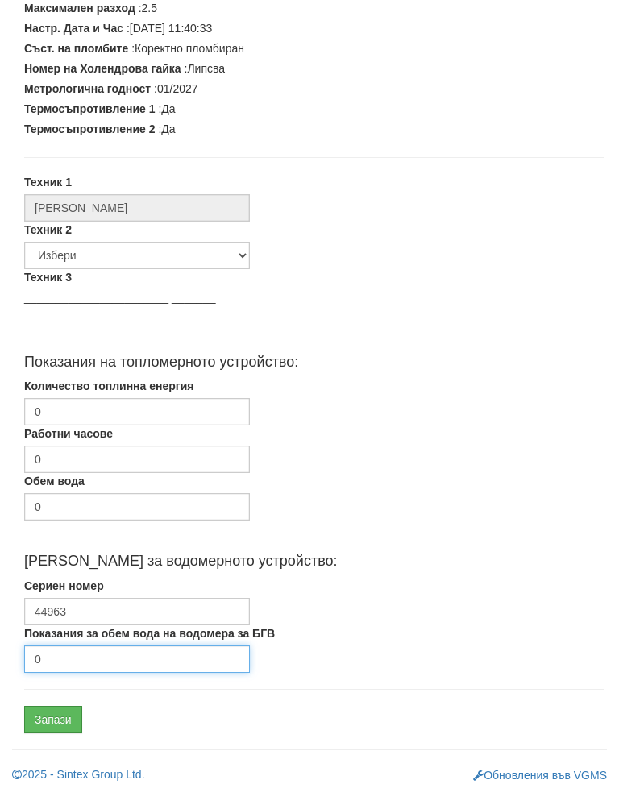
click at [83, 663] on input "0" at bounding box center [137, 675] width 226 height 27
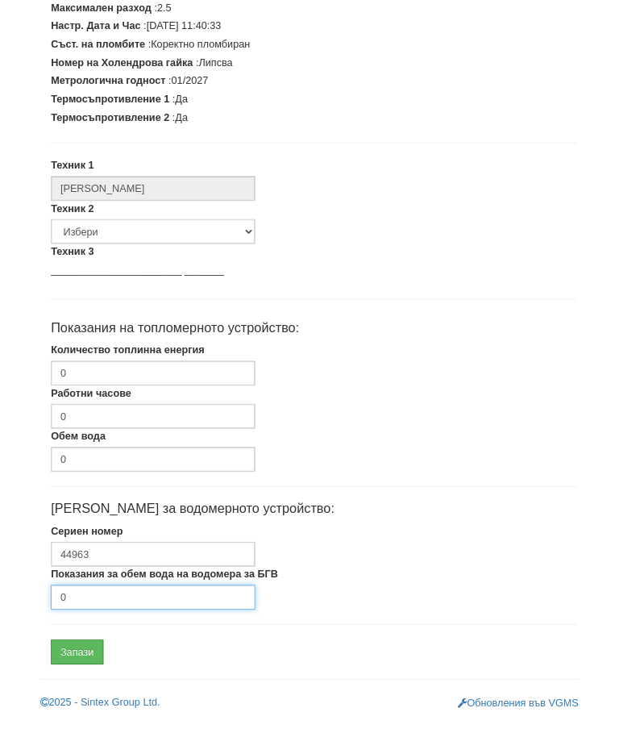
scroll to position [485, 0]
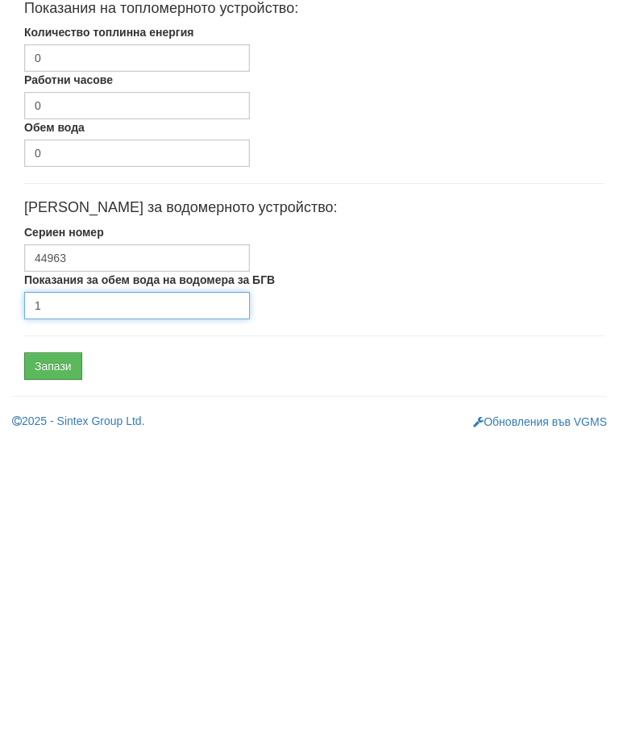
type input "1"
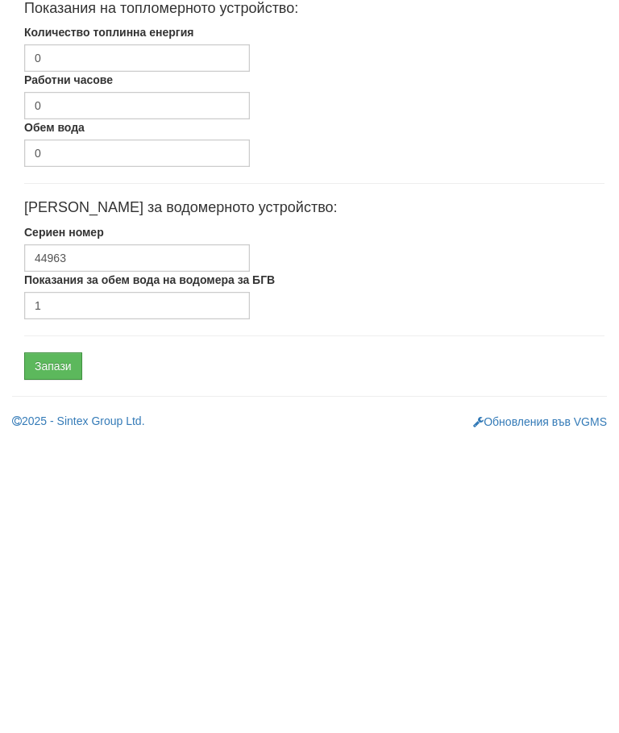
click at [60, 646] on input "Запази" at bounding box center [53, 659] width 58 height 27
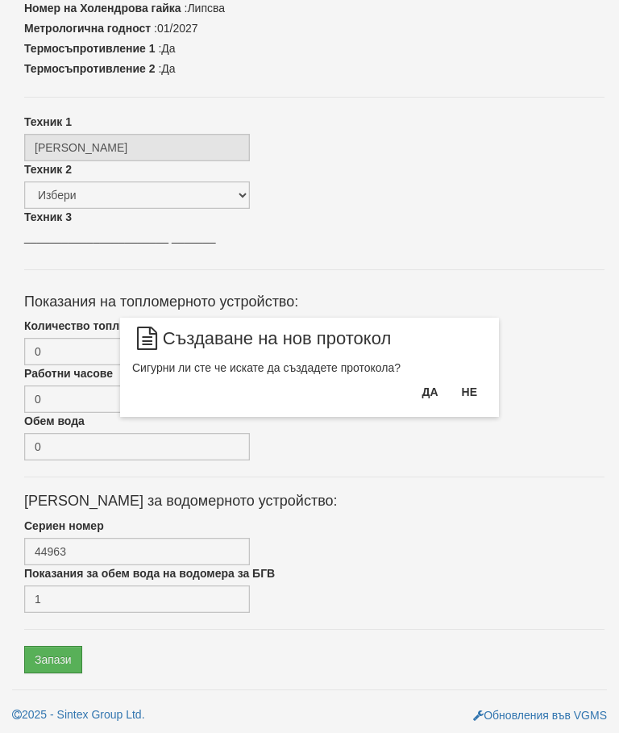
click at [422, 387] on button "Да" at bounding box center [429, 392] width 35 height 26
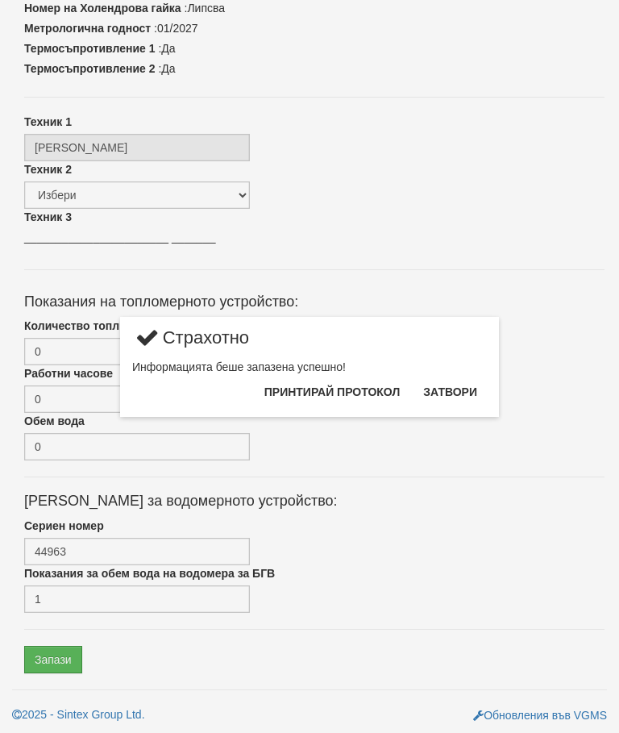
click at [452, 385] on button "Затвори" at bounding box center [449, 392] width 73 height 26
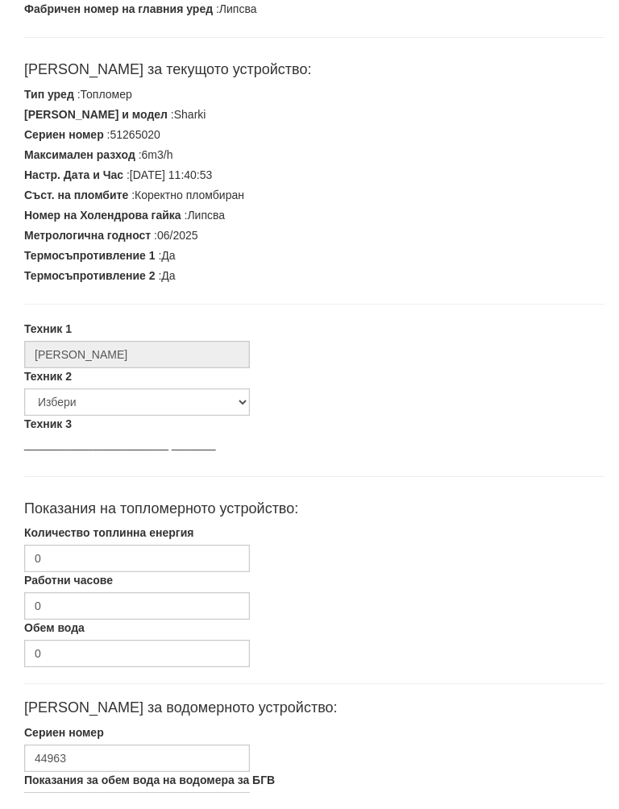
scroll to position [269, 0]
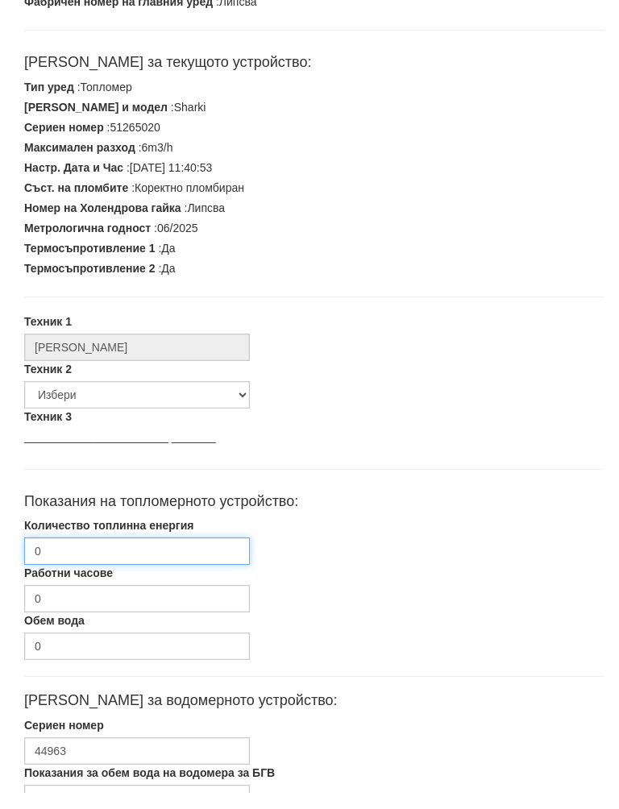
click at [98, 554] on input "0" at bounding box center [137, 567] width 226 height 27
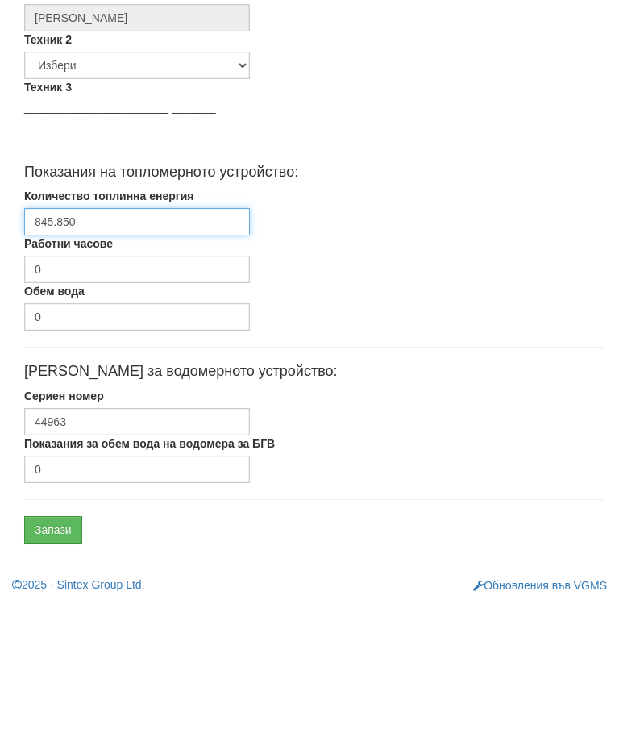
scroll to position [485, 0]
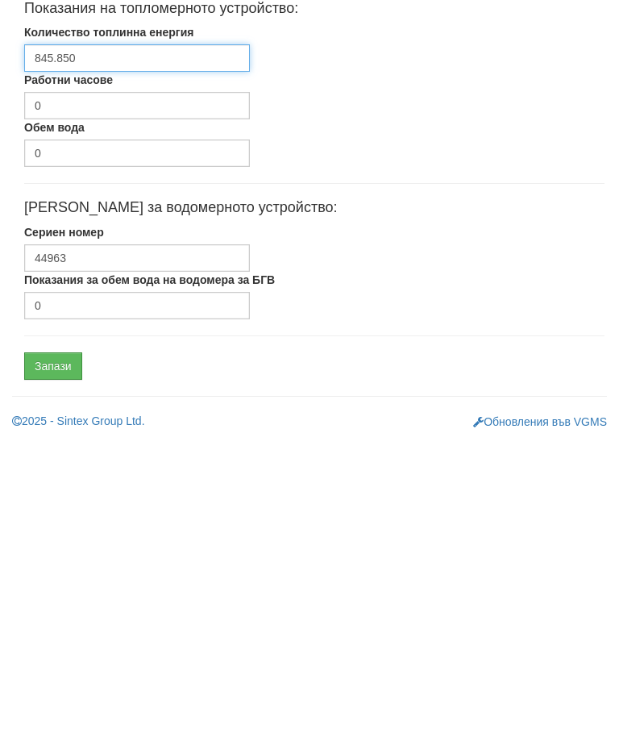
type input "845.850"
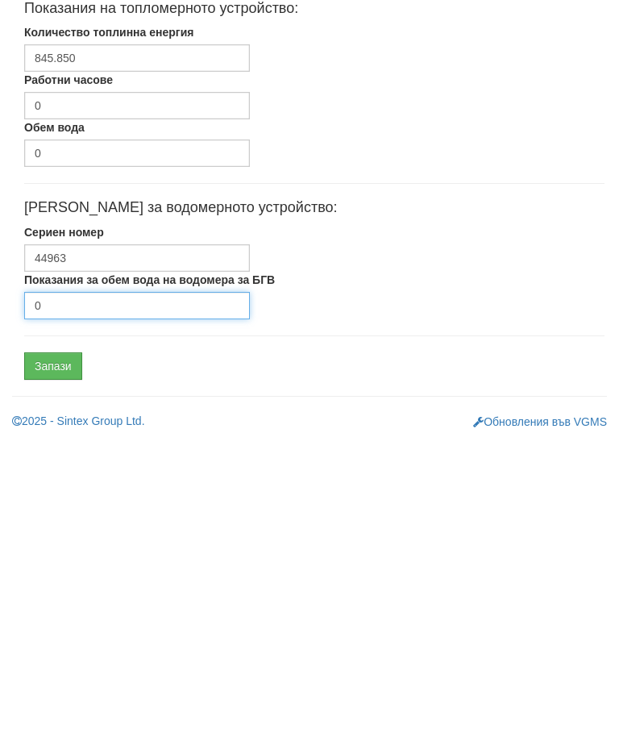
click at [94, 585] on input "0" at bounding box center [137, 598] width 226 height 27
type input "1460"
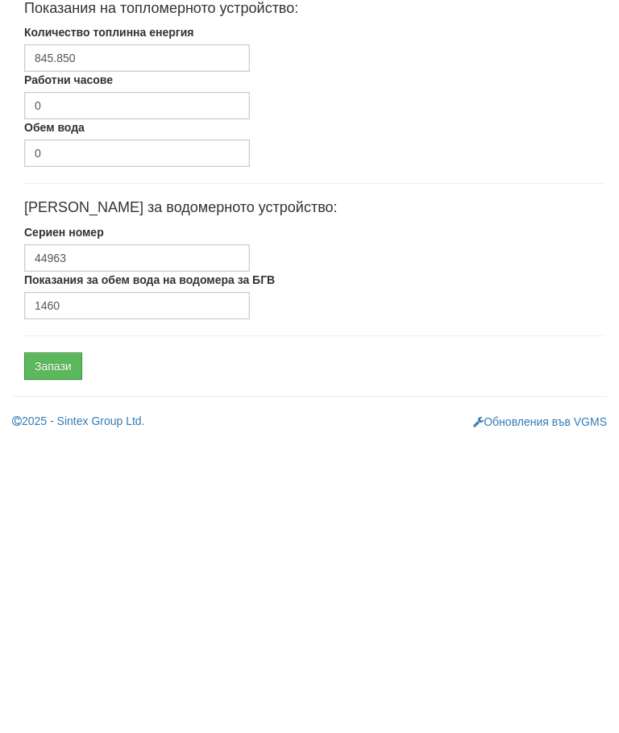
click at [64, 646] on input "Запази" at bounding box center [53, 659] width 58 height 27
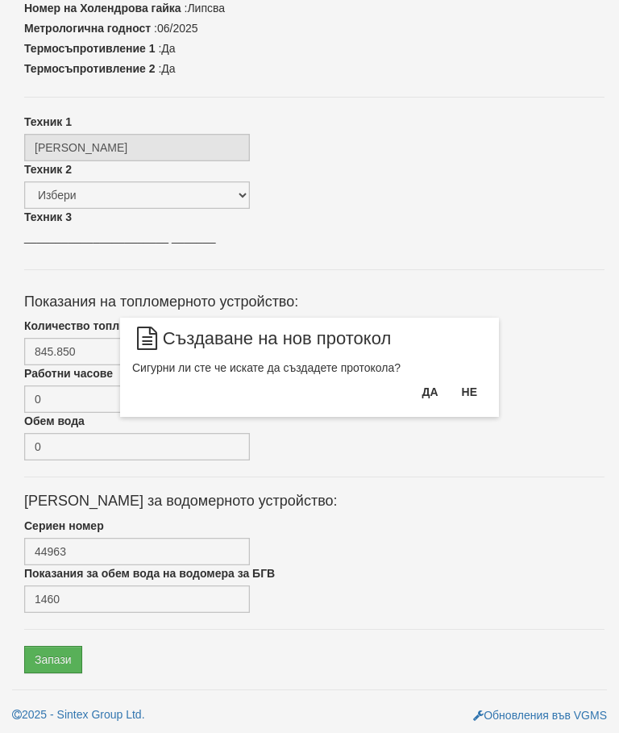
click at [423, 387] on button "Да" at bounding box center [429, 392] width 35 height 26
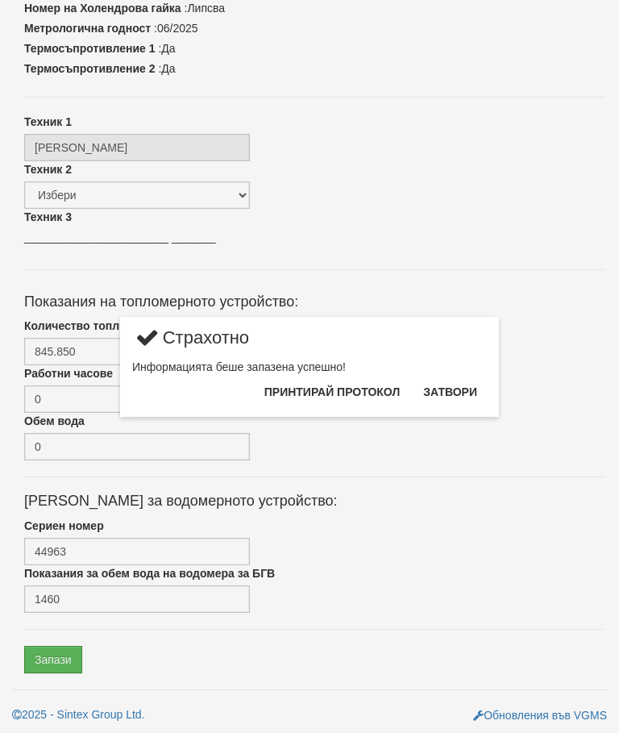
click at [453, 391] on button "Затвори" at bounding box center [449, 392] width 73 height 26
